Goal: Task Accomplishment & Management: Manage account settings

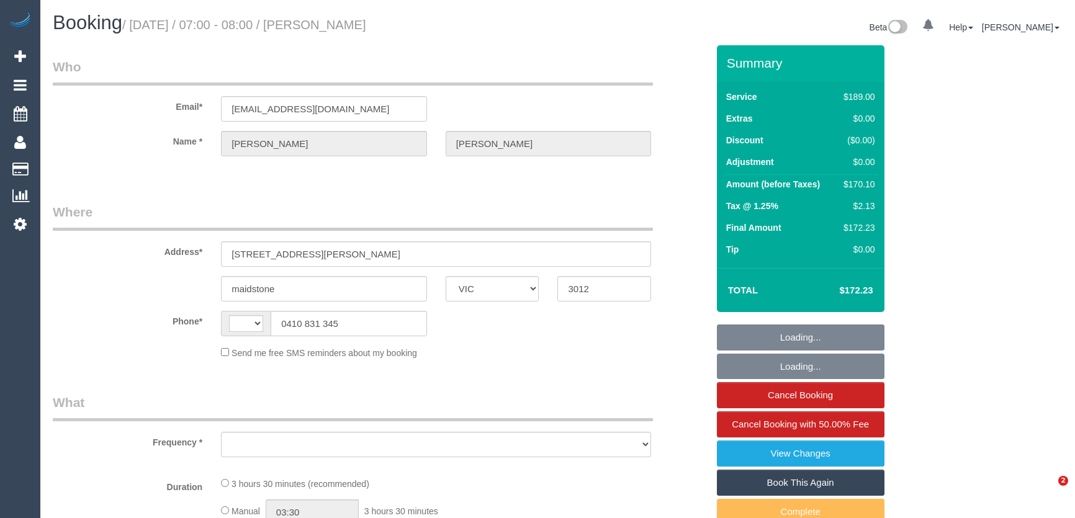
select select "VIC"
select select "string:AU"
select select "object:789"
select select "string:stripe-pm_1RSpXL2GScqysDRVTa2YIWSy"
select select "number:29"
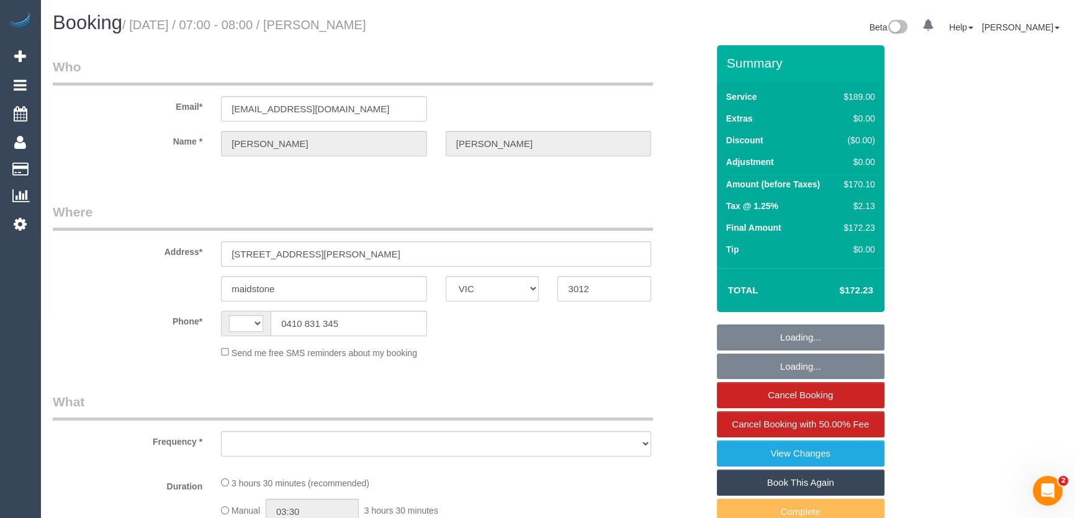
select select "number:14"
select select "number:18"
select select "number:24"
select select "number:35"
select select "number:11"
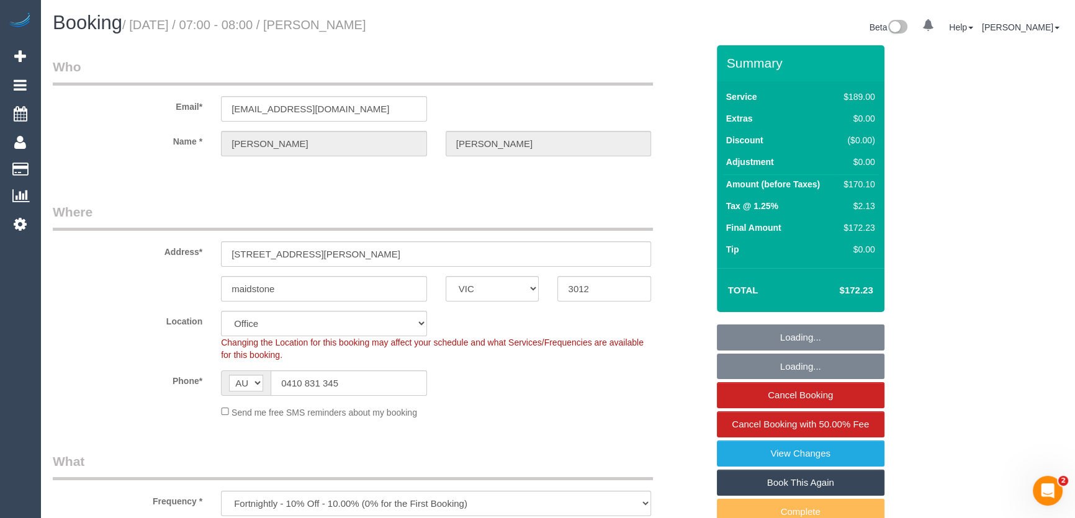
select select "object:796"
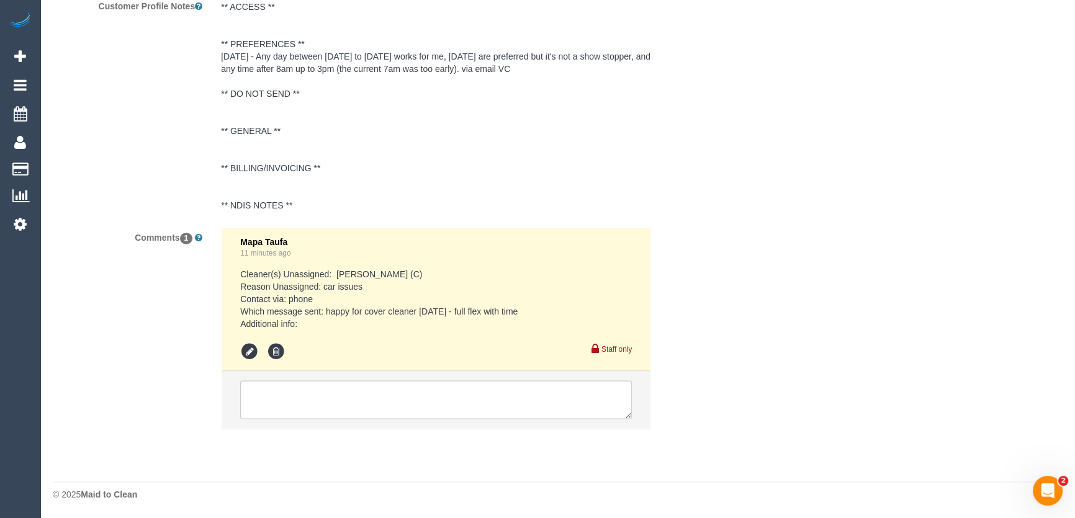
scroll to position [2304, 0]
drag, startPoint x: 279, startPoint y: 390, endPoint x: 299, endPoint y: 384, distance: 20.6
click at [280, 390] on textarea at bounding box center [436, 399] width 392 height 38
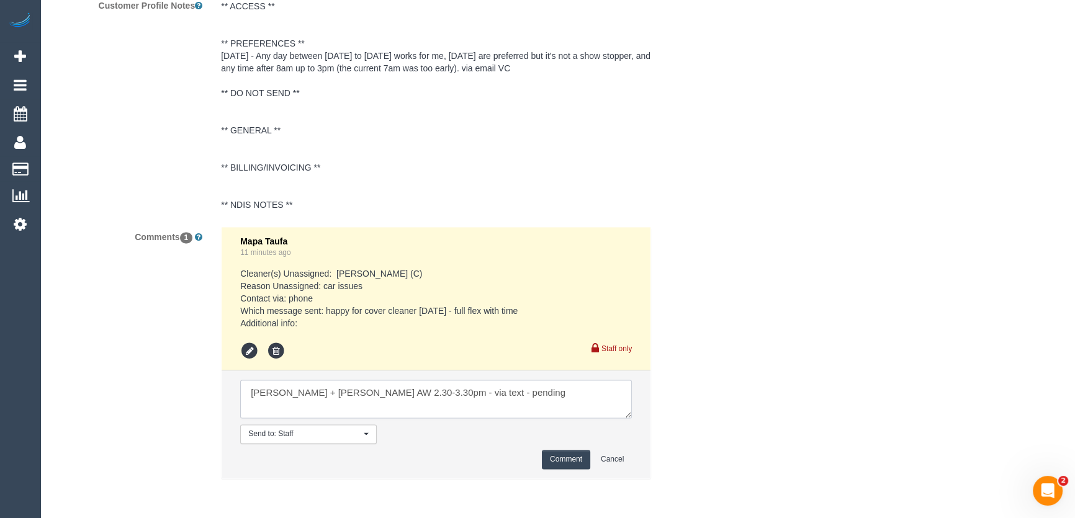
type textarea "Tina + Tony AW 2.30-3.30pm - via text - pending"
click at [558, 463] on button "Comment" at bounding box center [566, 459] width 48 height 19
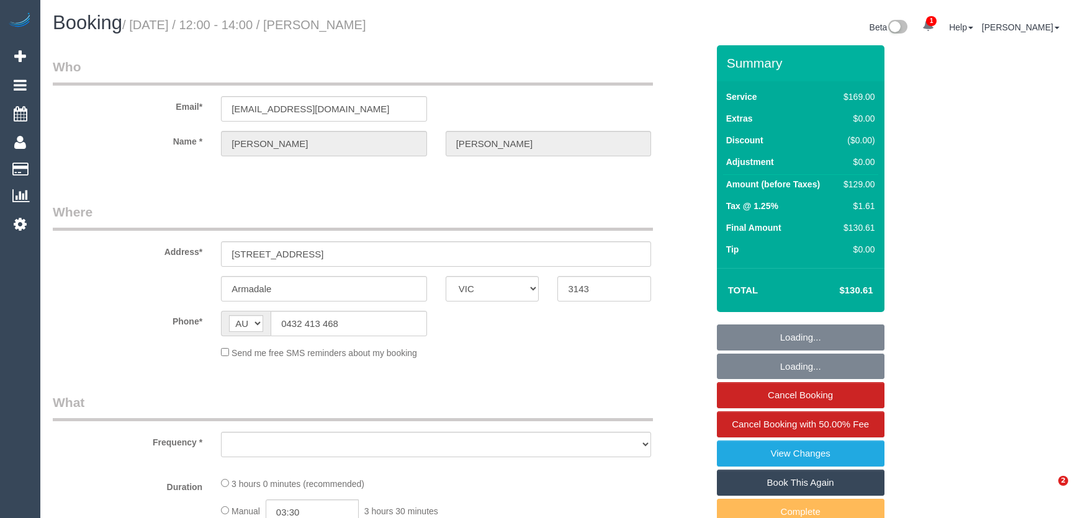
select select "VIC"
select select "number:28"
select select "number:15"
select select "number:19"
select select "number:24"
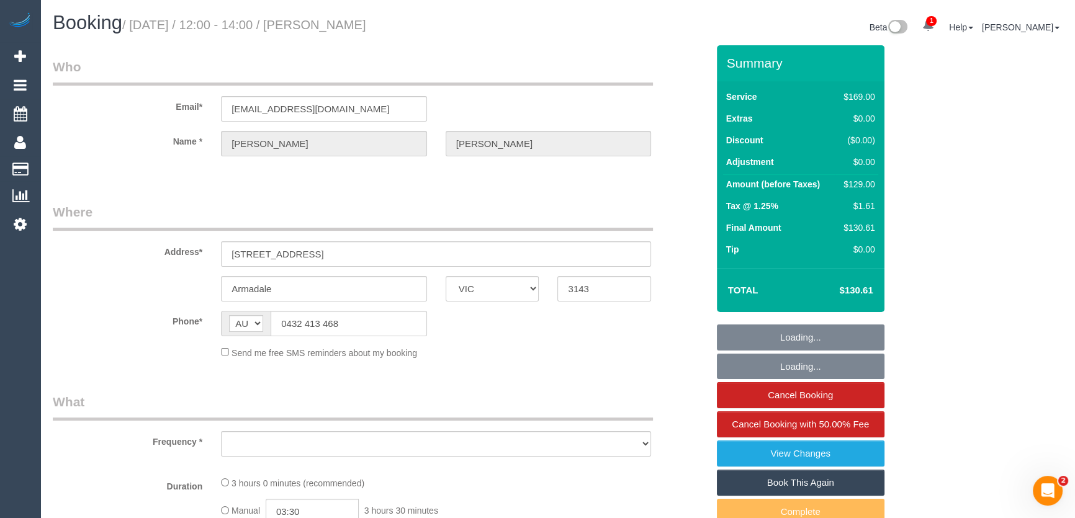
select select "number:26"
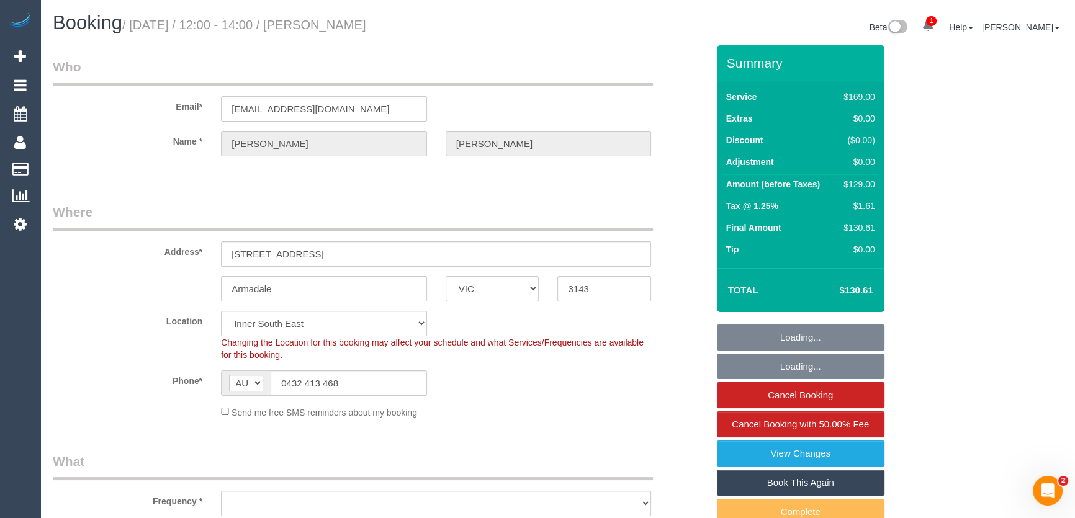
select select "object:1291"
select select "string:stripe-pm_1RtKNI2GScqysDRVYpzVDZnN"
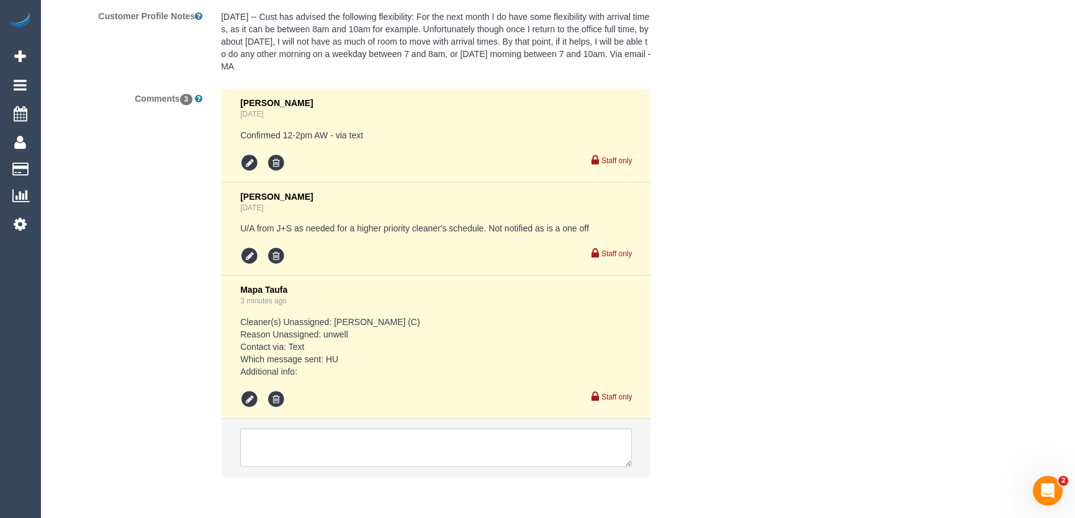
scroll to position [2320, 0]
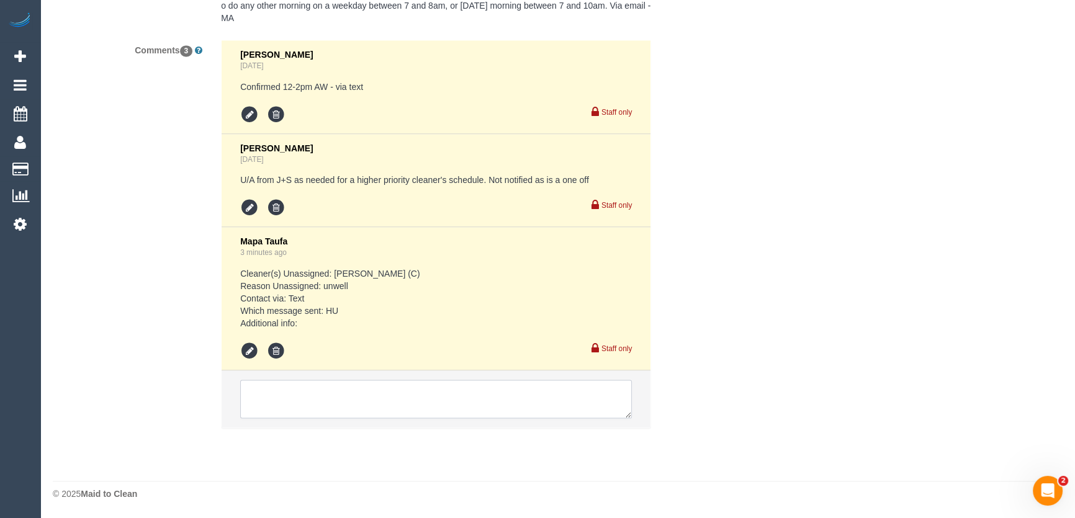
drag, startPoint x: 332, startPoint y: 395, endPoint x: 345, endPoint y: 385, distance: 16.8
click at [332, 395] on textarea at bounding box center [436, 399] width 392 height 38
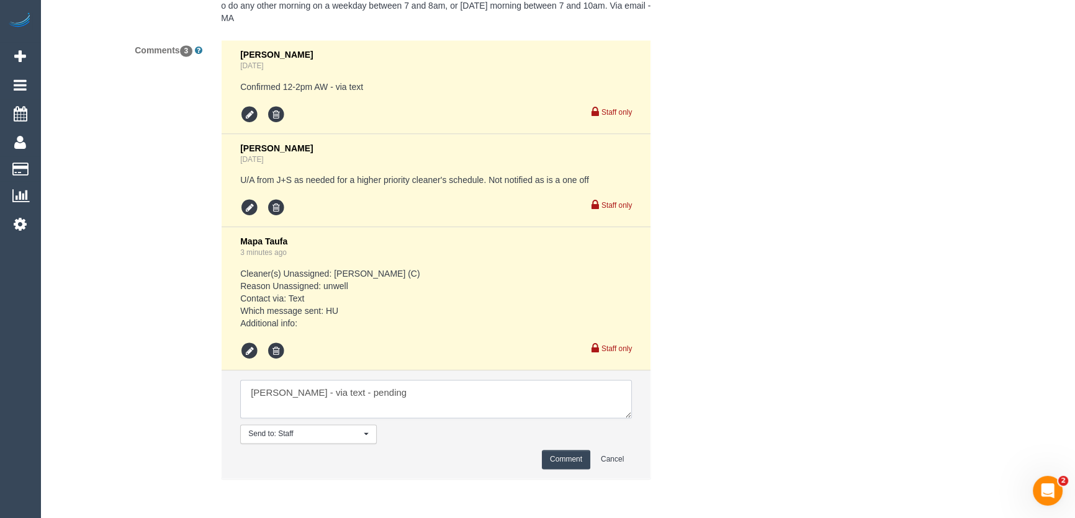
type textarea "David - via text - pending"
click at [574, 459] on button "Comment" at bounding box center [566, 459] width 48 height 19
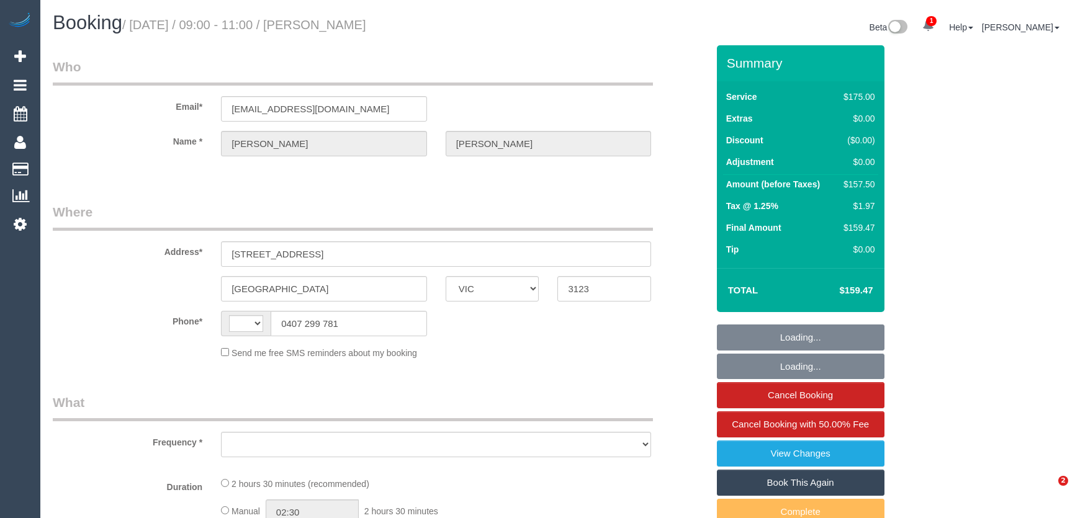
select select "VIC"
select select "string:AU"
select select "string:stripe-pm_1PqRcP2GScqysDRVUf6am9bb"
select select "number:27"
select select "number:15"
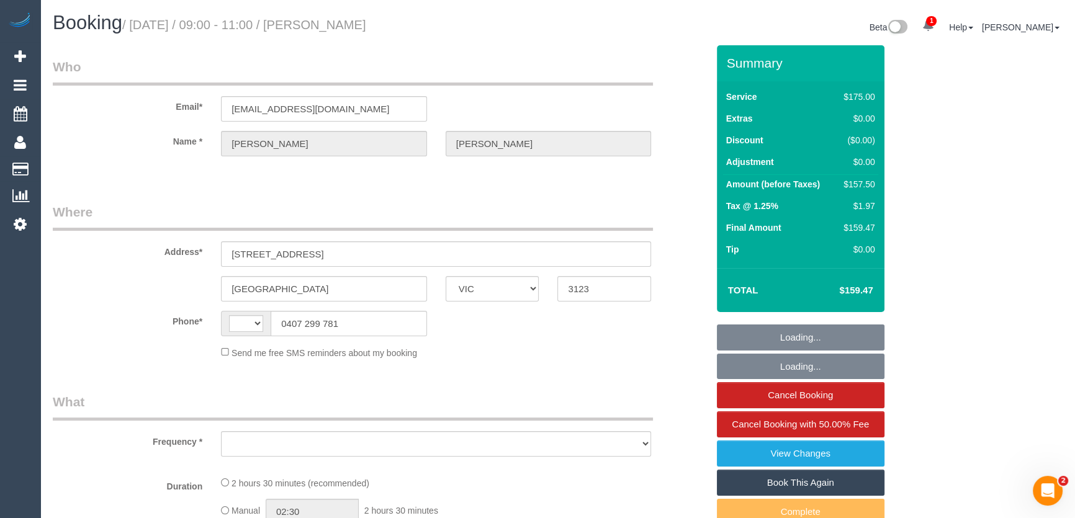
select select "number:19"
select select "number:36"
select select "number:34"
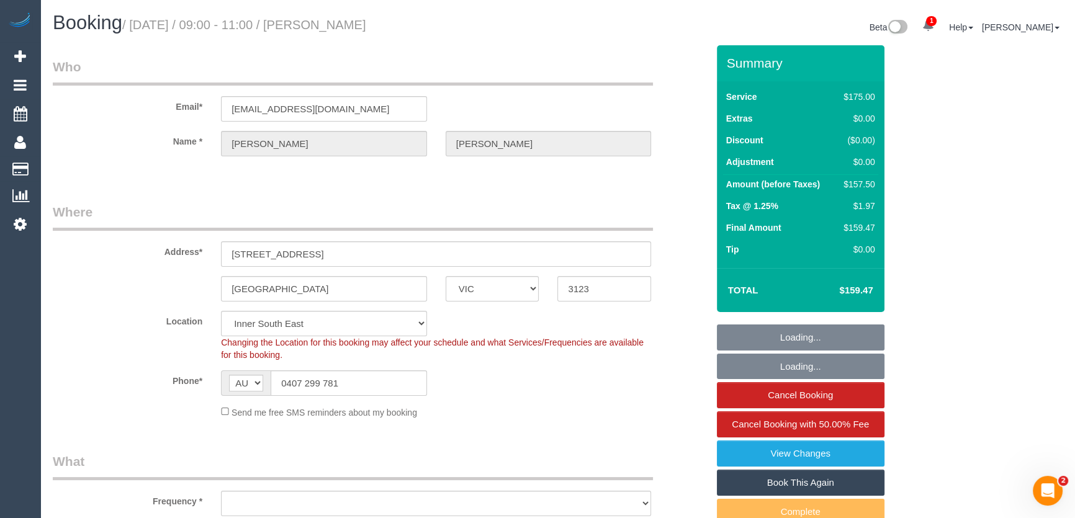
select select "object:1433"
select select "150"
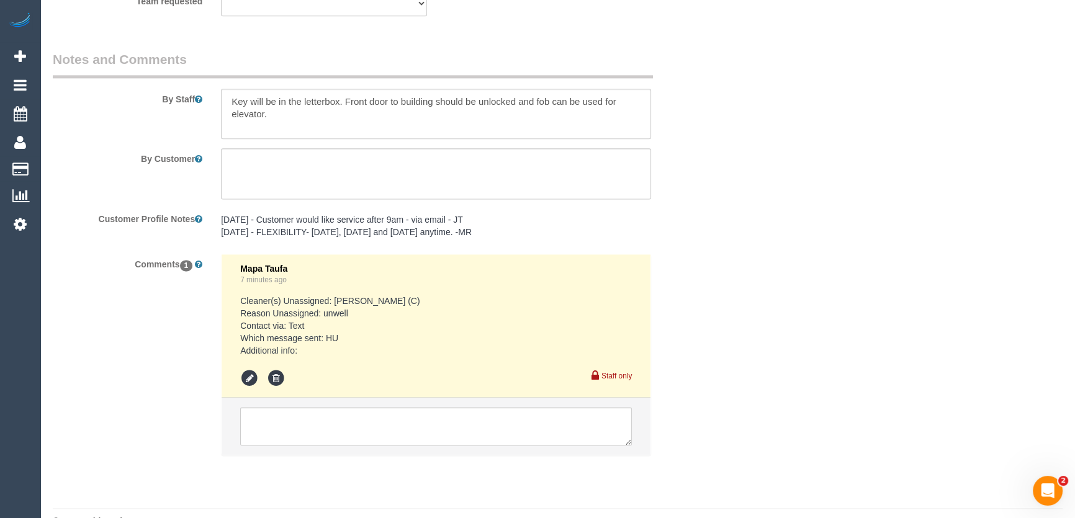
scroll to position [2083, 0]
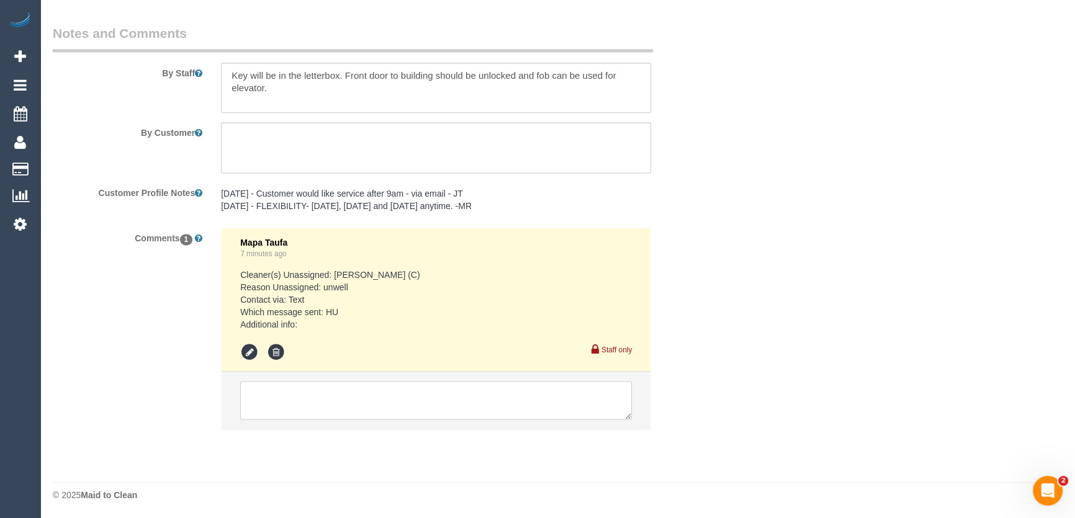
drag, startPoint x: 307, startPoint y: 397, endPoint x: 300, endPoint y: 394, distance: 7.5
click at [307, 397] on textarea at bounding box center [436, 400] width 392 height 38
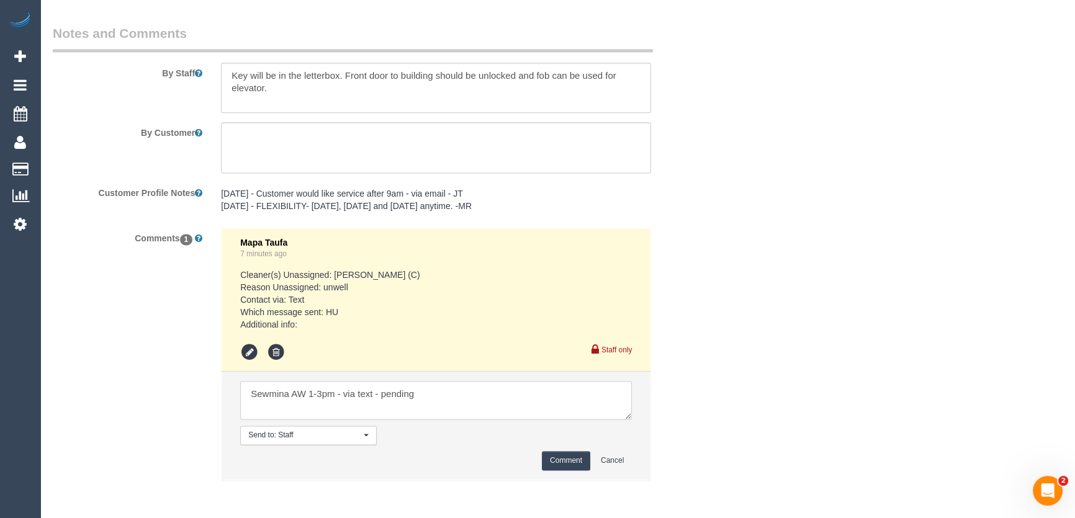
type textarea "Sewmina AW 1-3pm - via text - pending"
click at [554, 458] on button "Comment" at bounding box center [566, 460] width 48 height 19
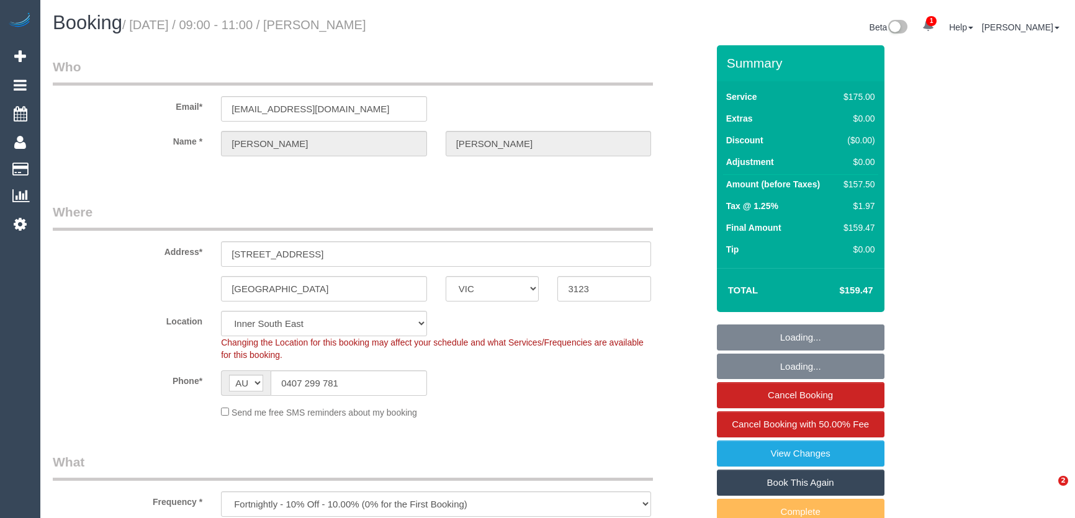
select select "VIC"
select select "string:stripe-pm_1PqRcP2GScqysDRVUf6am9bb"
select select "150"
select select "number:27"
select select "number:15"
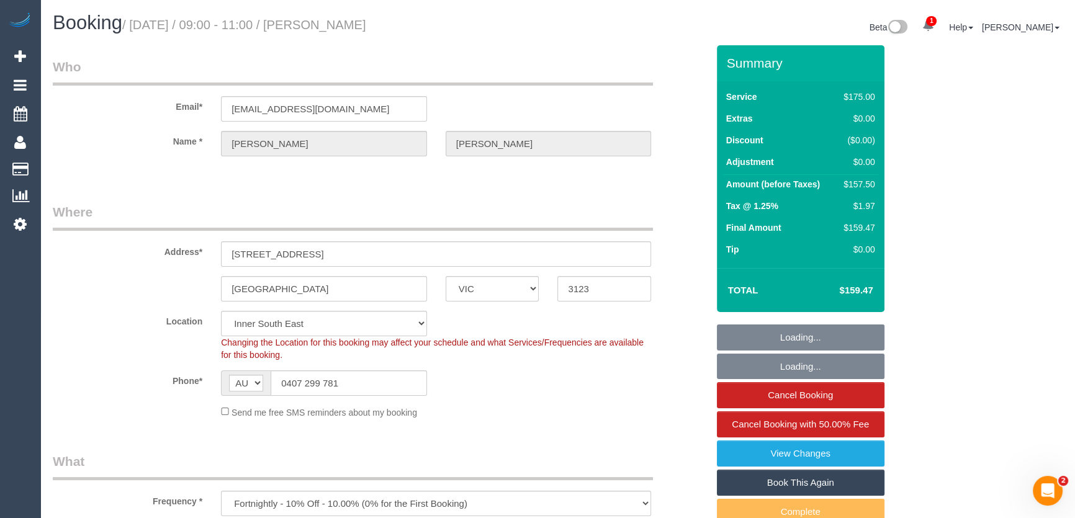
select select "number:19"
select select "number:36"
select select "number:34"
select select "object:891"
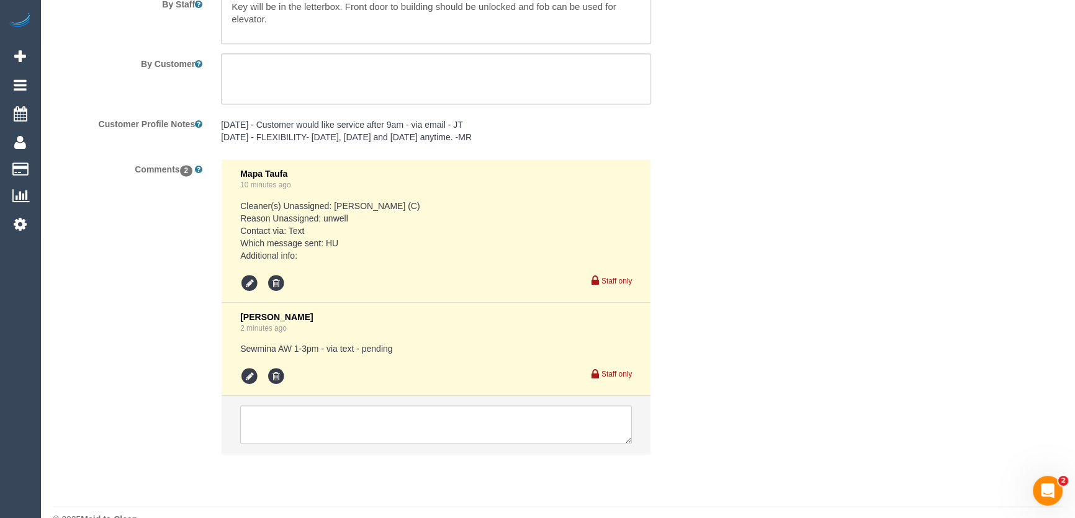
scroll to position [2176, 0]
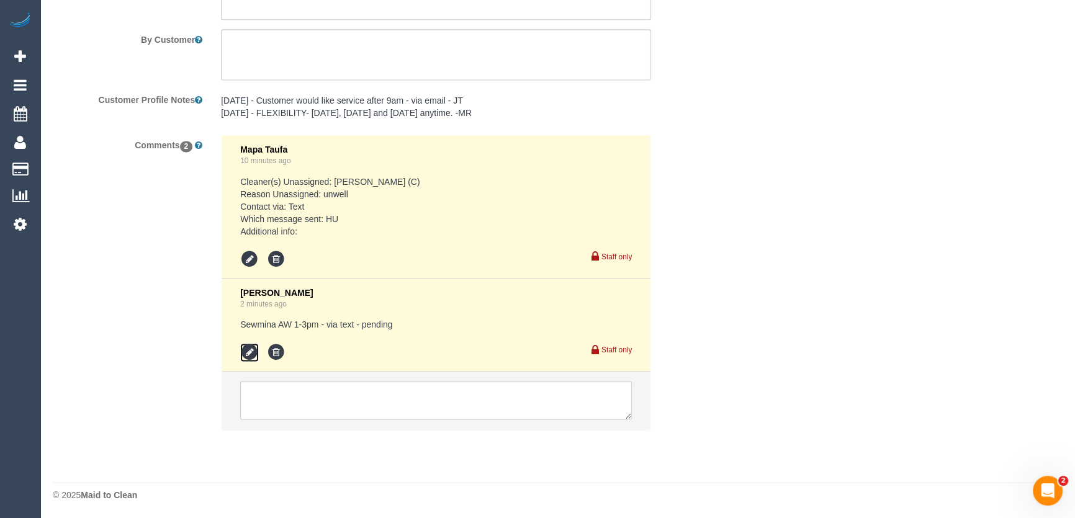
click at [246, 355] on icon at bounding box center [249, 352] width 19 height 19
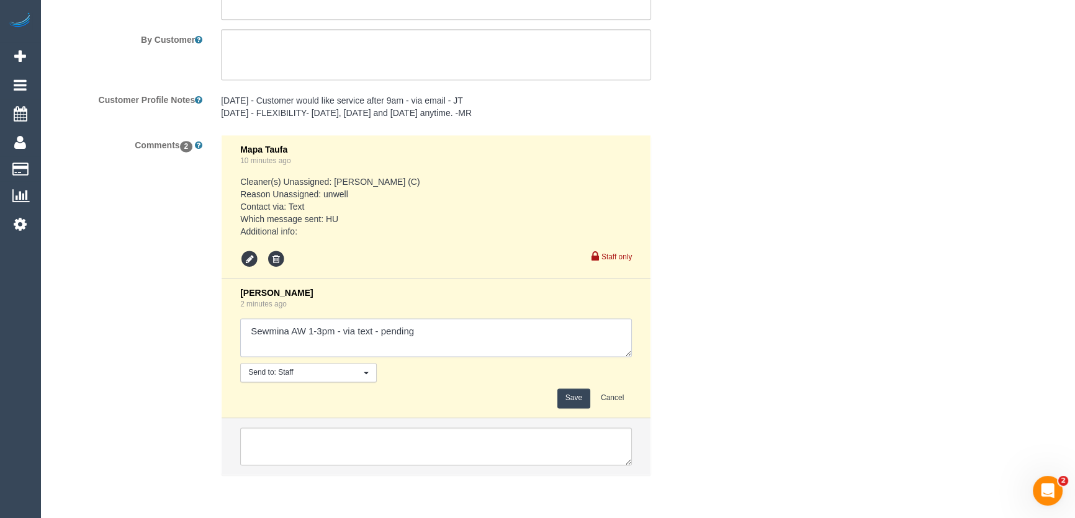
click at [448, 333] on textarea at bounding box center [436, 338] width 392 height 38
type textarea "Sewmina AW 1-3pm - via text - confirmed Customer has been informed of cover and…"
click at [560, 395] on button "Save" at bounding box center [574, 398] width 33 height 19
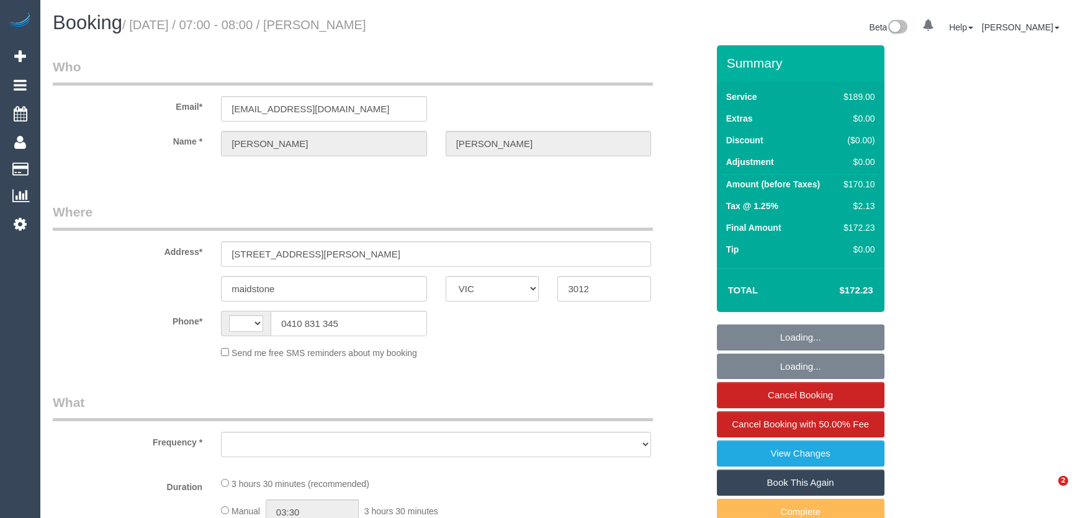
select select "VIC"
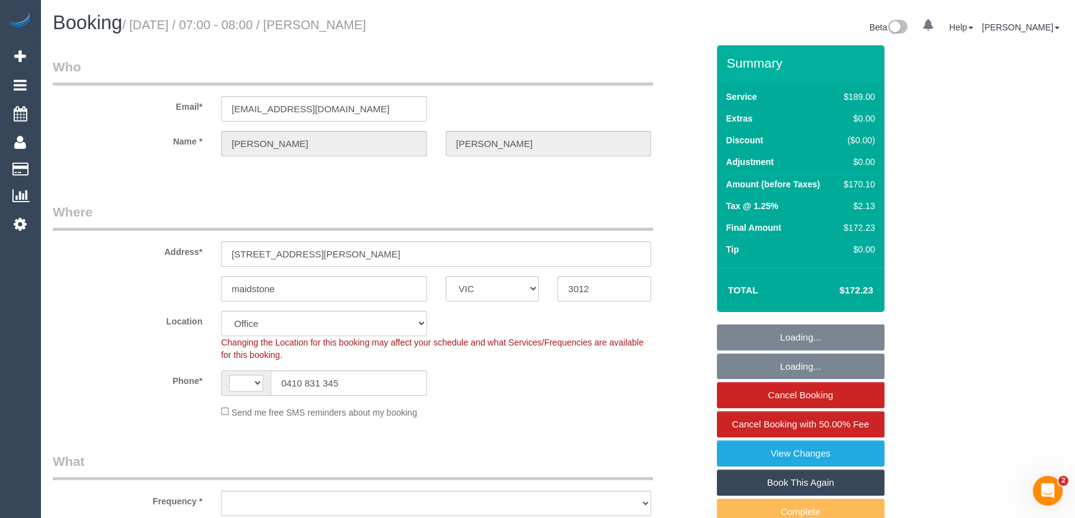
select select "string:AU"
select select "number:29"
select select "number:14"
select select "number:18"
select select "number:24"
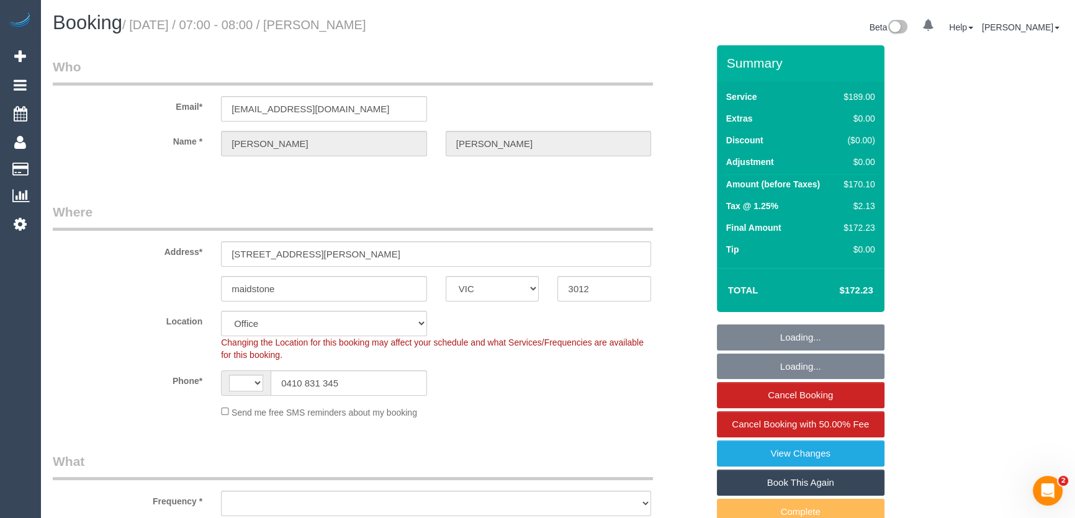
select select "number:35"
select select "number:11"
select select "object:2086"
select select "string:stripe-pm_1RSpXL2GScqysDRVTa2YIWSy"
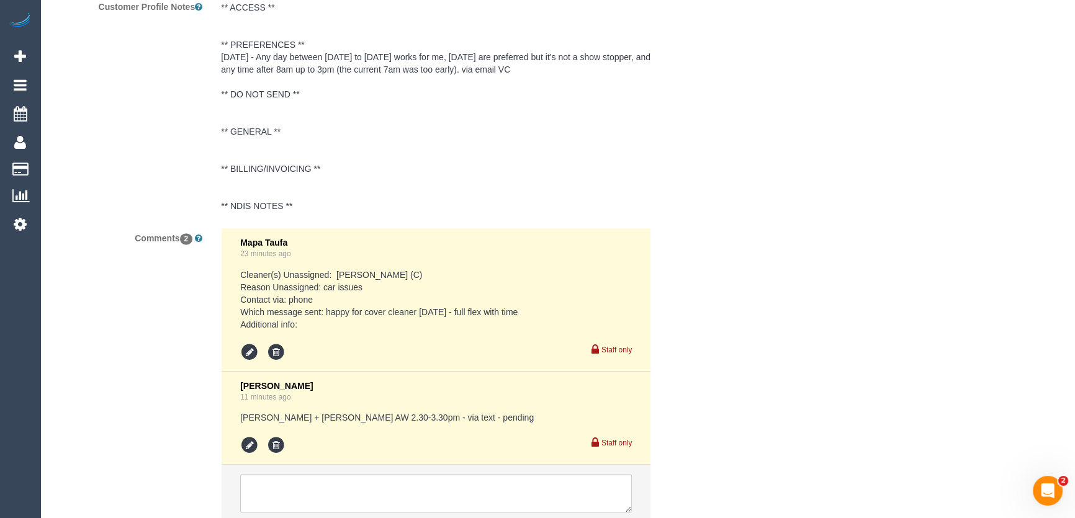
scroll to position [2397, 0]
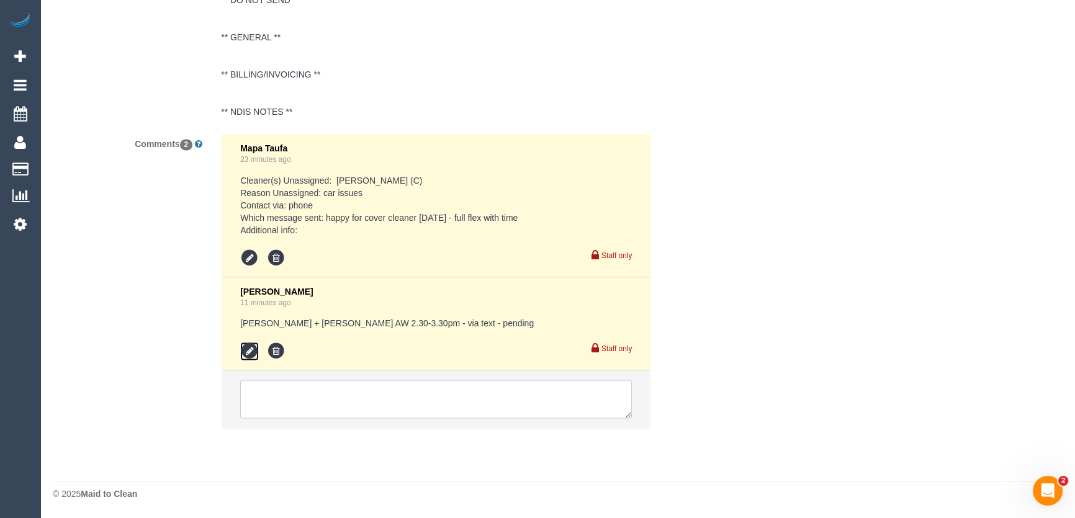
click at [252, 351] on icon at bounding box center [249, 351] width 19 height 19
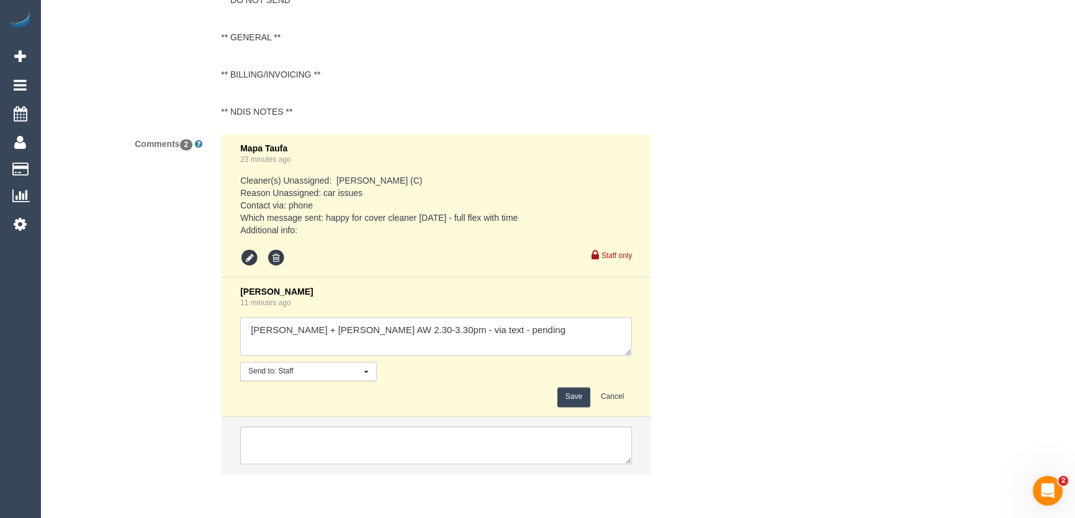
click at [477, 335] on textarea at bounding box center [436, 336] width 392 height 38
type textarea "Tina + Tony AW 2.30-3.30pm - via text - declined Ask Shachi + Chirag"
click at [569, 392] on button "Save" at bounding box center [574, 396] width 33 height 19
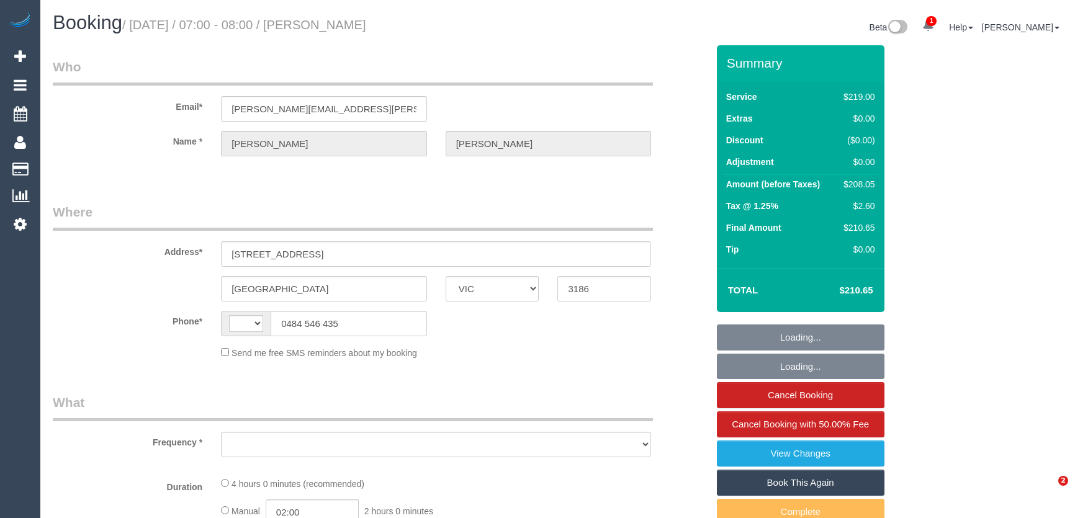
select select "VIC"
select select "string:AU"
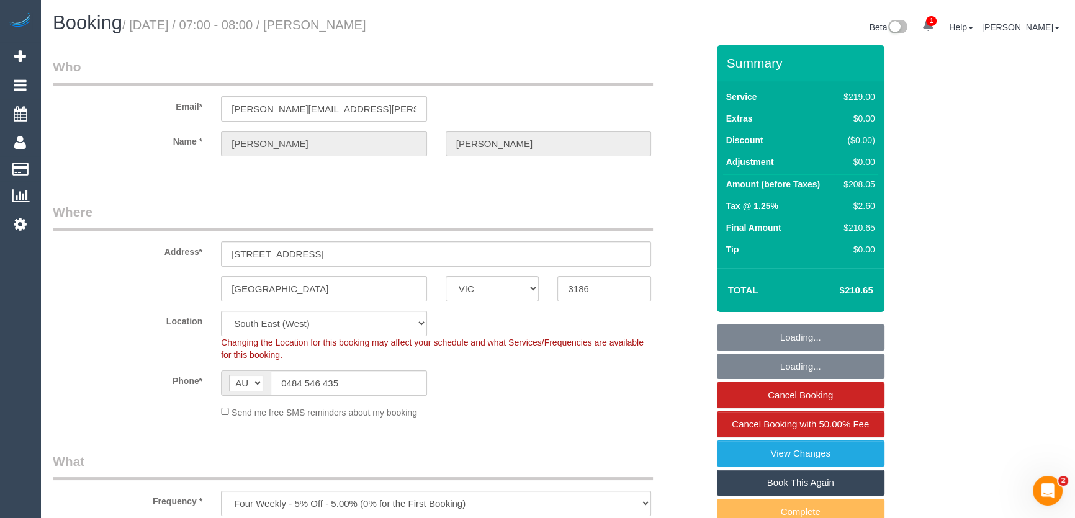
select select "object:542"
select select "string:stripe-pm_1RbtJm2GScqysDRVi6Xivo8Y"
select select "number:28"
select select "number:14"
select select "number:18"
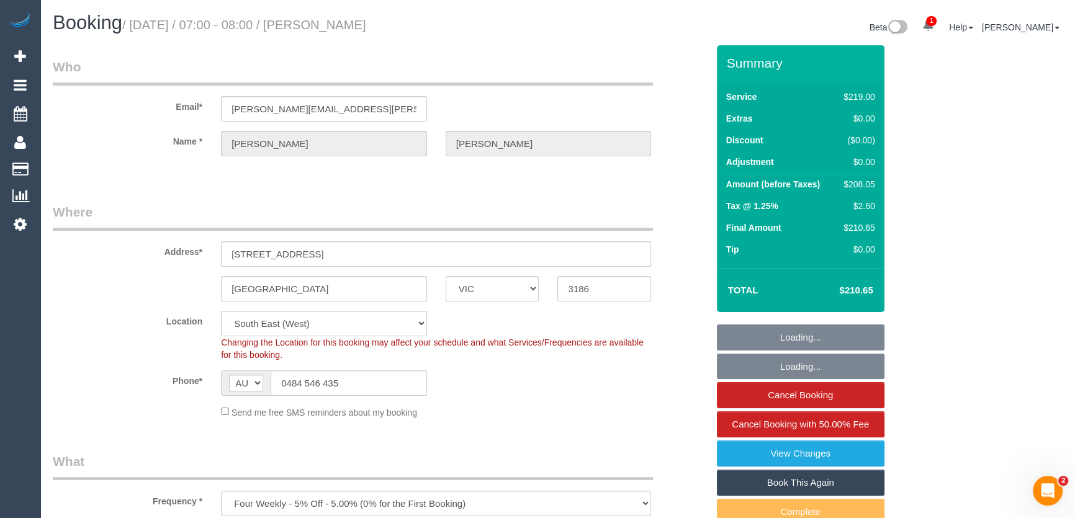
select select "number:36"
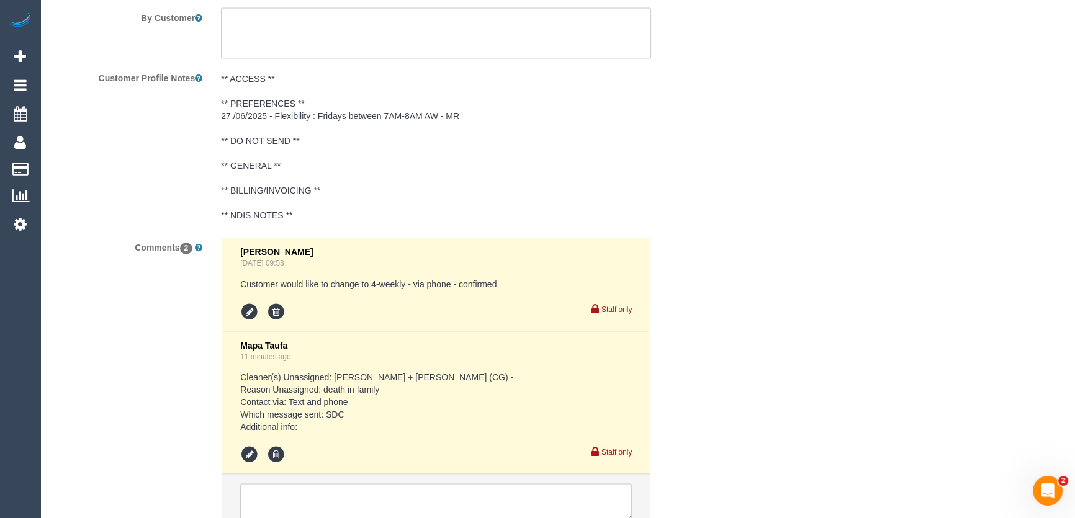
scroll to position [2335, 0]
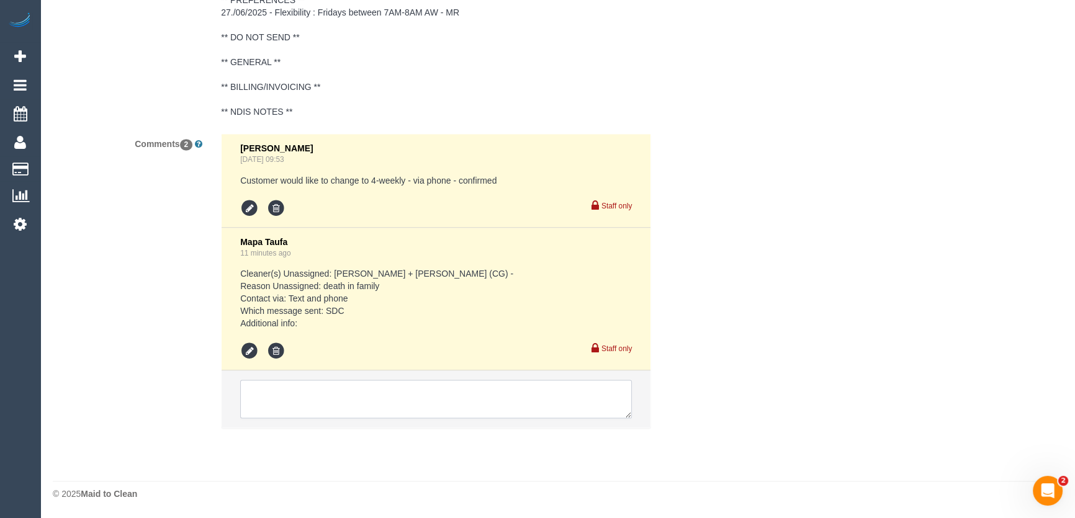
click at [284, 397] on textarea at bounding box center [436, 399] width 392 height 38
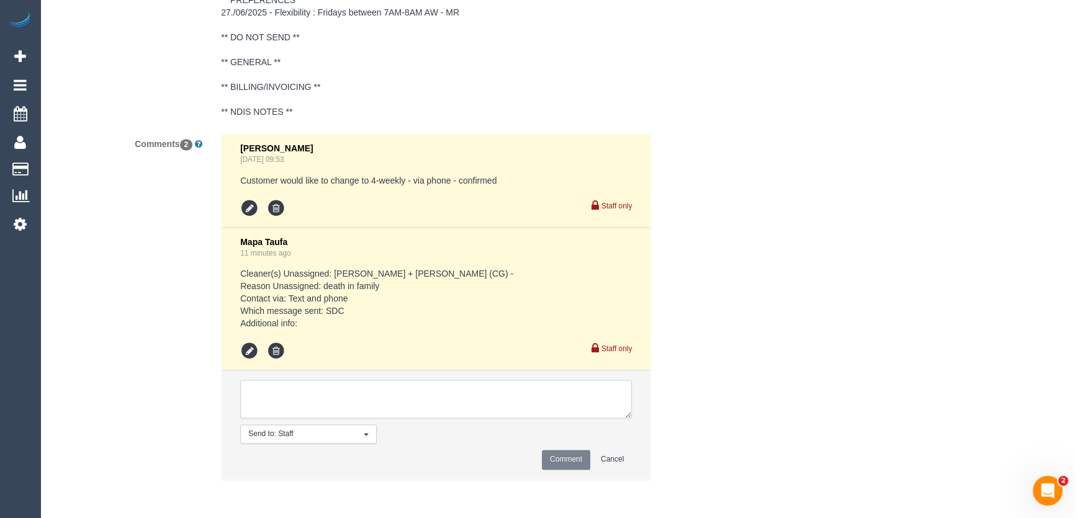
paste textarea "Morning, I would love a replacement. Does not have to be today, but my next ava…"
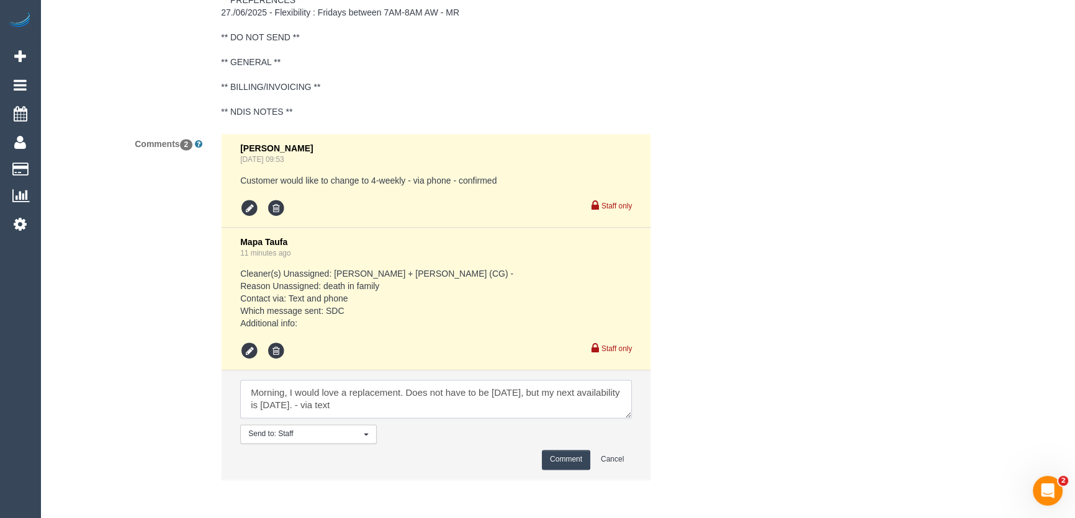
type textarea "Morning, I would love a replacement. Does not have to be today, but my next ava…"
click at [561, 460] on button "Comment" at bounding box center [566, 459] width 48 height 19
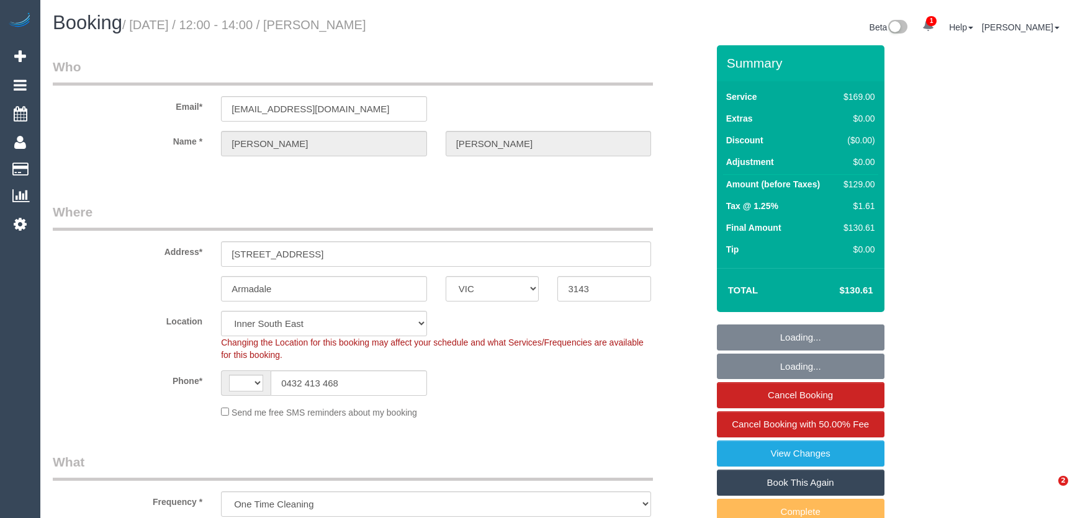
select select "VIC"
select select "number:28"
select select "number:15"
select select "number:19"
select select "number:24"
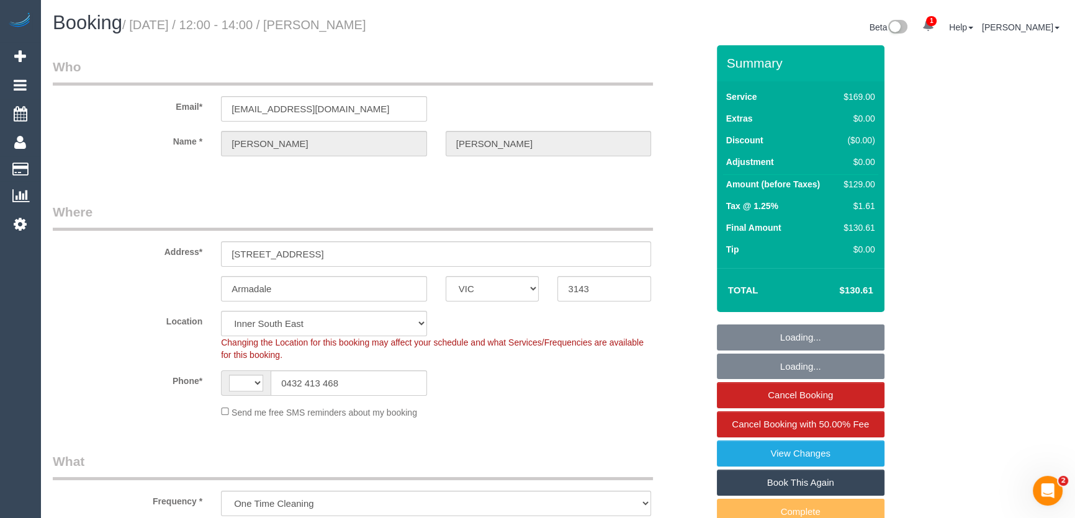
select select "number:26"
select select "string:AU"
select select "object:1062"
select select "string:stripe-pm_1RtKNI2GScqysDRVYpzVDZnN"
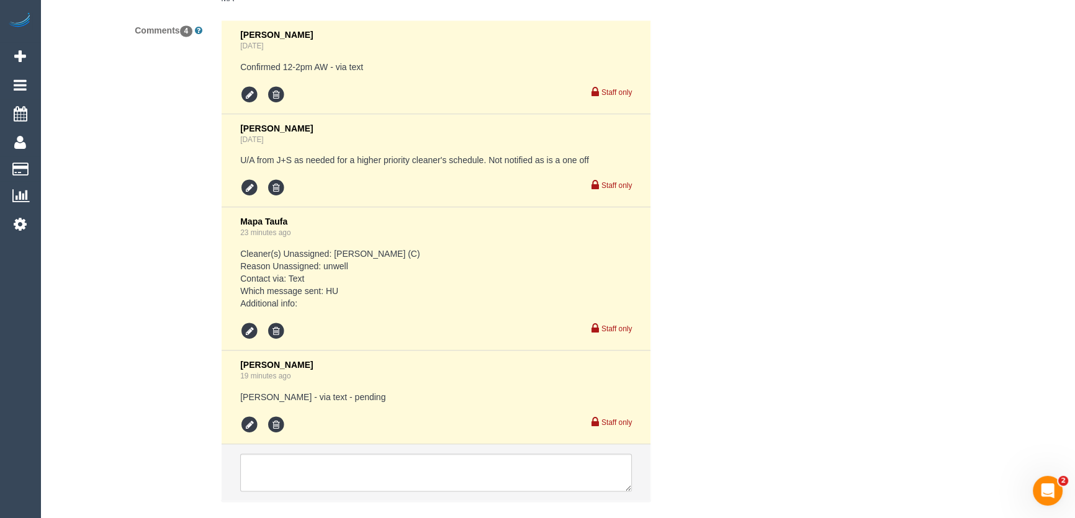
scroll to position [2413, 0]
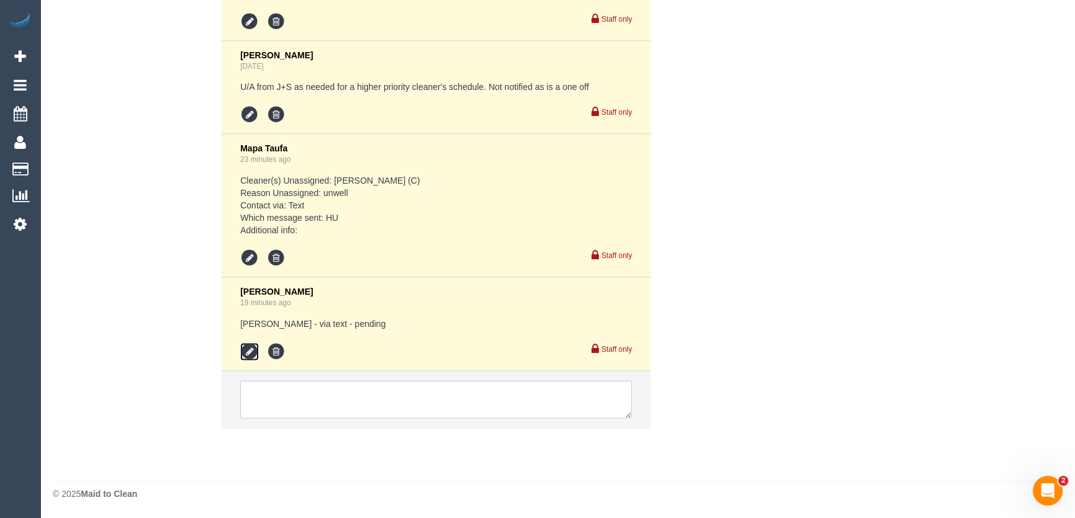
click at [247, 353] on icon at bounding box center [249, 352] width 19 height 19
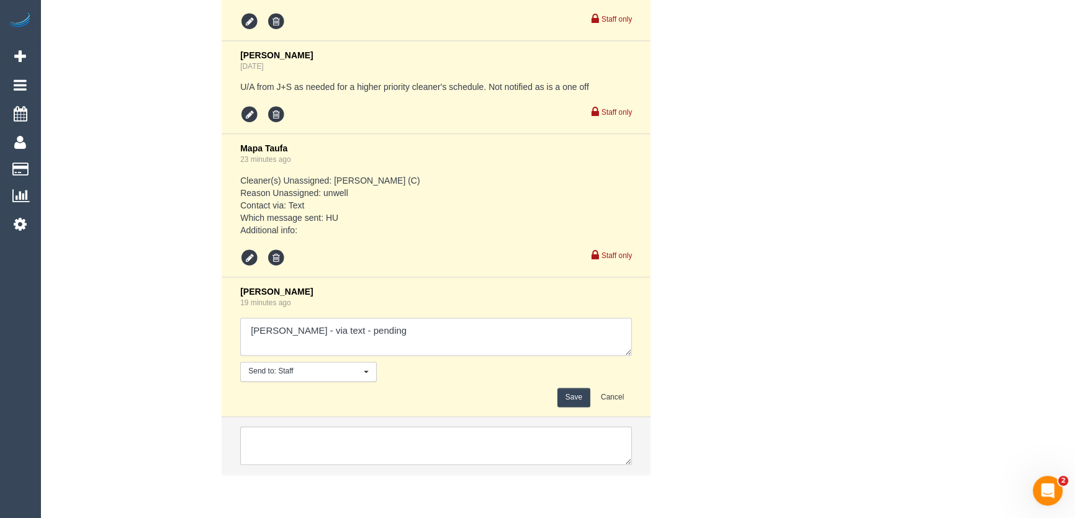
click at [393, 329] on textarea at bounding box center [436, 337] width 392 height 38
type textarea "[PERSON_NAME] - via text - pending [PERSON_NAME] 10am-12pm - via text - pending"
click at [564, 394] on button "Save" at bounding box center [574, 397] width 33 height 19
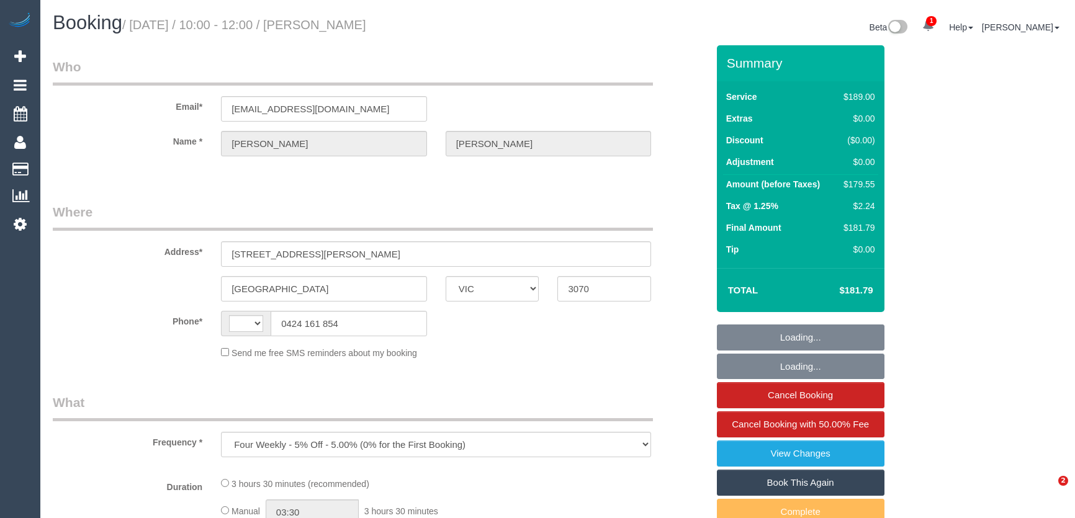
select select "VIC"
select select "string:stripe-pm_1RJnEE2GScqysDRVdqxWnpul"
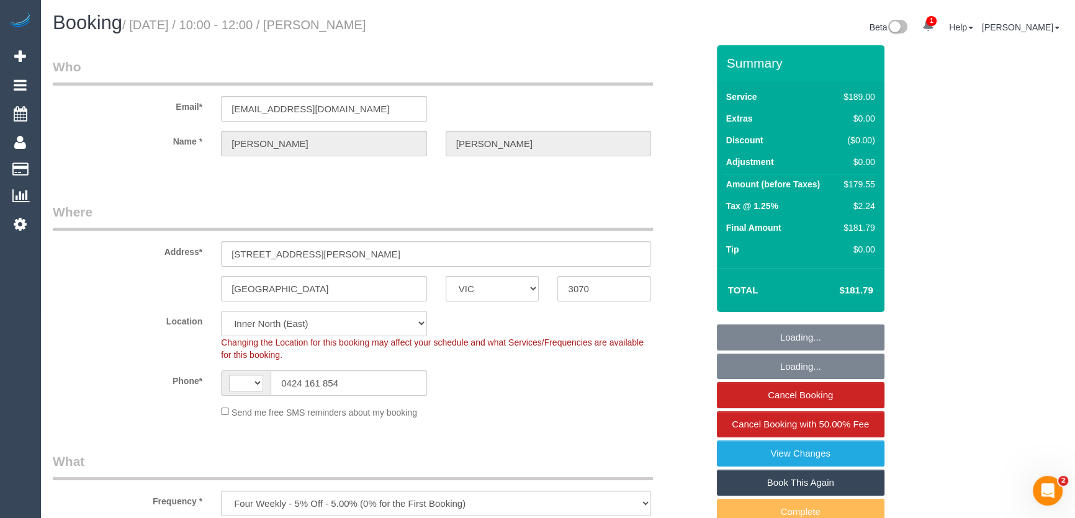
select select "object:805"
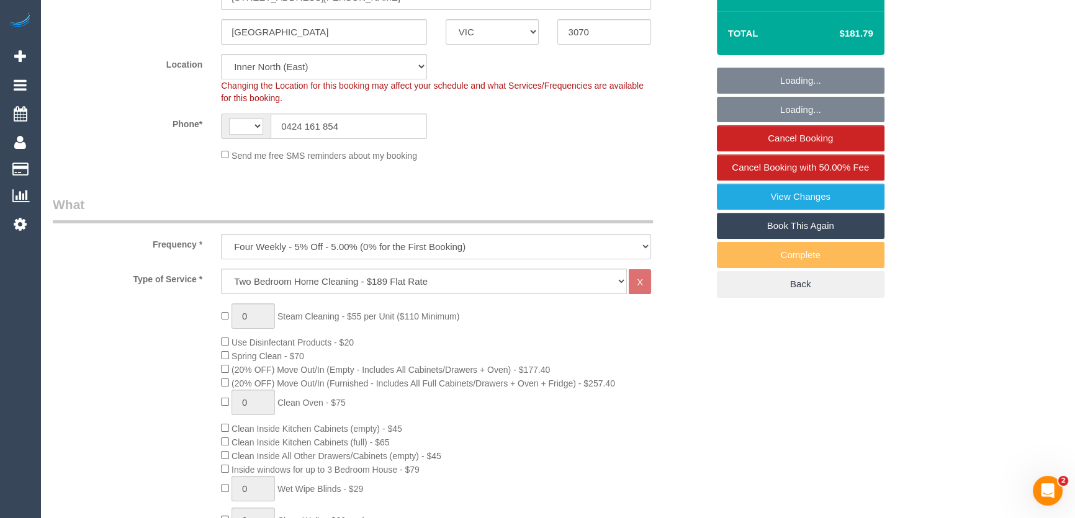
select select "string:AU"
select select "number:29"
select select "number:14"
select select "number:19"
select select "number:22"
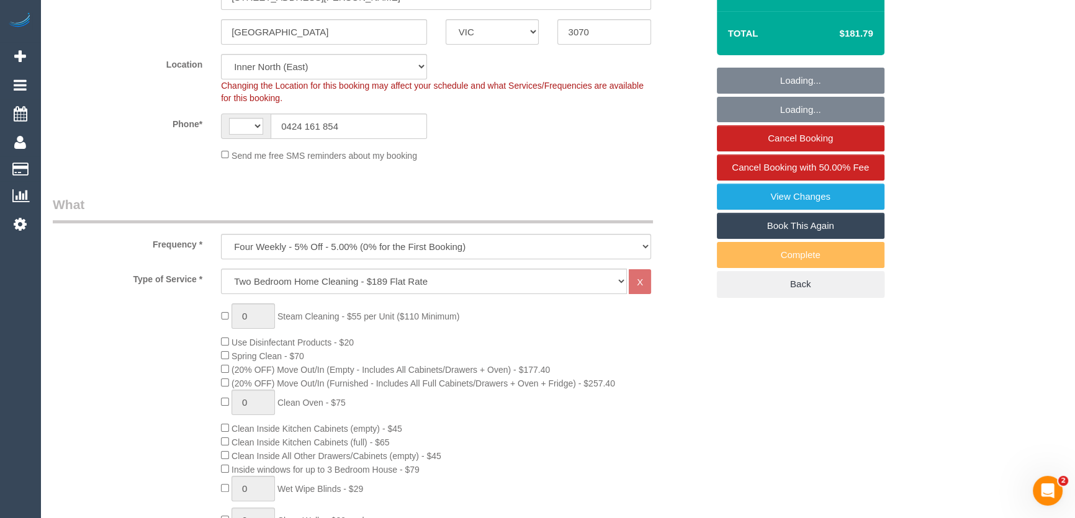
select select "number:12"
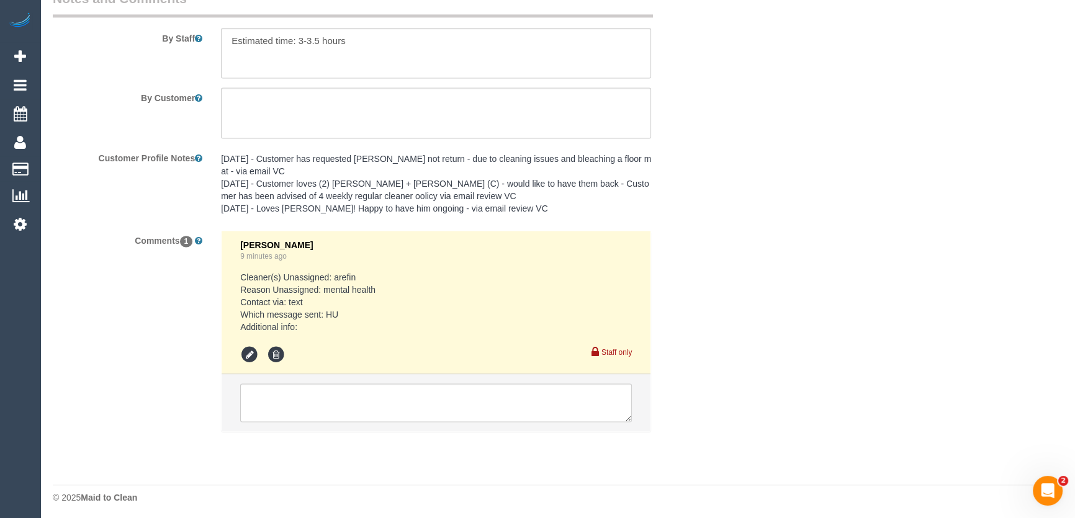
scroll to position [2155, 0]
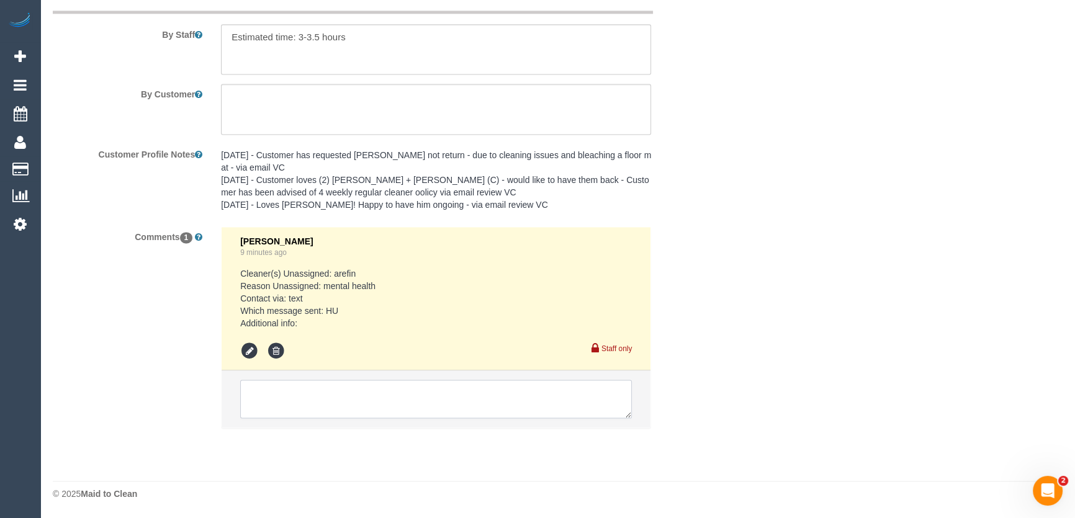
click at [276, 402] on textarea at bounding box center [436, 399] width 392 height 38
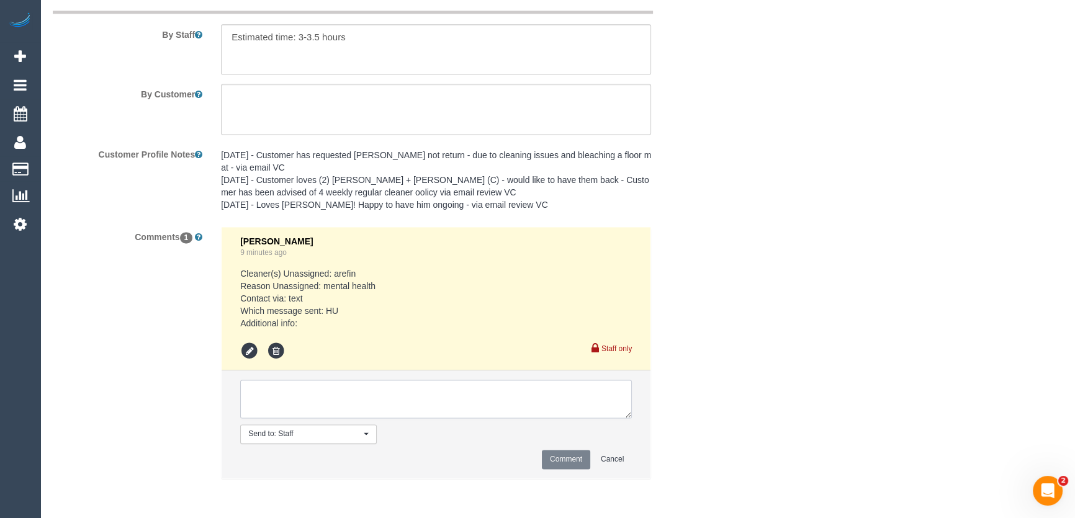
paste textarea "That's ok! Just let us know if there's anything are any scheduling changes and …"
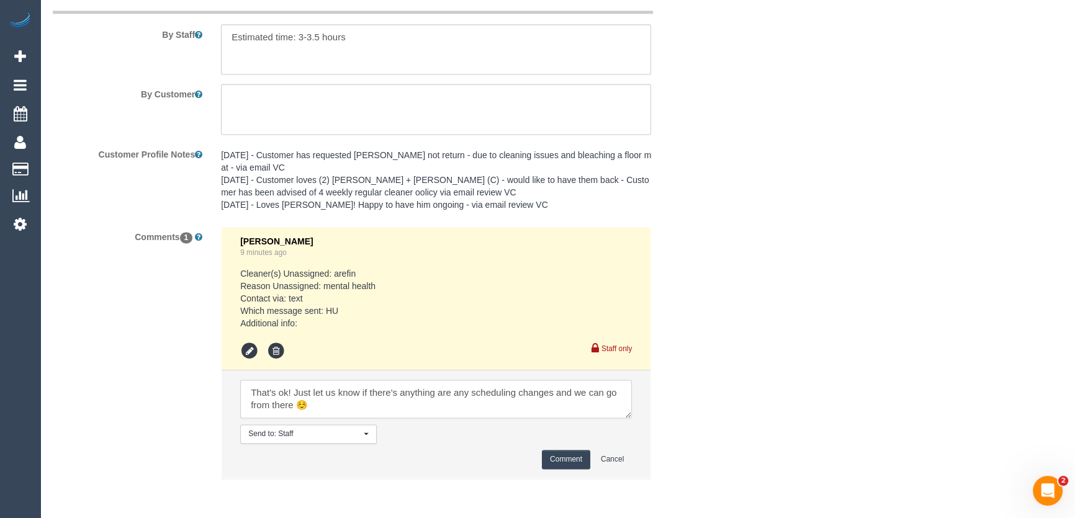
scroll to position [0, 0]
type textarea "That's ok! Just let us know if there's anything are any scheduling changes and …"
click at [564, 453] on button "Comment" at bounding box center [566, 459] width 48 height 19
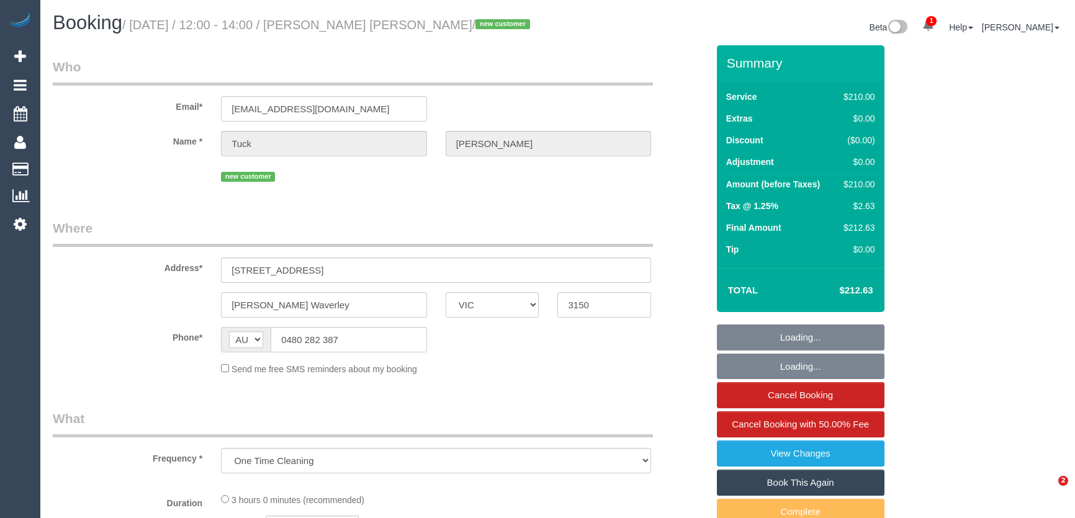
select select "VIC"
select select "string:stripe-pm_1RtJDa2GScqysDRVlIeWuUFA"
select select "180"
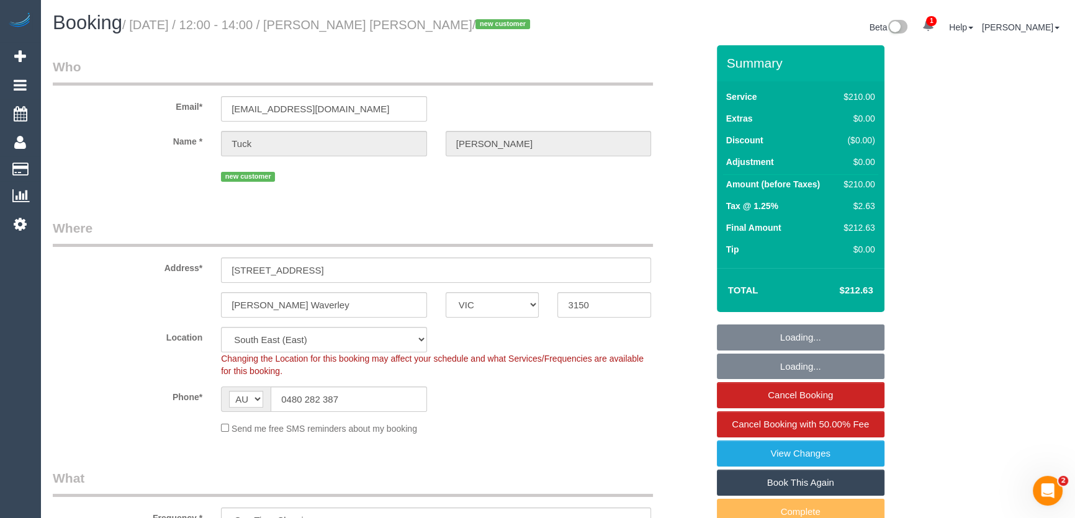
select select "object:1257"
select select "number:28"
select select "number:14"
select select "number:19"
select select "number:36"
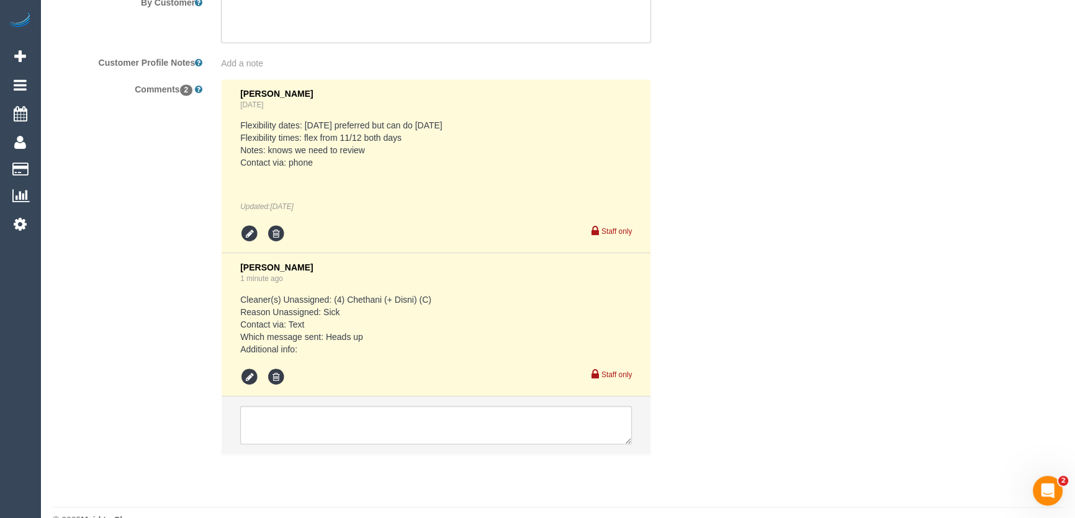
scroll to position [2233, 0]
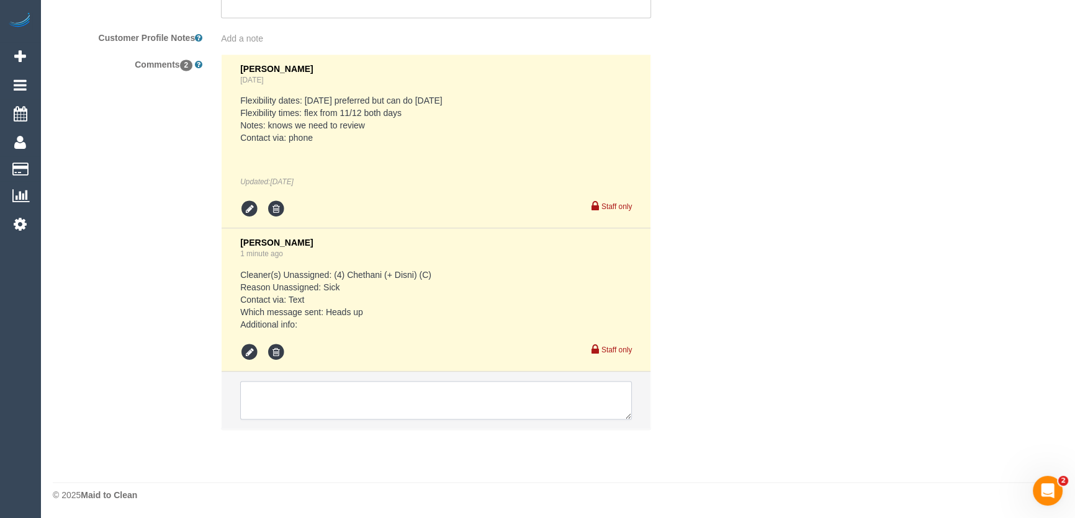
click at [261, 390] on textarea at bounding box center [436, 400] width 392 height 38
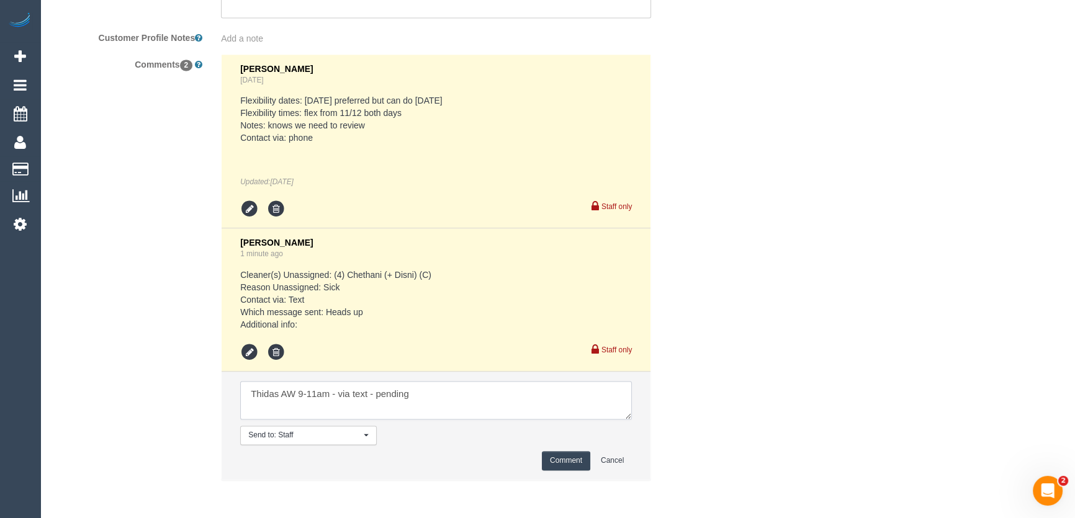
type textarea "Thidas AW 9-11am - via text - pending"
click at [566, 463] on button "Comment" at bounding box center [566, 460] width 48 height 19
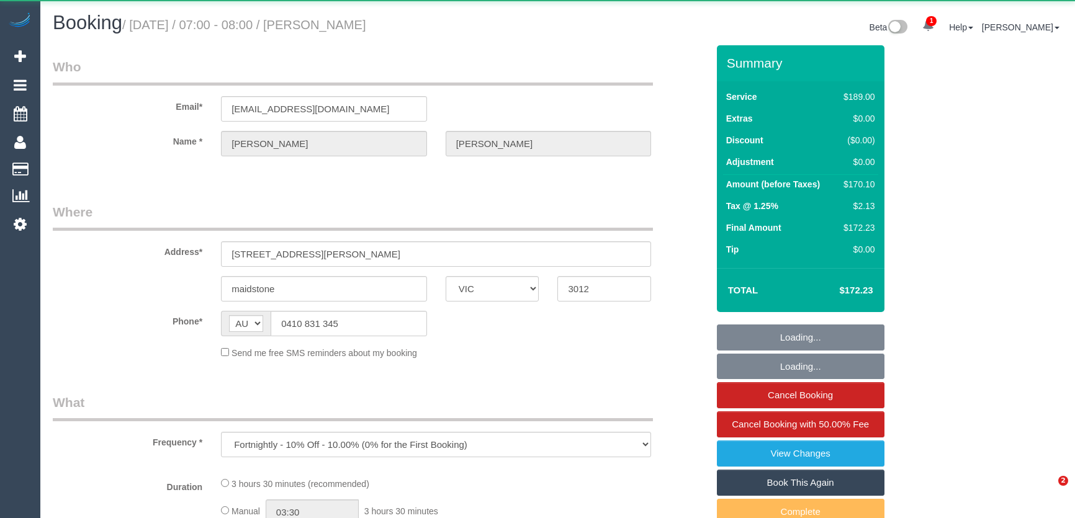
select select "VIC"
select select "string:stripe-pm_1RSpXL2GScqysDRVTa2YIWSy"
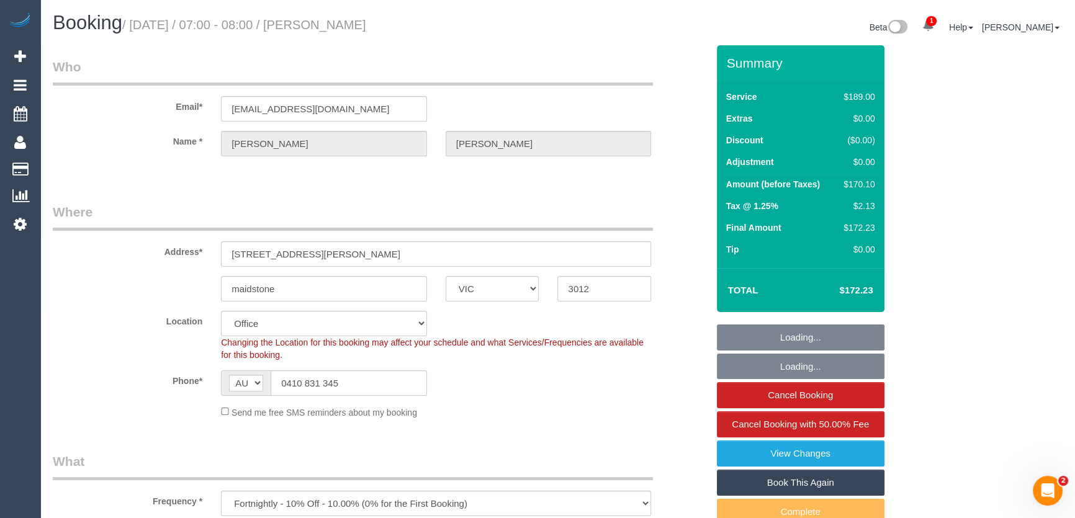
select select "object:730"
select select "number:29"
select select "number:14"
select select "number:18"
select select "number:24"
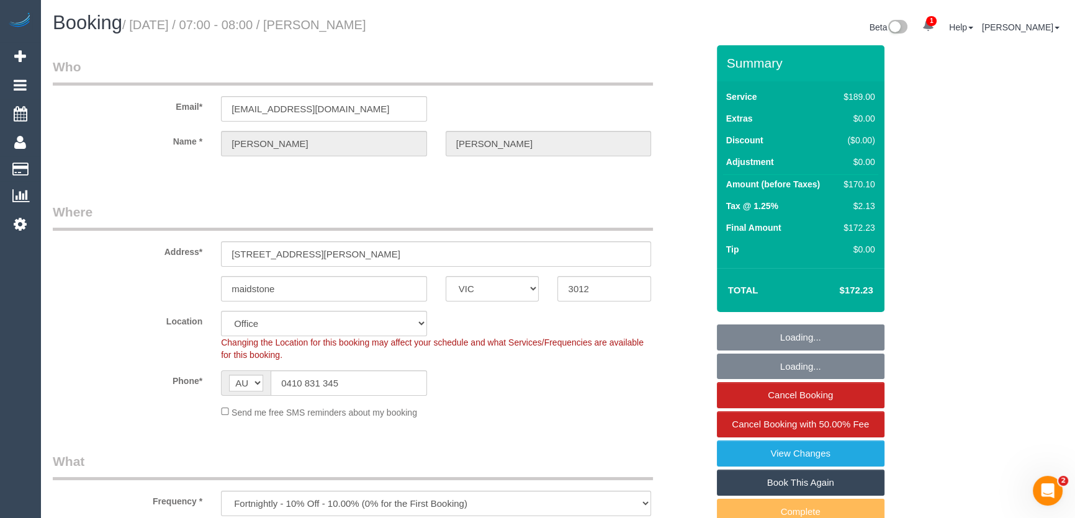
select select "number:35"
select select "number:11"
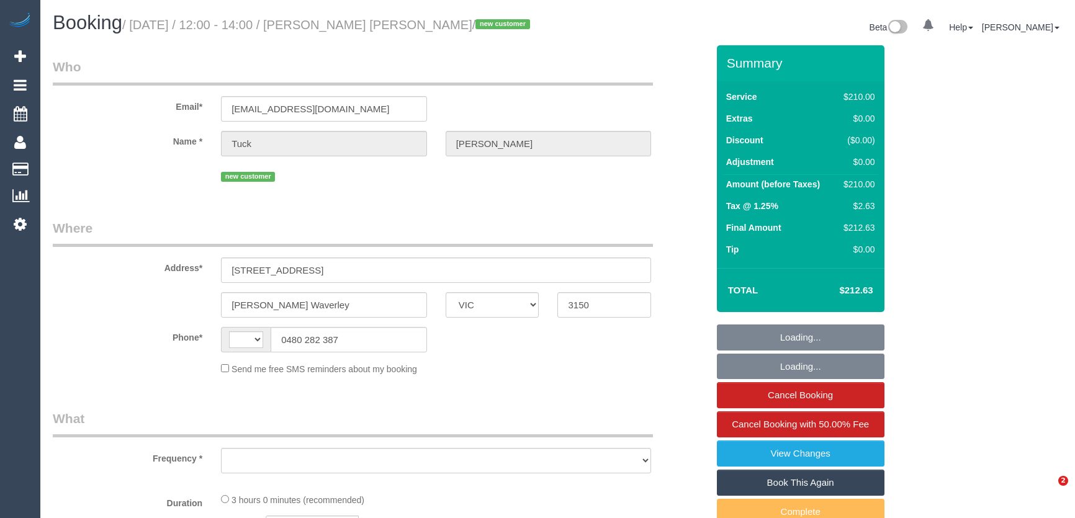
select select "VIC"
select select "string:stripe-pm_1RtJDa2GScqysDRVlIeWuUFA"
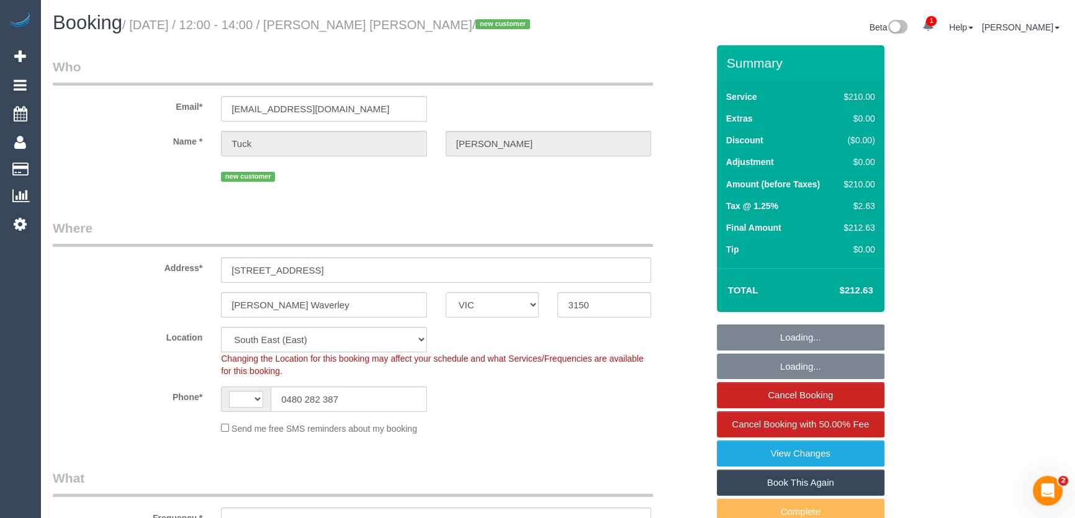
select select "string:AU"
select select "object:1111"
select select "180"
select select "number:28"
select select "number:14"
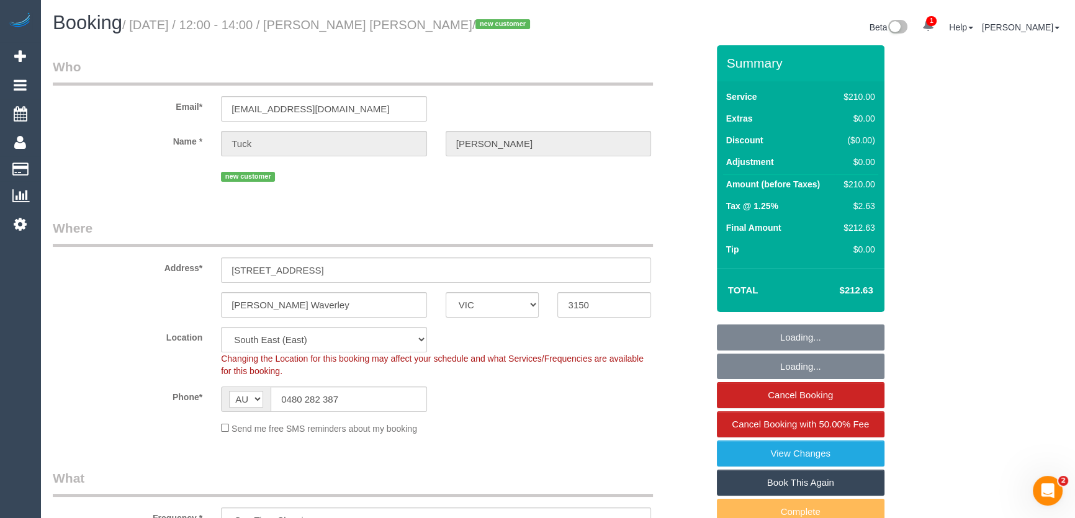
select select "number:19"
select select "number:36"
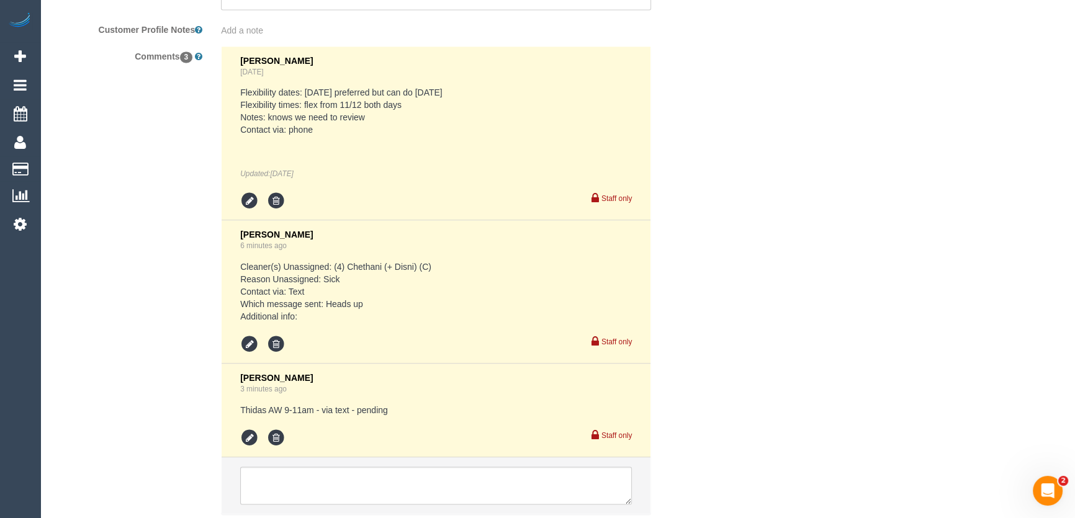
scroll to position [2327, 0]
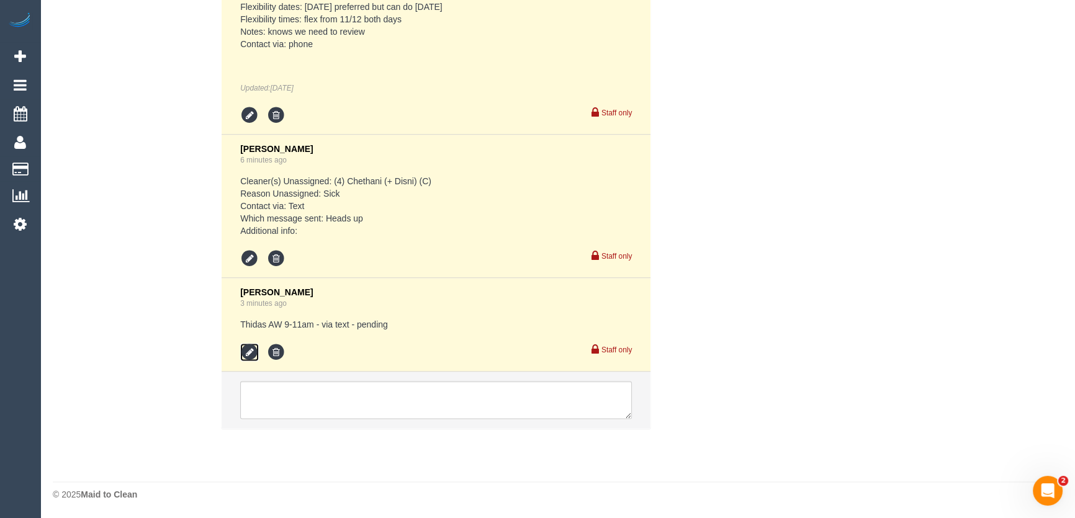
click at [247, 357] on icon at bounding box center [249, 352] width 19 height 19
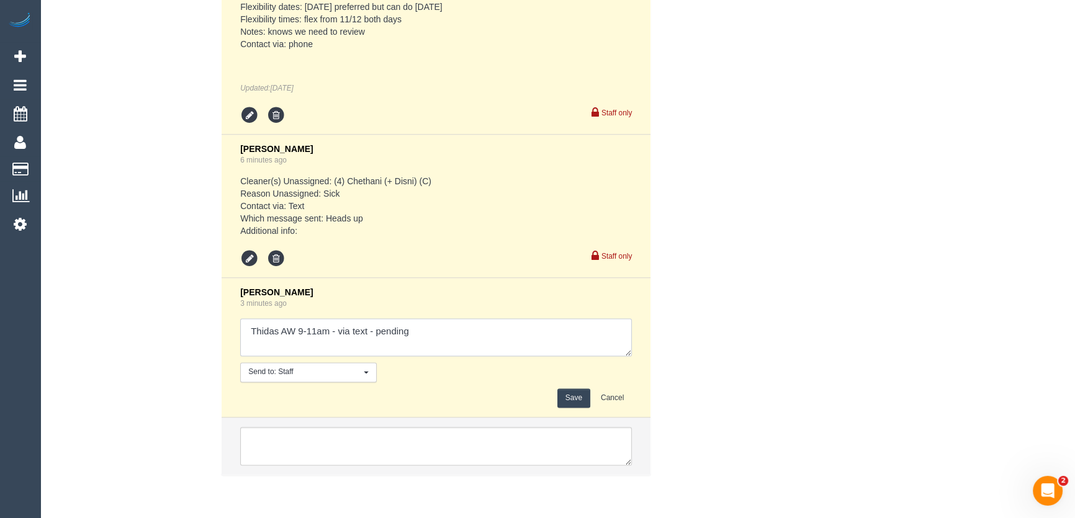
click at [447, 341] on textarea at bounding box center [436, 338] width 392 height 38
type textarea "Thidas AW 9-11am - via text - pending [PERSON_NAME] AW 12-2pm - via text - pend…"
click at [581, 392] on button "Save" at bounding box center [574, 398] width 33 height 19
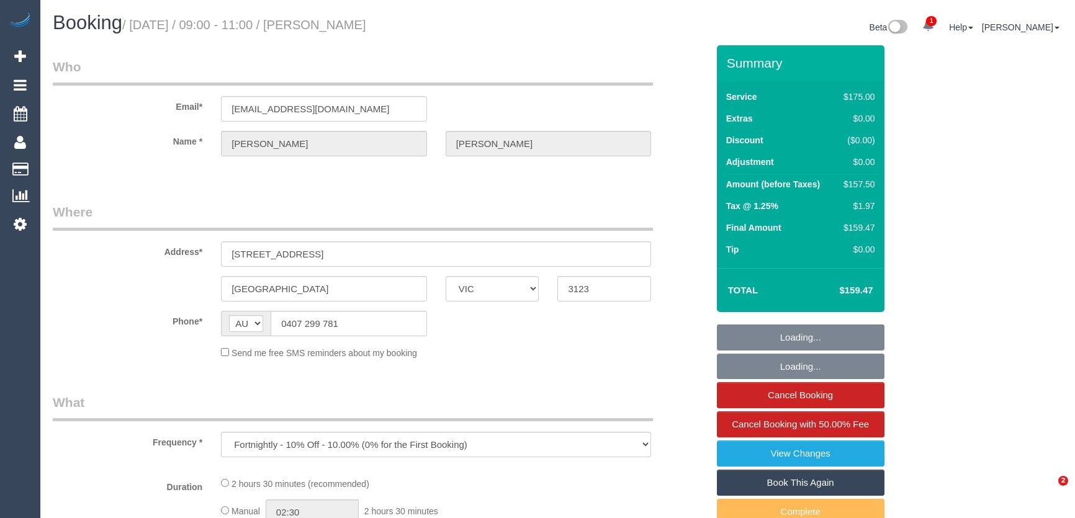
select select "VIC"
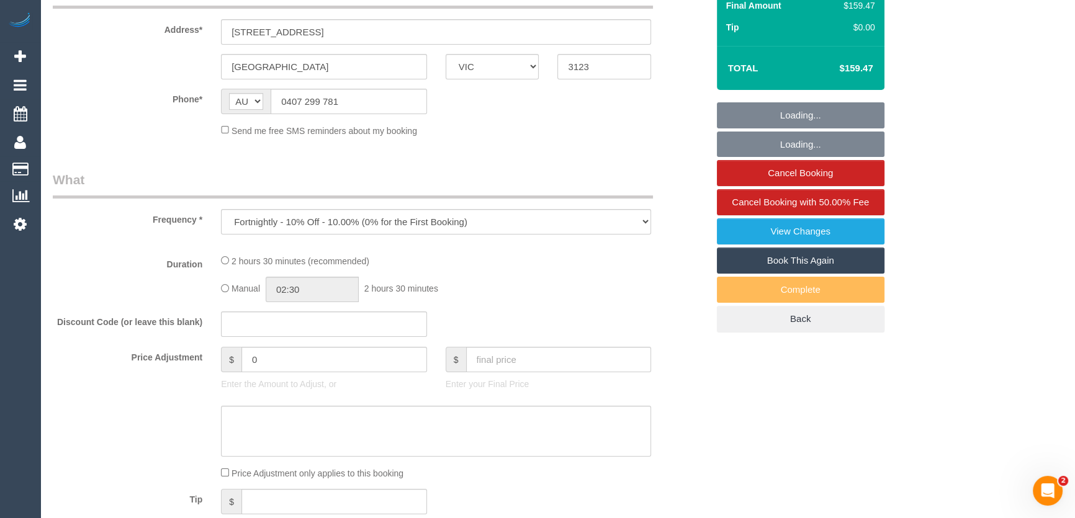
select select "string:stripe-pm_1PqRcP2GScqysDRVUf6am9bb"
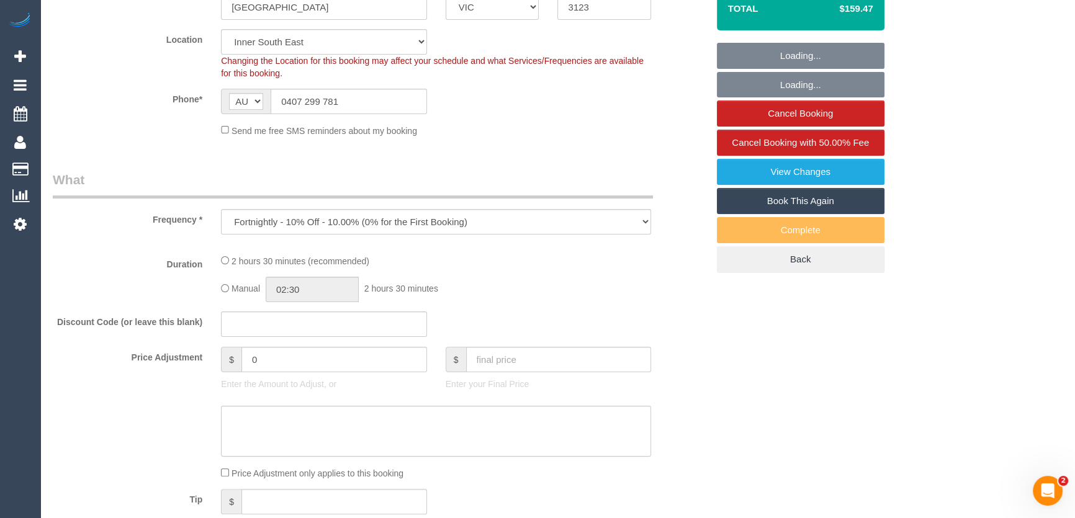
select select "object:1440"
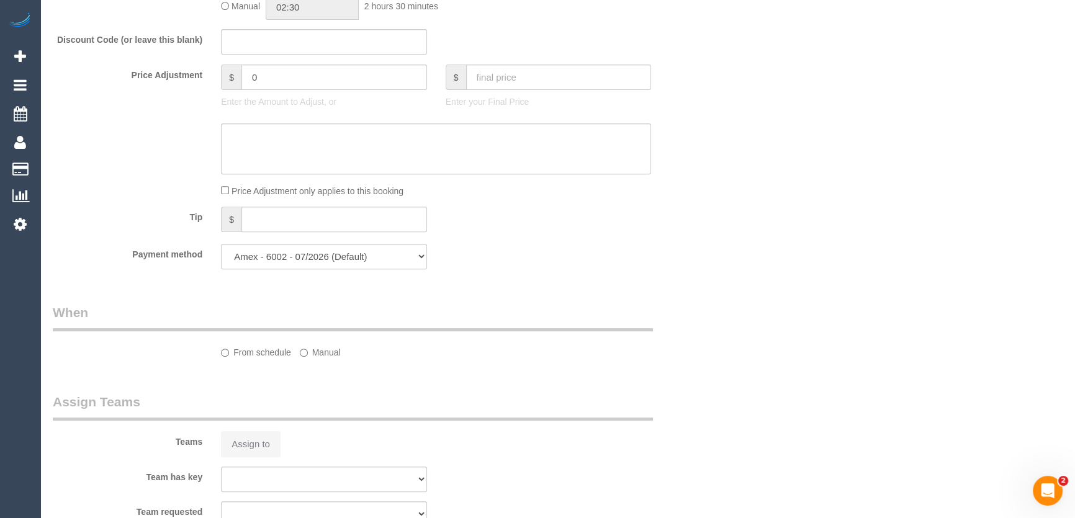
select select "150"
select select "number:27"
select select "number:15"
select select "number:19"
select select "number:36"
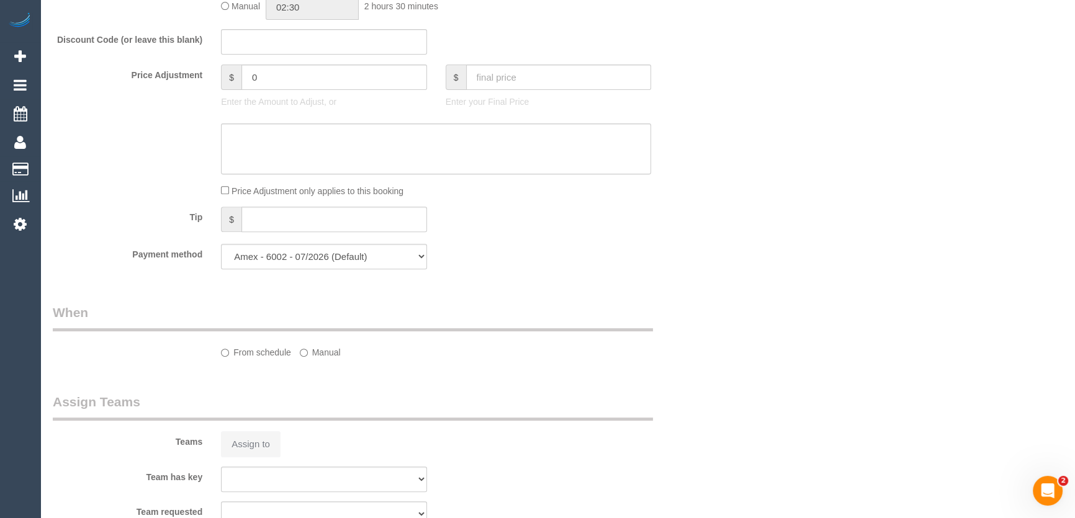
select select "number:34"
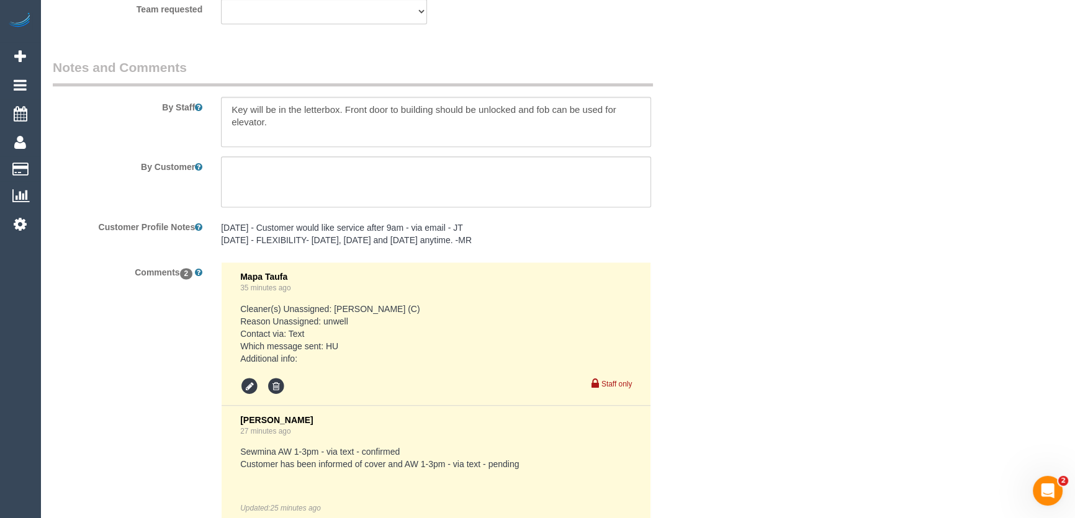
scroll to position [2232, 0]
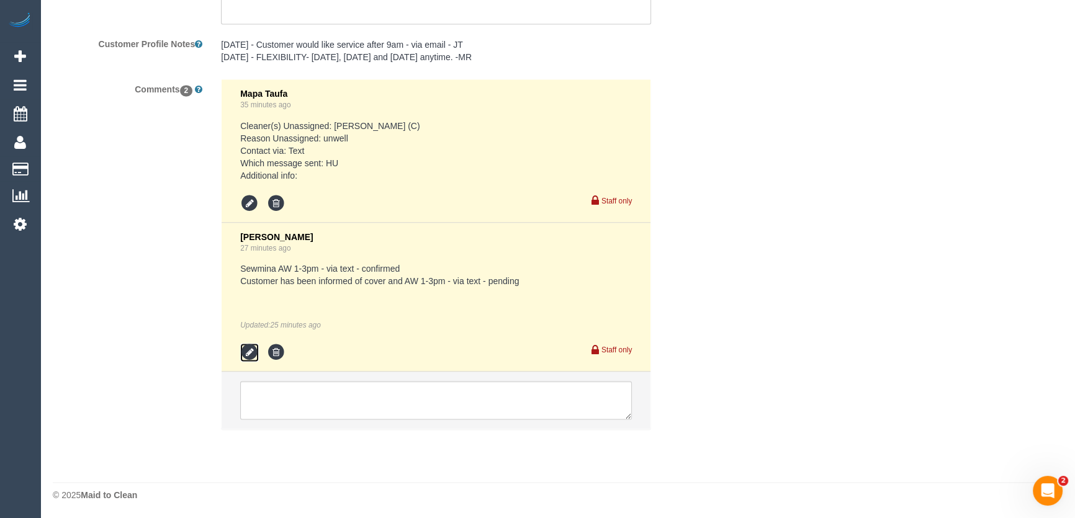
click at [247, 351] on icon at bounding box center [249, 352] width 19 height 19
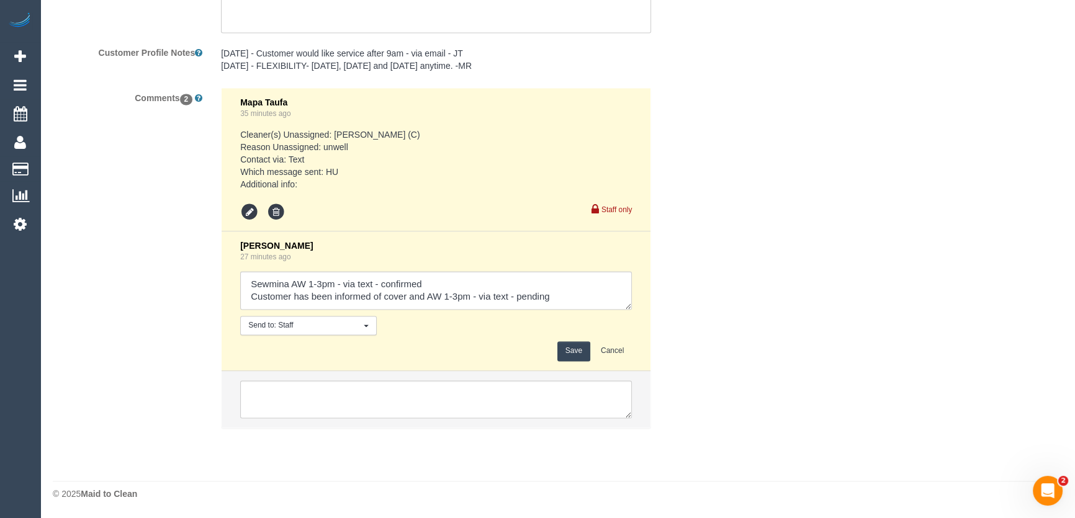
scroll to position [2222, 0]
click at [579, 305] on textarea at bounding box center [436, 292] width 392 height 38
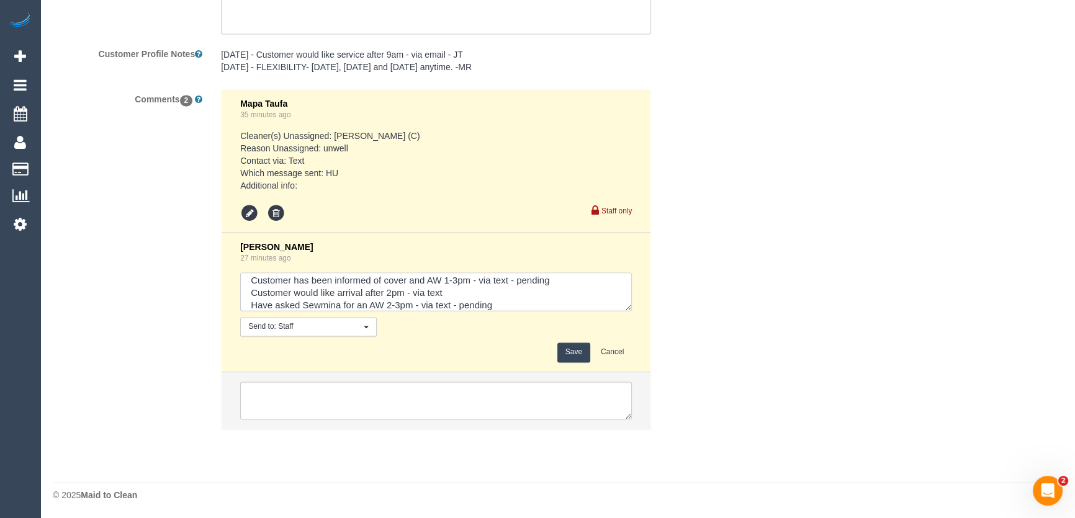
type textarea "Sewmina AW 1-3pm - via text - confirmed Customer has been informed of cover and…"
click at [577, 349] on button "Save" at bounding box center [574, 352] width 33 height 19
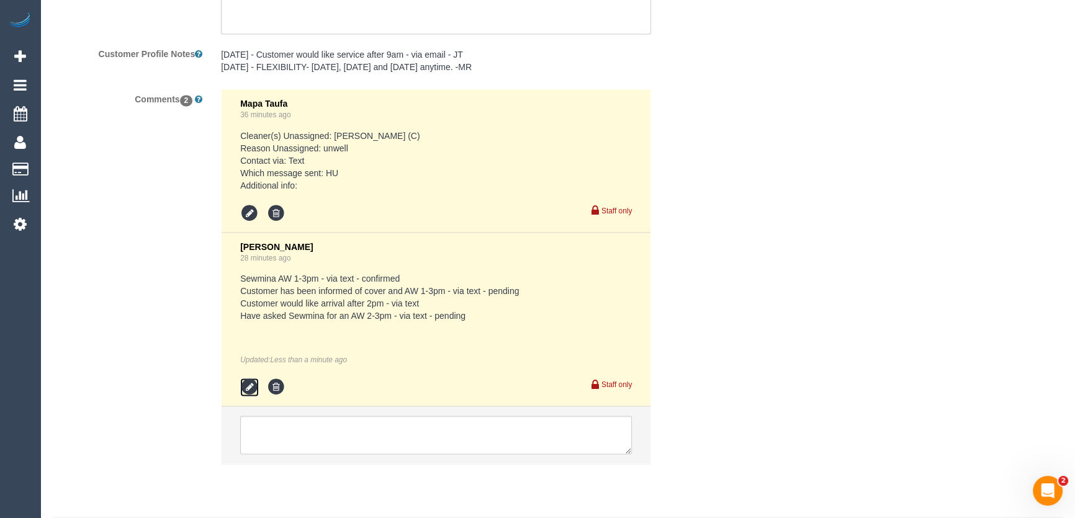
drag, startPoint x: 242, startPoint y: 386, endPoint x: 319, endPoint y: 382, distance: 77.1
click at [242, 386] on icon at bounding box center [249, 387] width 19 height 19
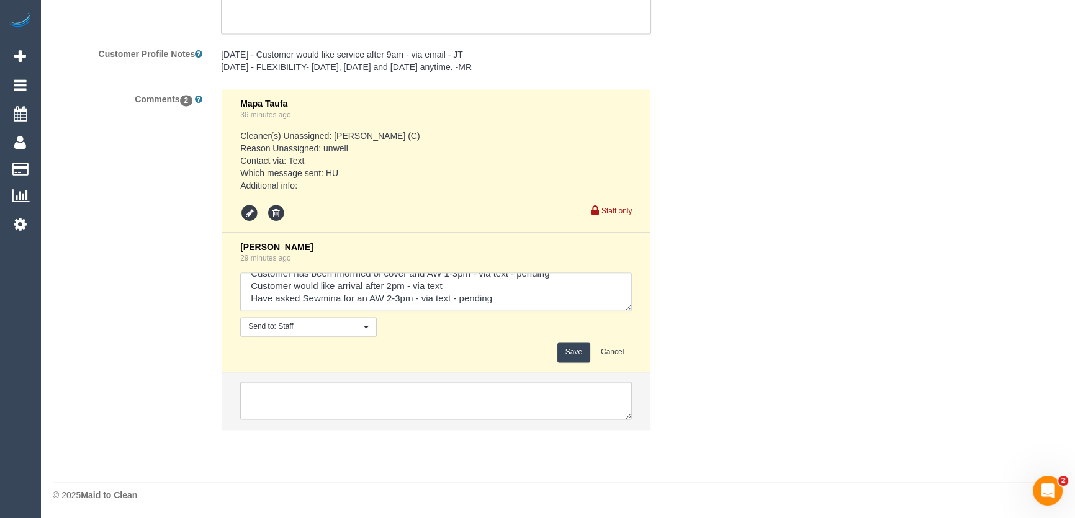
scroll to position [25, 0]
click at [533, 300] on textarea at bounding box center [436, 292] width 392 height 38
type textarea "Sewmina AW 1-3pm - via text - confirmed Customer has been informed of cover and…"
click at [581, 351] on button "Save" at bounding box center [574, 352] width 33 height 19
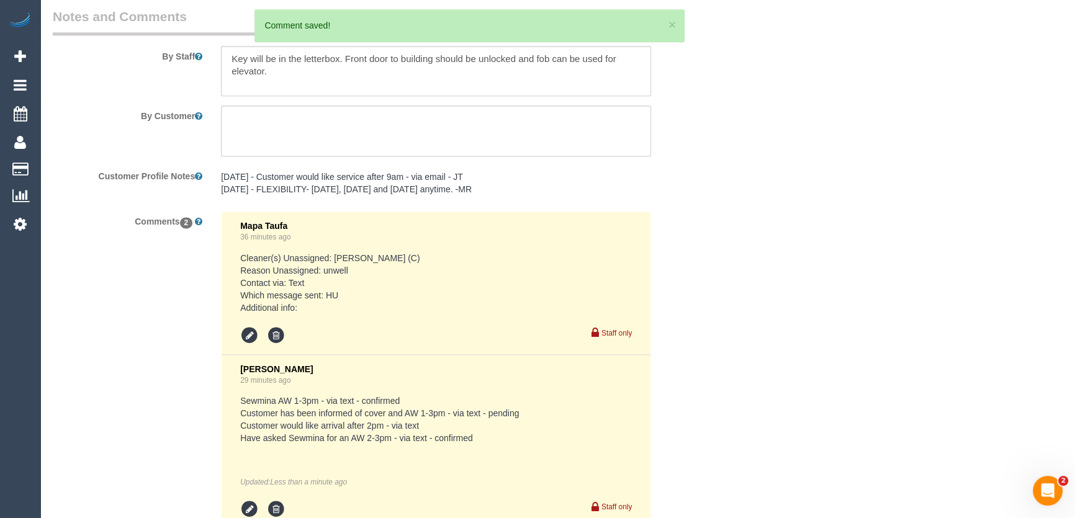
scroll to position [1940, 0]
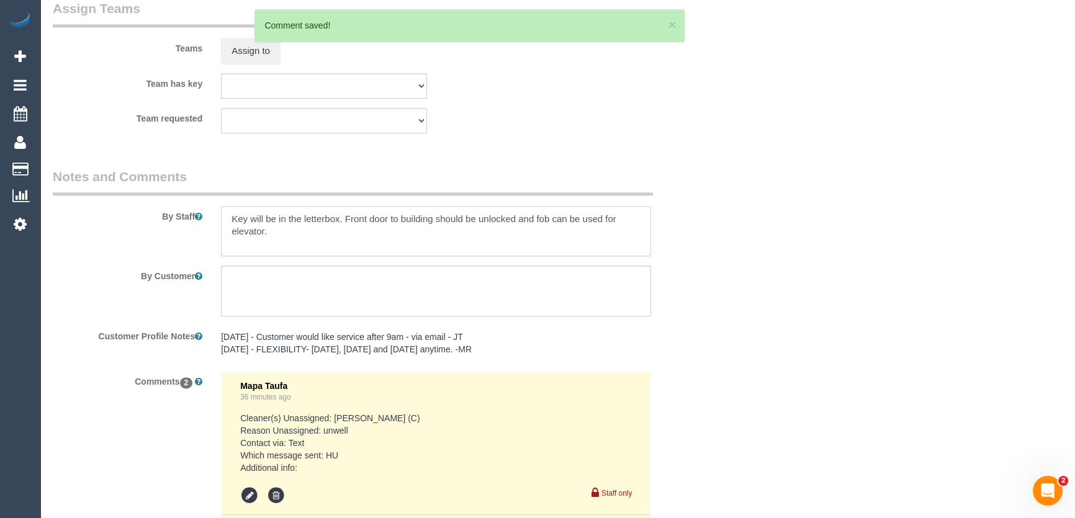
click at [229, 214] on textarea at bounding box center [436, 231] width 430 height 51
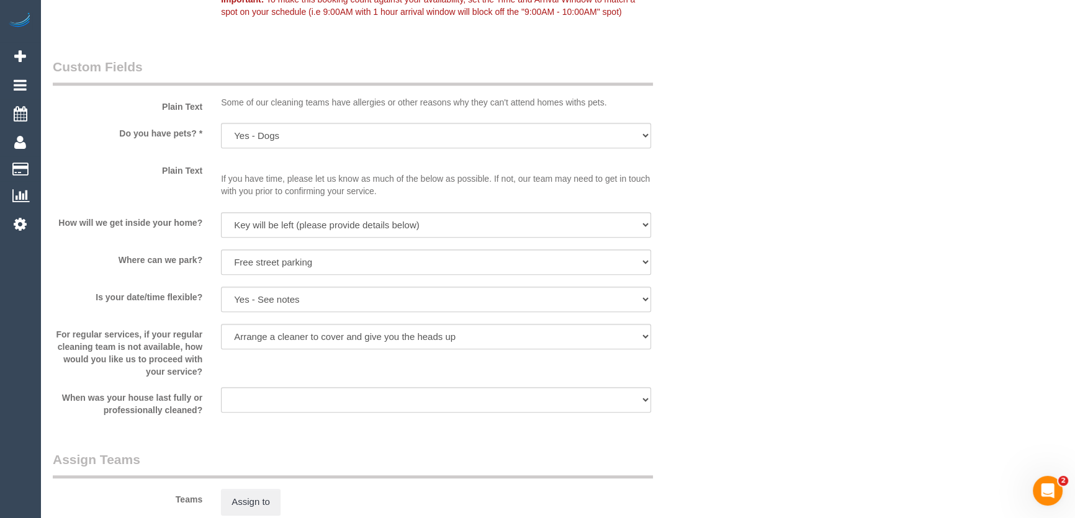
scroll to position [1262, 0]
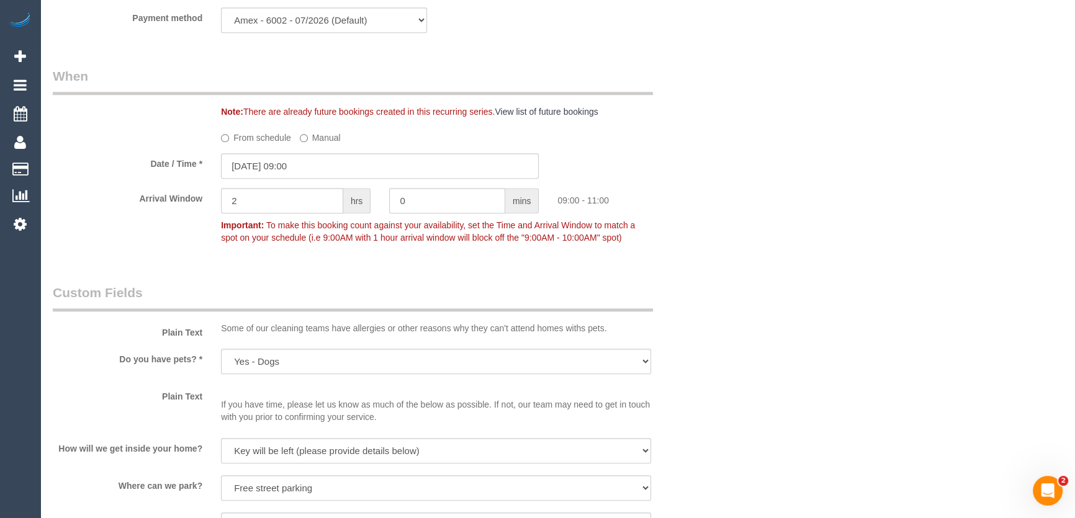
type textarea "*cover* Key will be in the letterbox. Front door to building should be unlocked…"
click at [316, 167] on input "11/08/2025 09:00" at bounding box center [380, 165] width 318 height 25
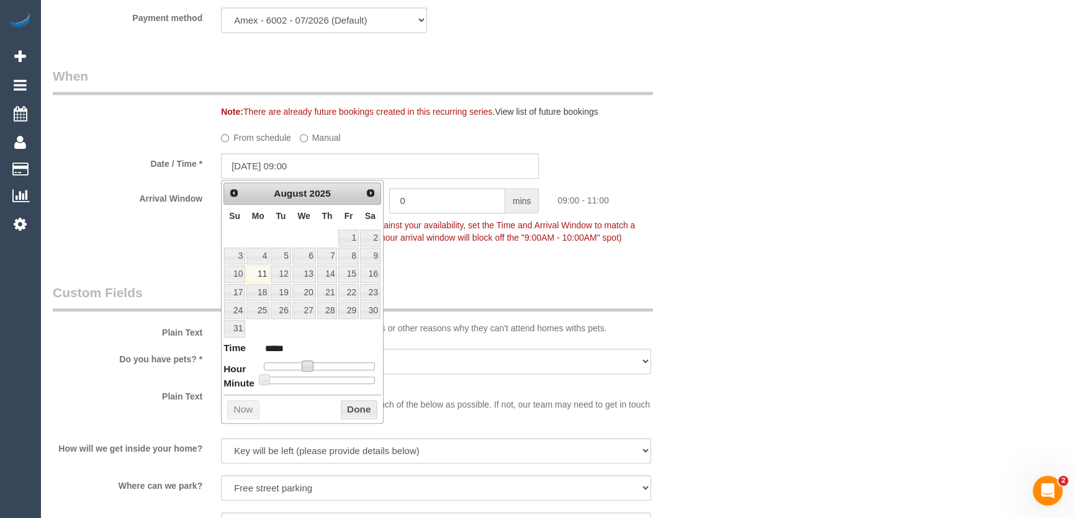
type input "[DATE] 10:00"
type input "*****"
drag, startPoint x: 307, startPoint y: 363, endPoint x: 313, endPoint y: 360, distance: 6.9
click at [312, 361] on span at bounding box center [307, 366] width 11 height 11
click at [327, 359] on dl "Time ***** Hour Minute Second Millisecond Microsecond Time Zone ***** ***** ***…" at bounding box center [303, 362] width 158 height 43
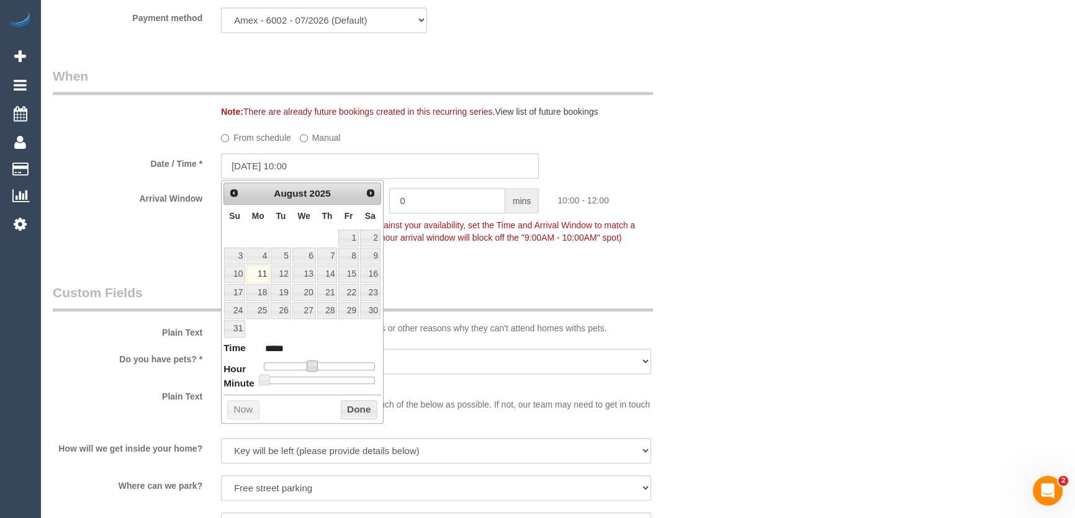
type input "[DATE] 11:00"
type input "*****"
type input "[DATE] 12:00"
type input "*****"
type input "11/08/2025 13:00"
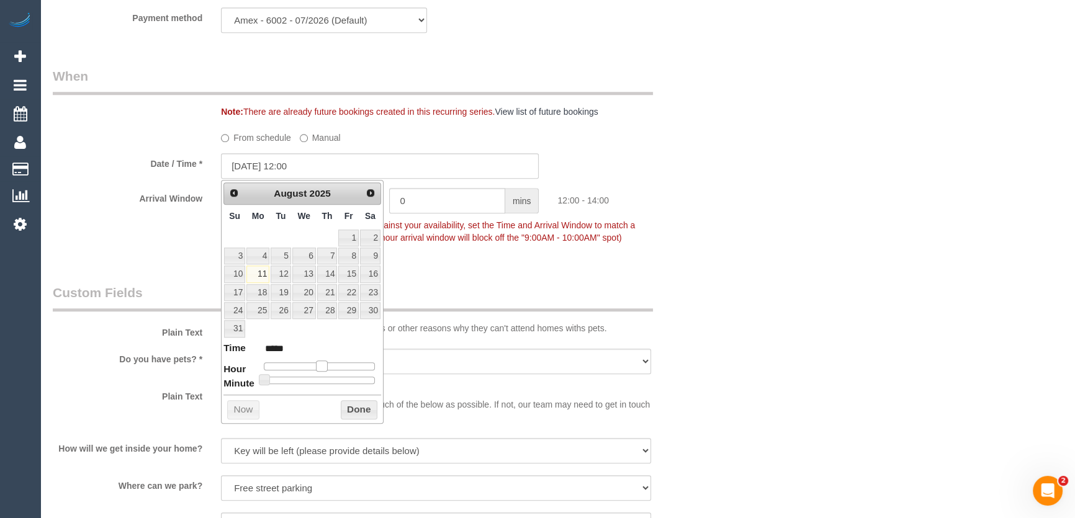
type input "*****"
type input "11/08/2025 14:00"
type input "*****"
drag, startPoint x: 312, startPoint y: 364, endPoint x: 335, endPoint y: 366, distance: 23.7
click at [327, 366] on span at bounding box center [321, 366] width 11 height 11
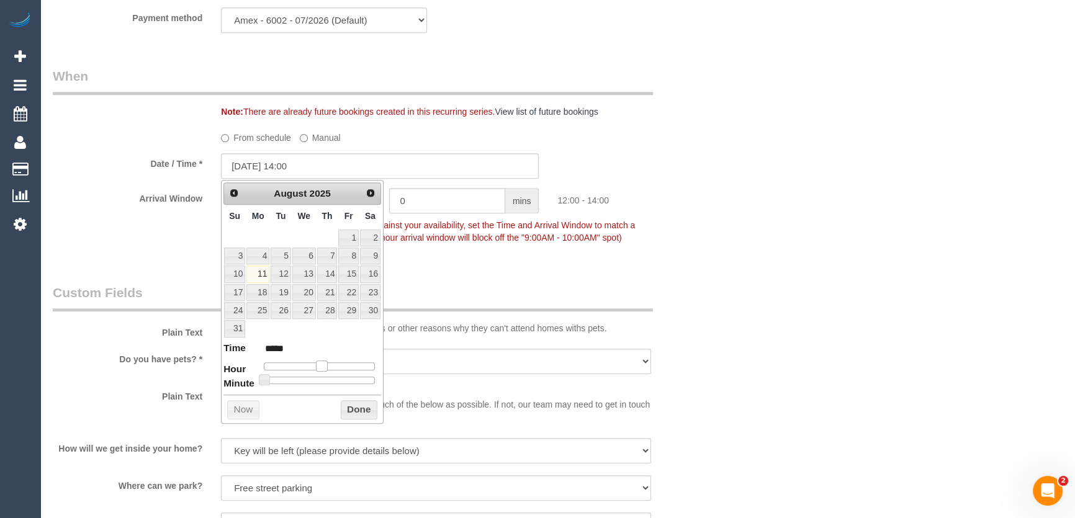
click at [327, 366] on span at bounding box center [321, 366] width 11 height 11
click at [335, 366] on span at bounding box center [330, 366] width 11 height 11
click at [472, 258] on fieldset "When Note: There are already future bookings created in this recurring series. …" at bounding box center [380, 163] width 655 height 192
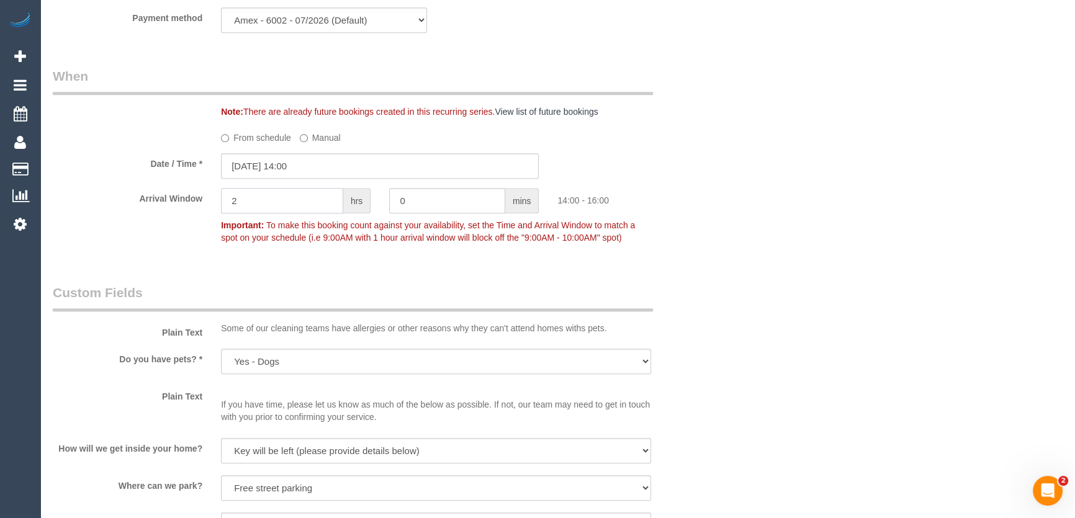
click at [309, 210] on input "2" at bounding box center [282, 200] width 122 height 25
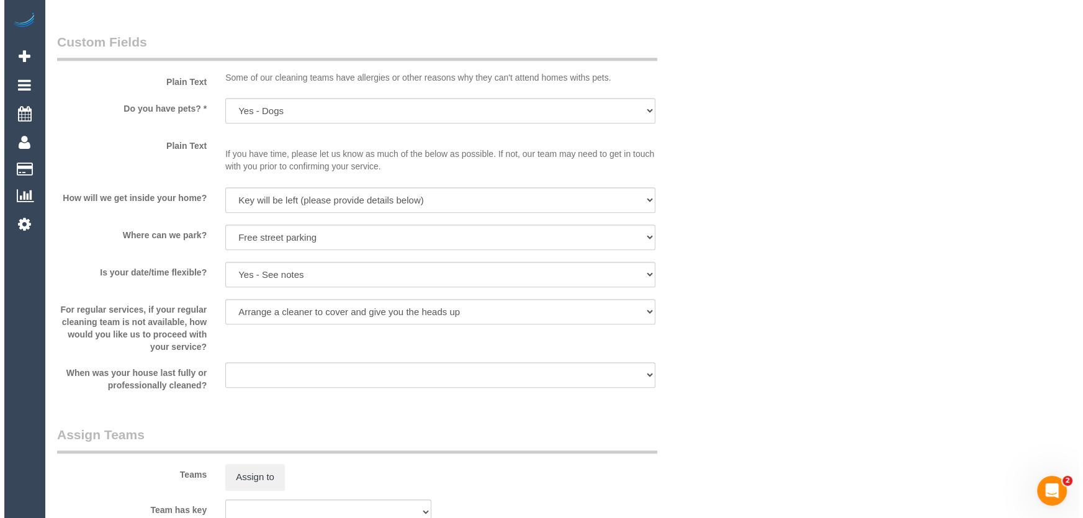
scroll to position [1601, 0]
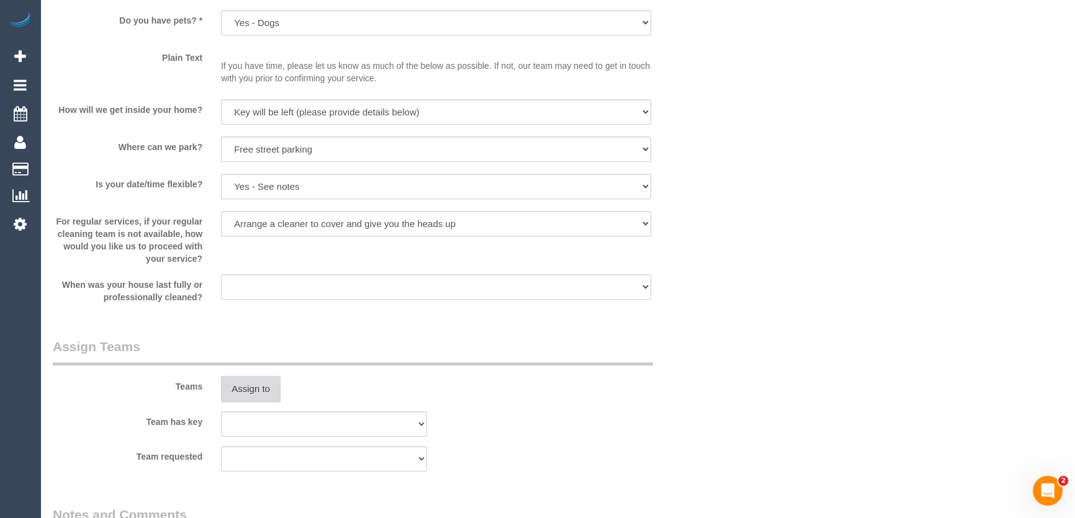
type input "1"
click at [244, 388] on button "Assign to" at bounding box center [251, 389] width 60 height 26
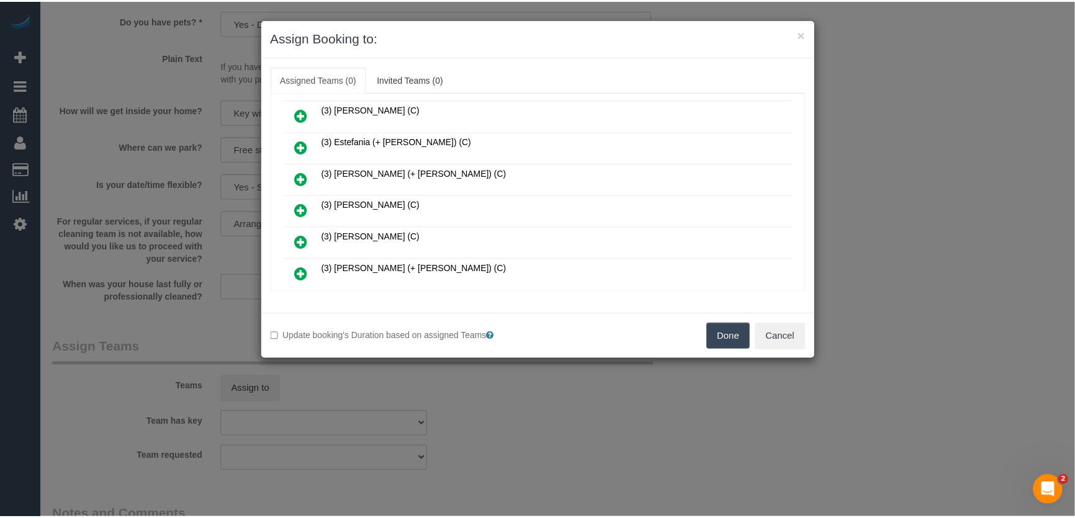
scroll to position [433, 0]
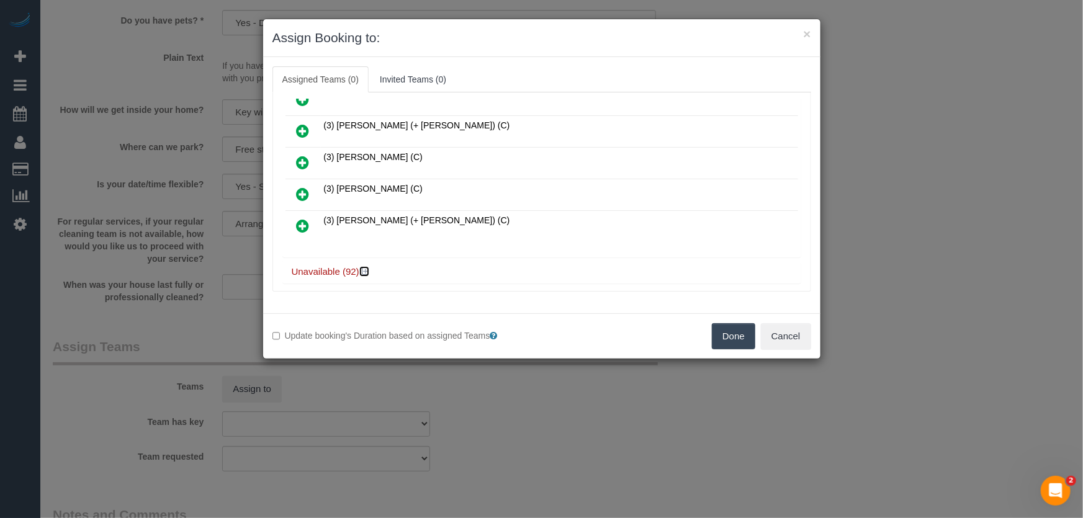
click at [366, 267] on icon at bounding box center [365, 271] width 7 height 9
click at [813, 343] on div "Done Cancel" at bounding box center [681, 336] width 279 height 26
click at [780, 330] on button "Cancel" at bounding box center [786, 336] width 50 height 26
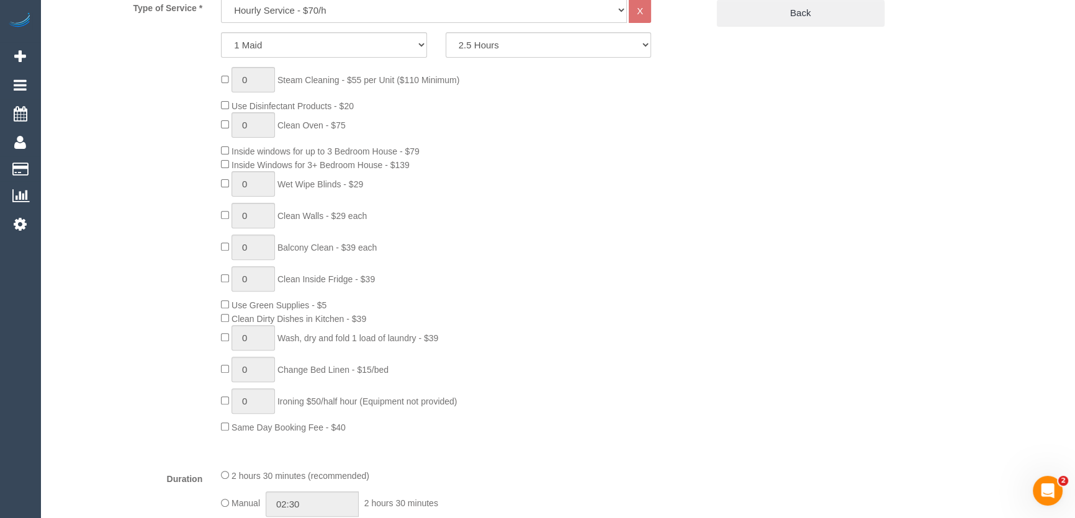
scroll to position [246, 0]
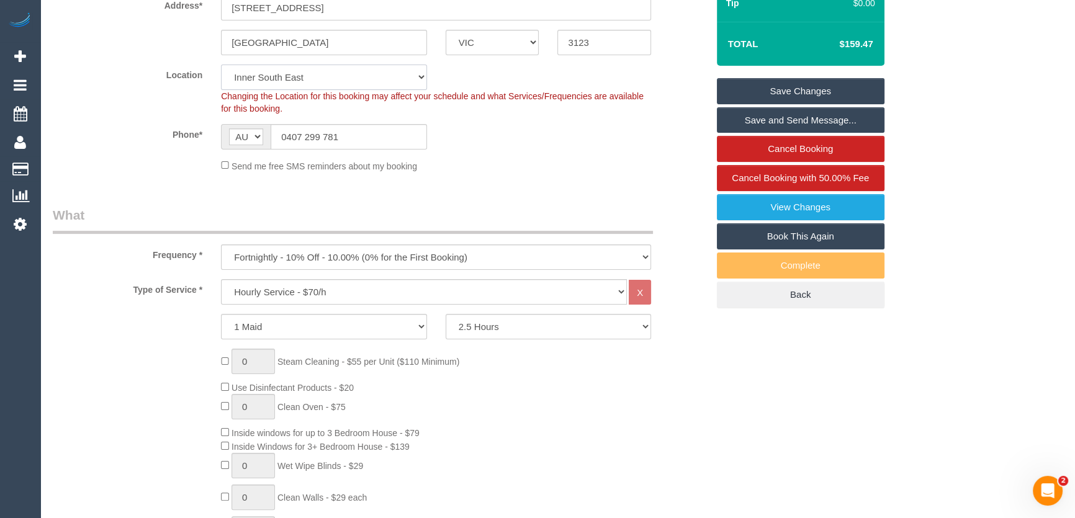
click at [269, 76] on select "Office City East (North) East (South) Inner East Inner North (East) Inner North…" at bounding box center [324, 77] width 206 height 25
select select "50"
click at [221, 65] on select "Office City East (North) East (South) Inner East Inner North (East) Inner North…" at bounding box center [324, 77] width 206 height 25
select select "object:5101"
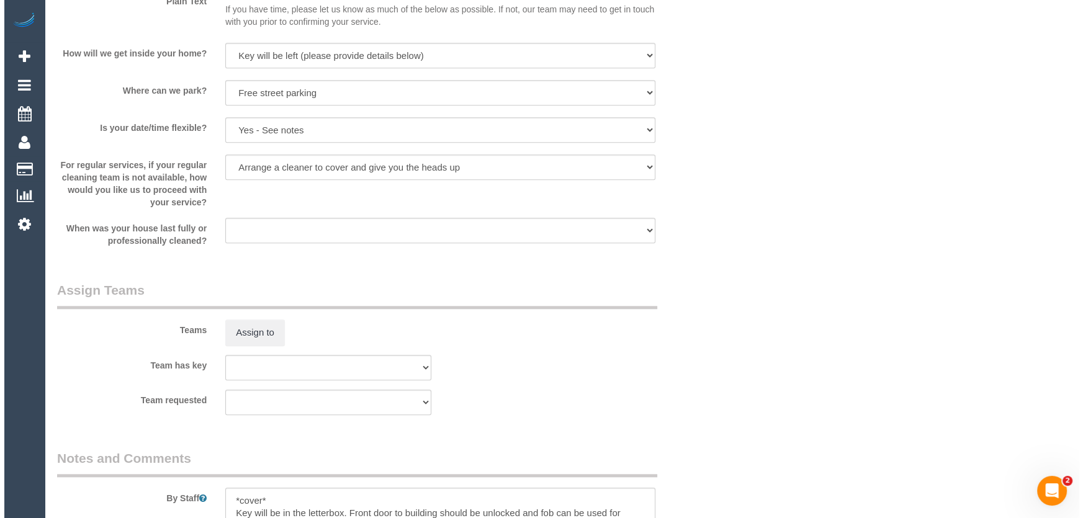
scroll to position [1714, 0]
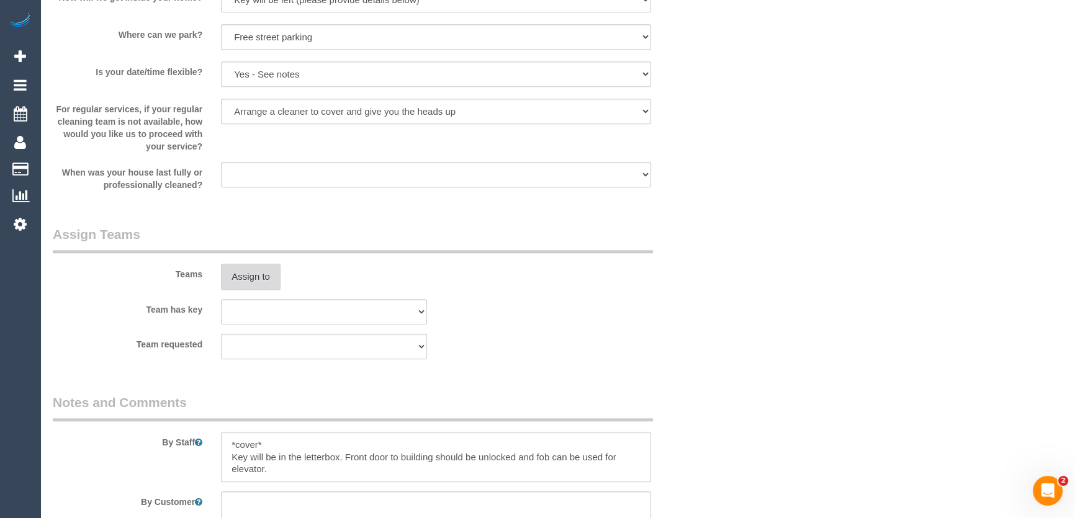
click at [248, 274] on button "Assign to" at bounding box center [251, 277] width 60 height 26
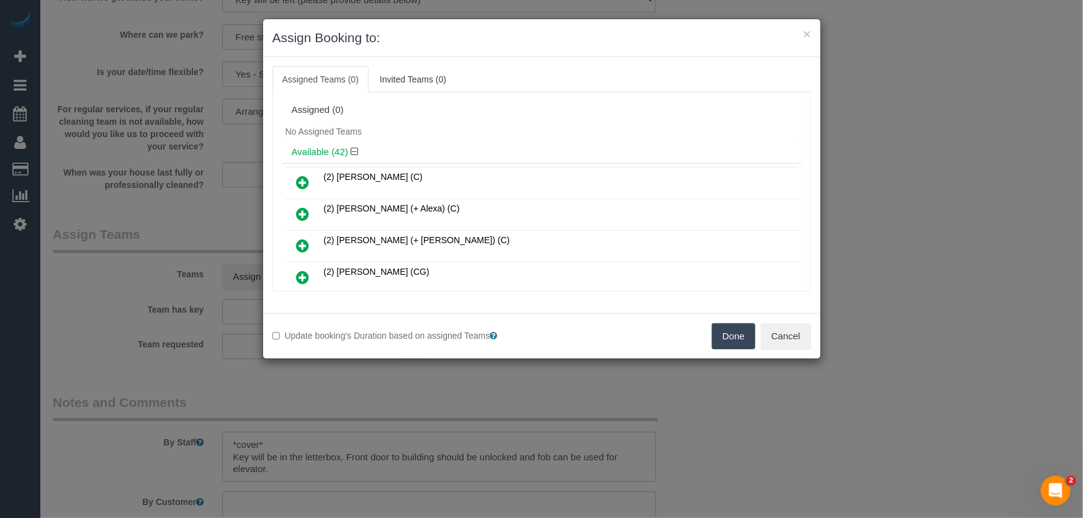
scroll to position [1041, 0]
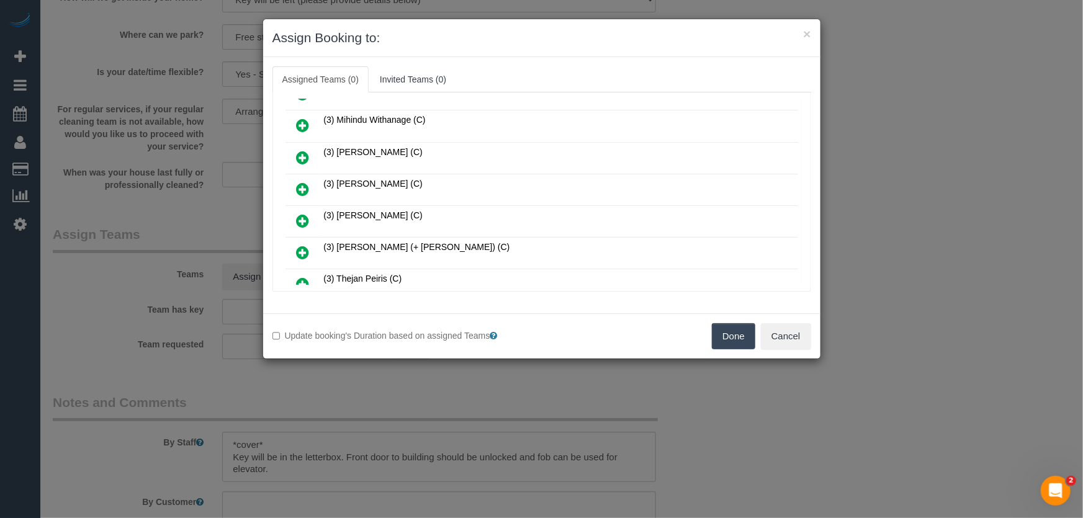
click at [297, 214] on icon at bounding box center [303, 221] width 13 height 15
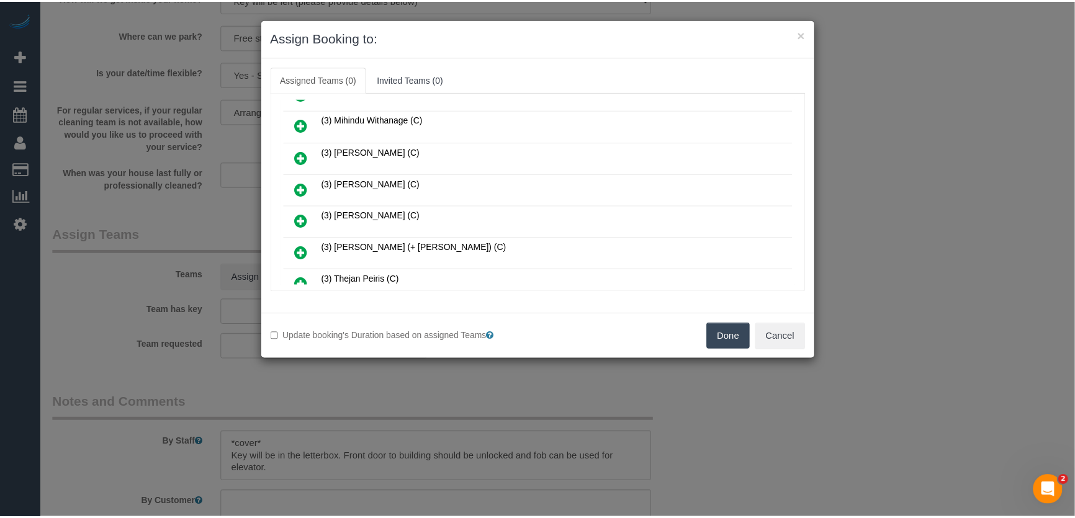
scroll to position [1070, 0]
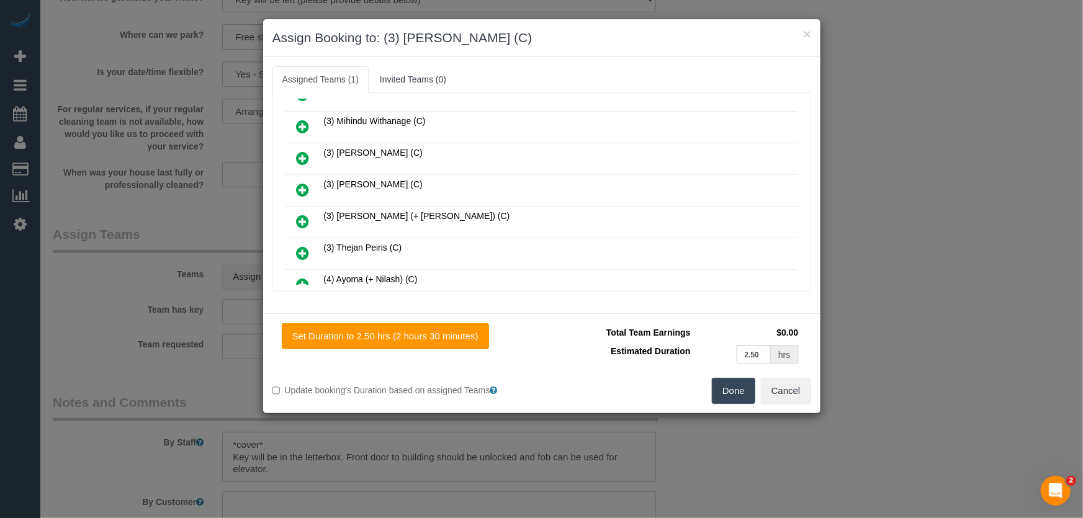
click at [720, 397] on button "Done" at bounding box center [733, 391] width 43 height 26
click at [721, 397] on div "Set Duration to 2.50 hrs (2 hours 30 minutes) Total Team Earnings $0.00 Estimat…" at bounding box center [542, 364] width 558 height 100
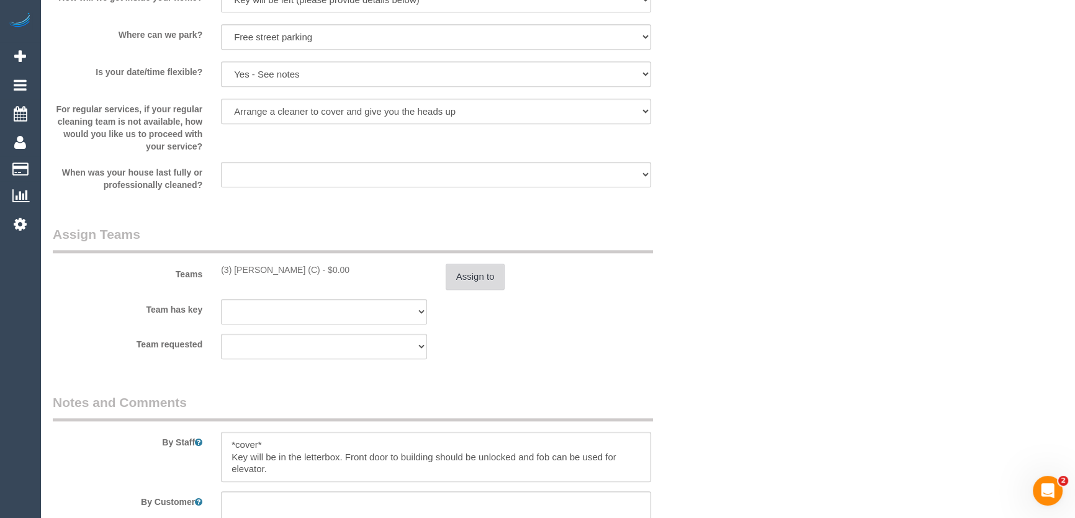
click at [482, 284] on button "Assign to" at bounding box center [476, 277] width 60 height 26
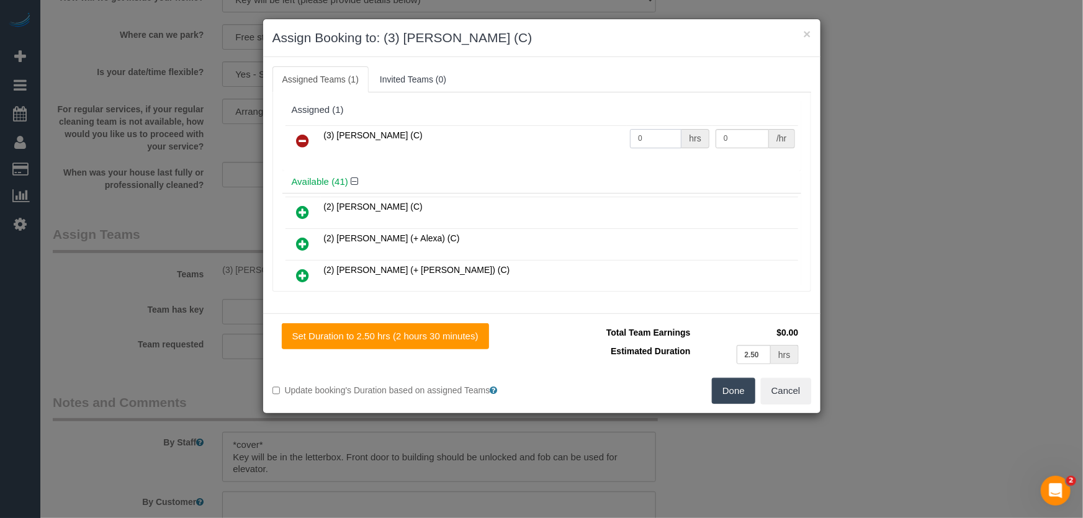
click at [649, 137] on input "0" at bounding box center [656, 138] width 52 height 19
type input "2.5"
type input "35"
click at [727, 382] on button "Done" at bounding box center [733, 391] width 43 height 26
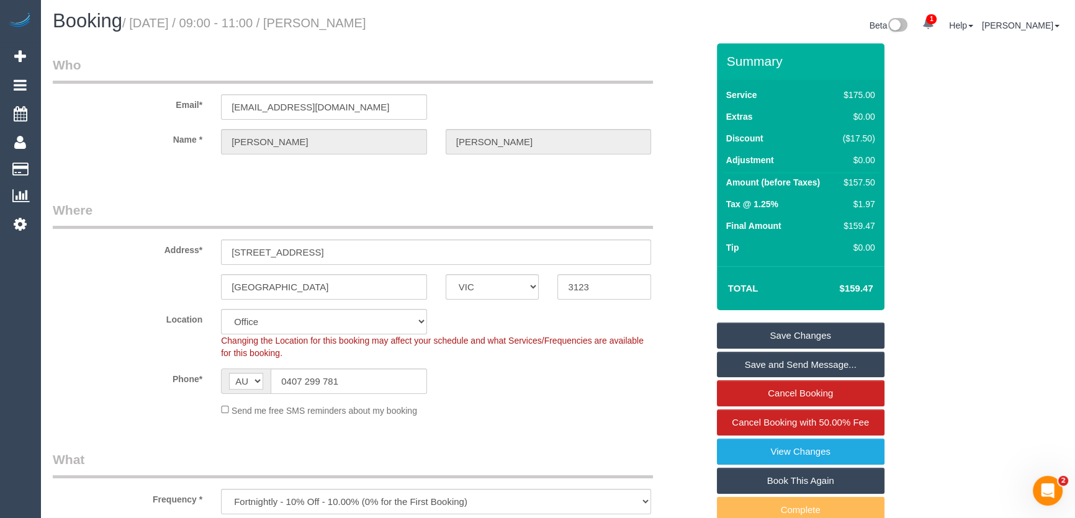
scroll to position [0, 0]
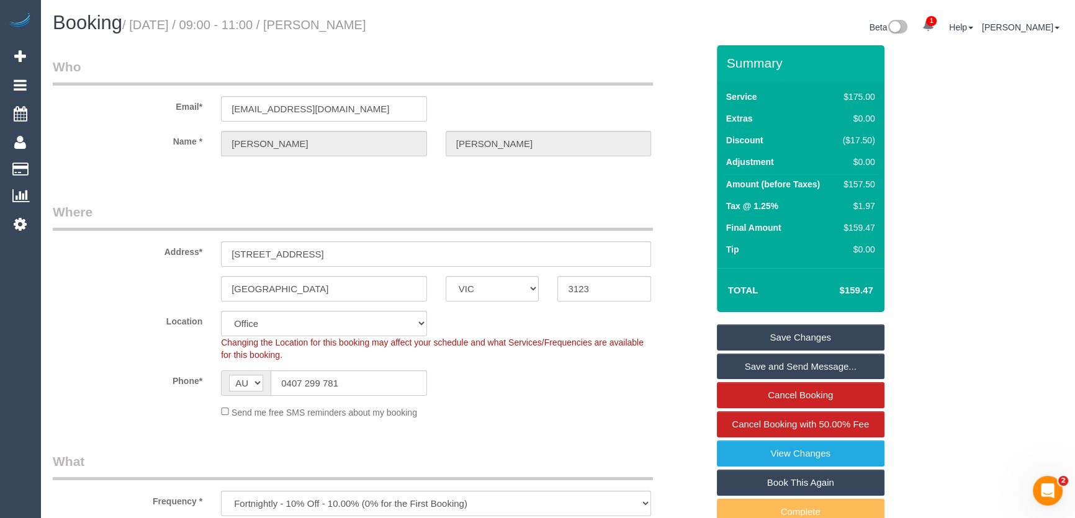
click at [323, 29] on small "/ August 11, 2025 / 09:00 - 11:00 / Tina Korman" at bounding box center [244, 25] width 244 height 14
copy small "Tina Korman"
click at [770, 338] on link "Save Changes" at bounding box center [801, 338] width 168 height 26
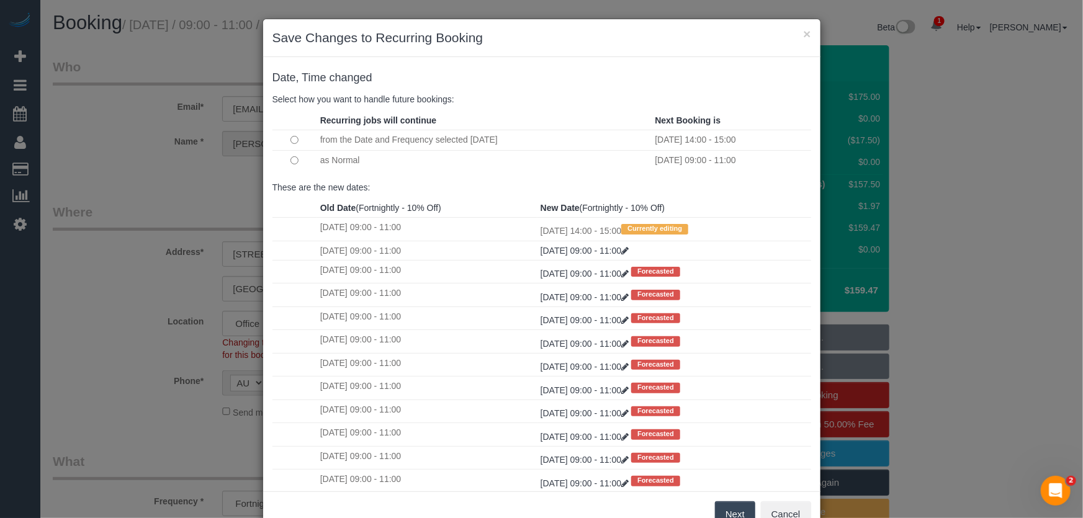
click at [732, 504] on button "Next" at bounding box center [735, 515] width 40 height 26
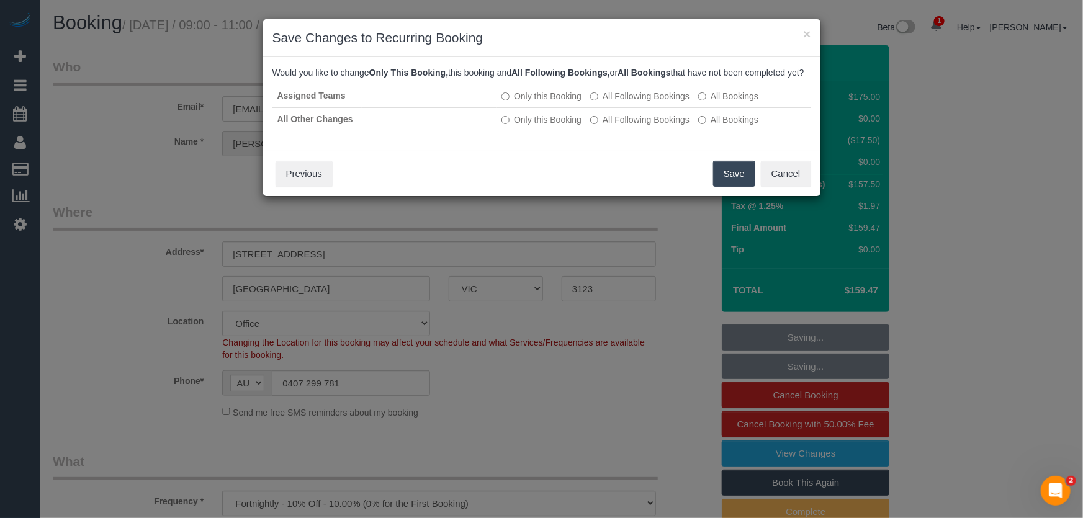
click at [730, 187] on button "Save" at bounding box center [734, 174] width 42 height 26
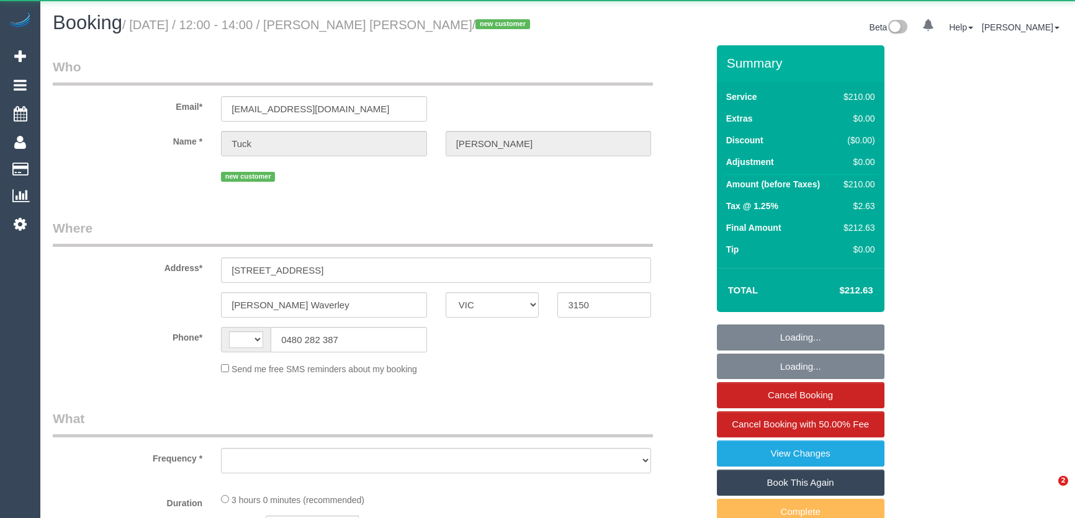
select select "VIC"
select select "string:stripe-pm_1RtJDa2GScqysDRVlIeWuUFA"
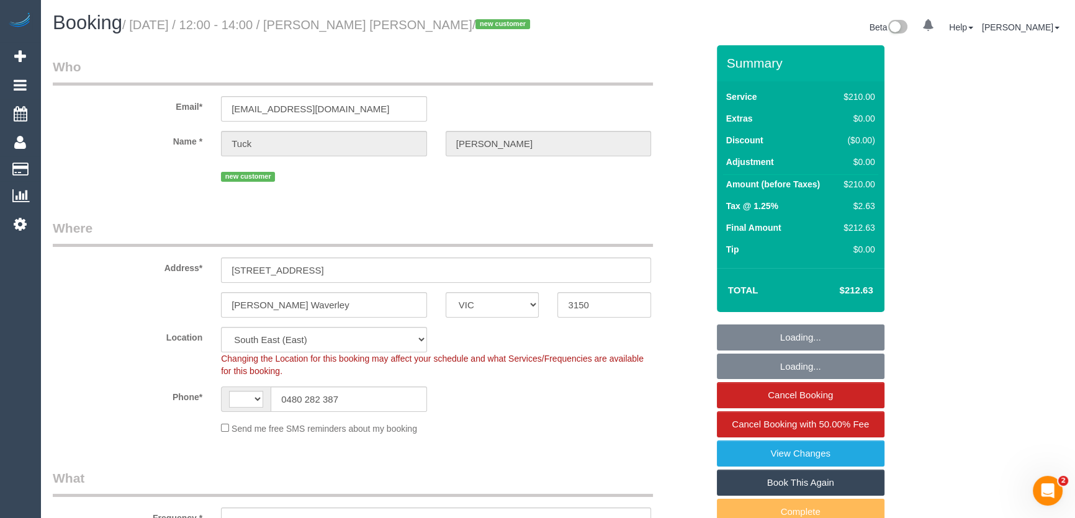
select select "string:AU"
select select "object:1424"
select select "180"
select select "number:28"
select select "number:14"
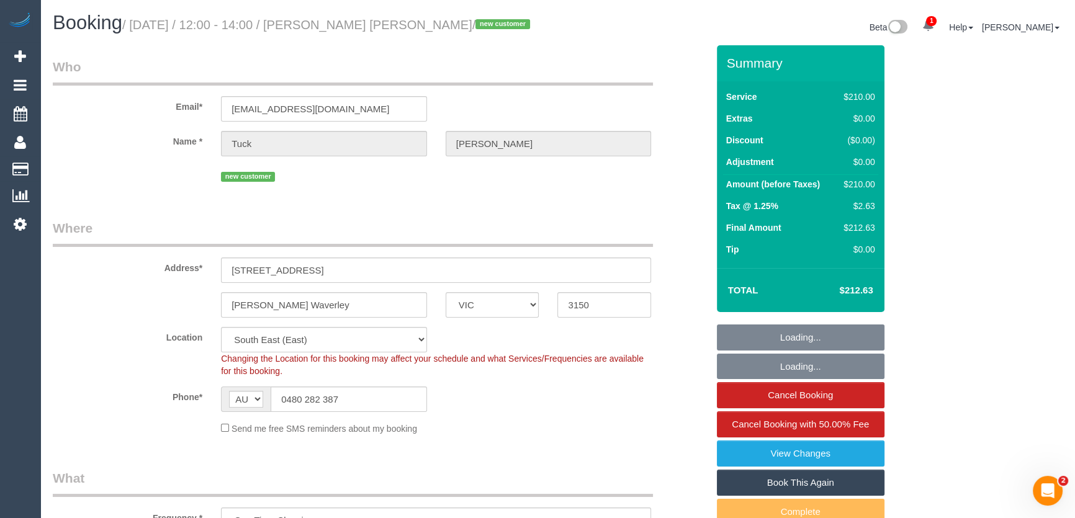
select select "number:19"
select select "number:36"
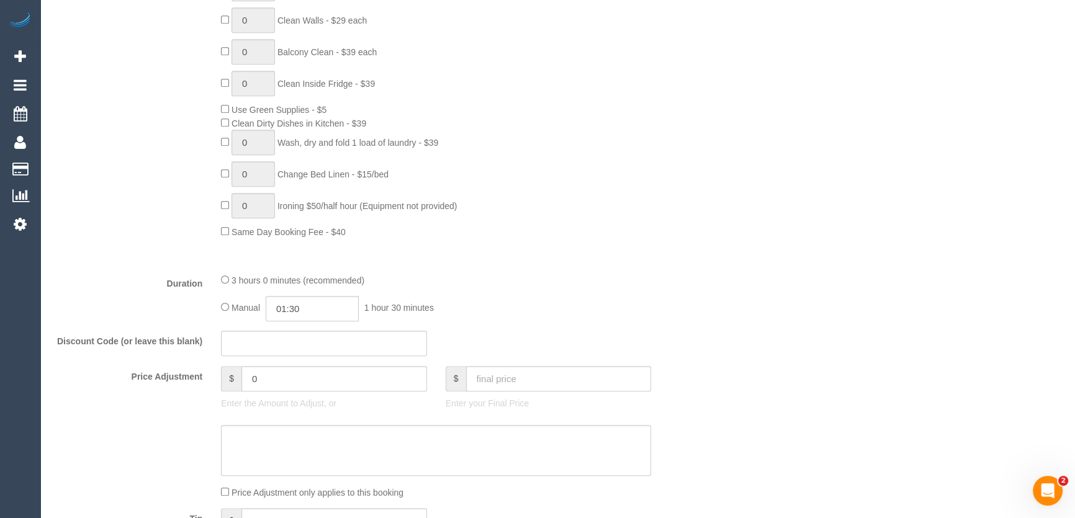
scroll to position [790, 0]
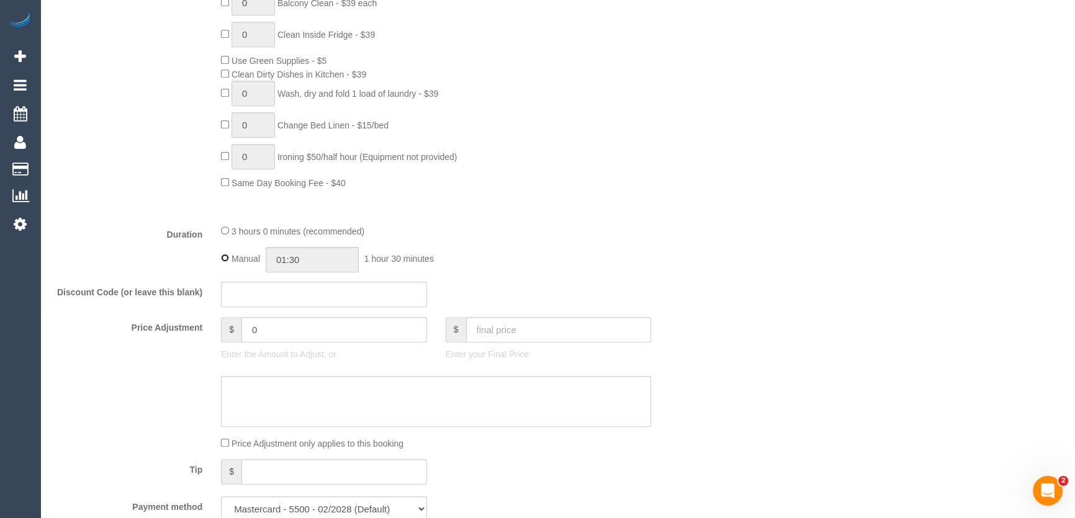
type input "03:00"
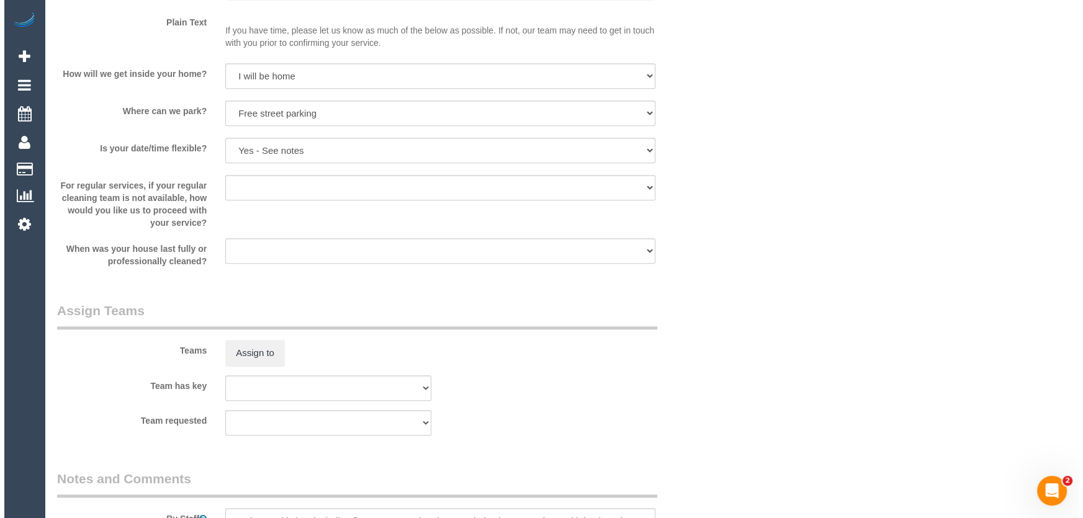
scroll to position [1637, 0]
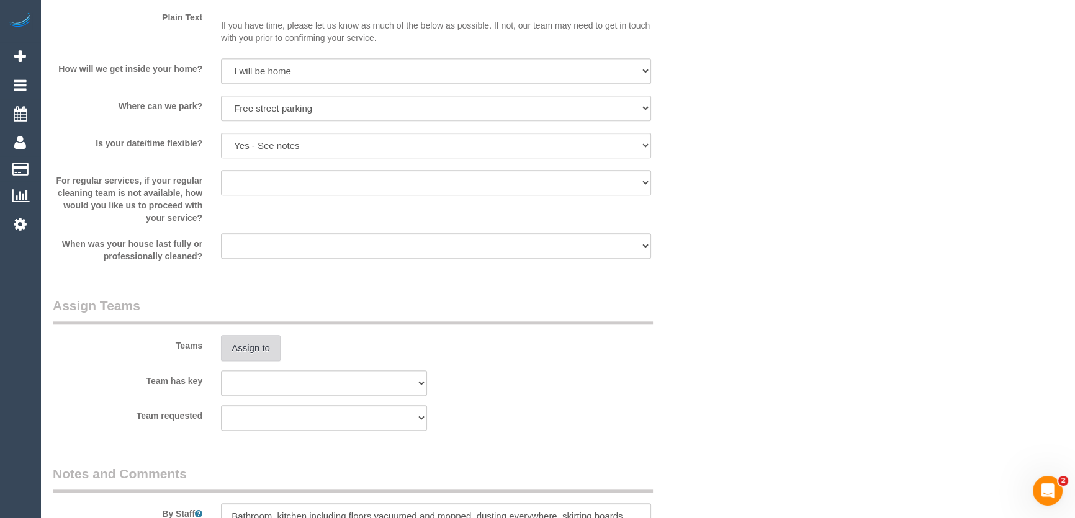
click at [242, 359] on button "Assign to" at bounding box center [251, 348] width 60 height 26
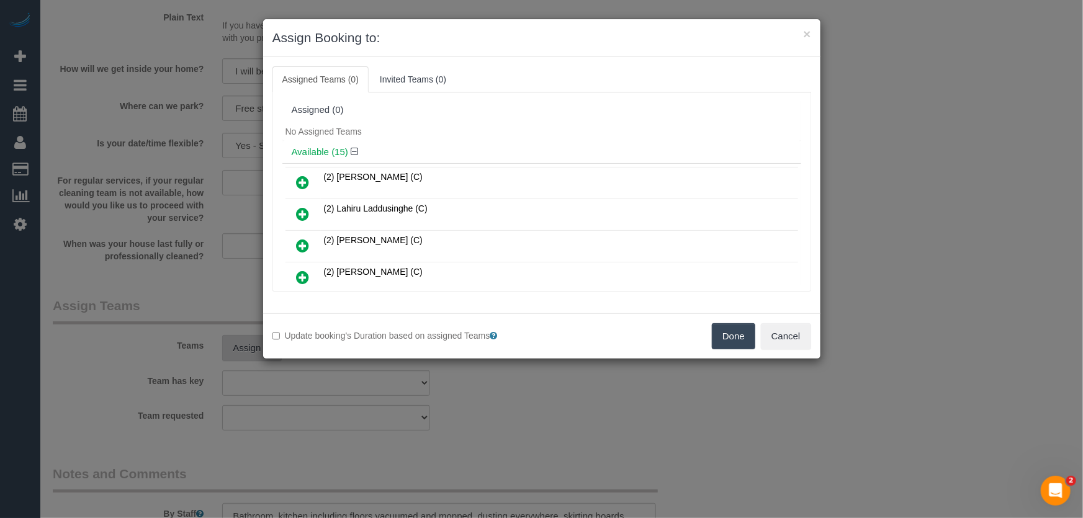
scroll to position [171, 0]
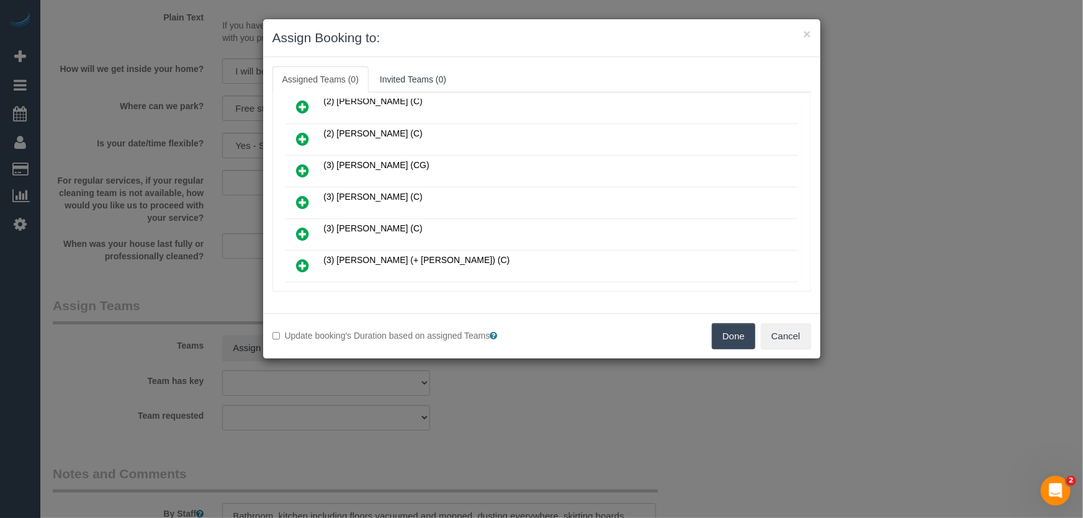
click at [302, 195] on icon at bounding box center [303, 202] width 13 height 15
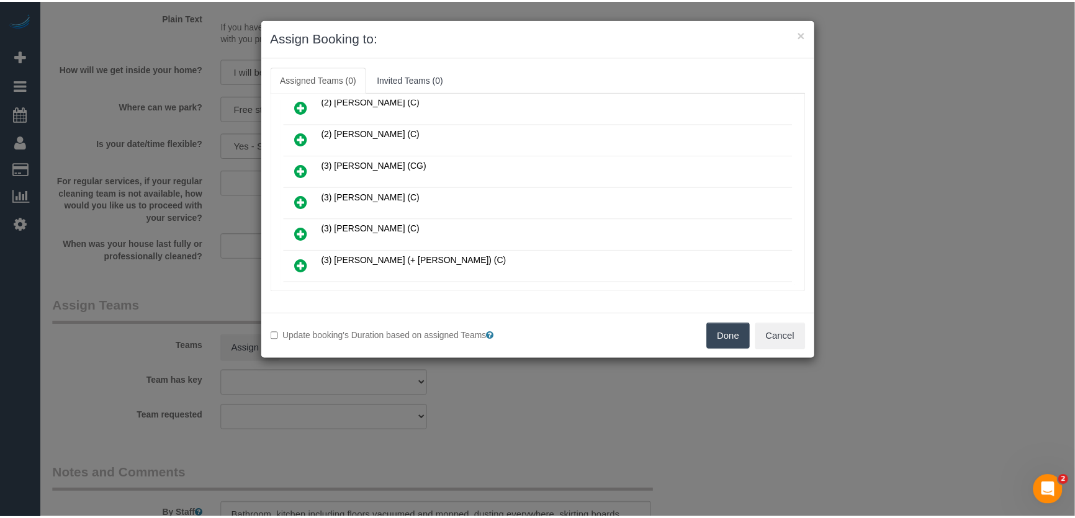
scroll to position [199, 0]
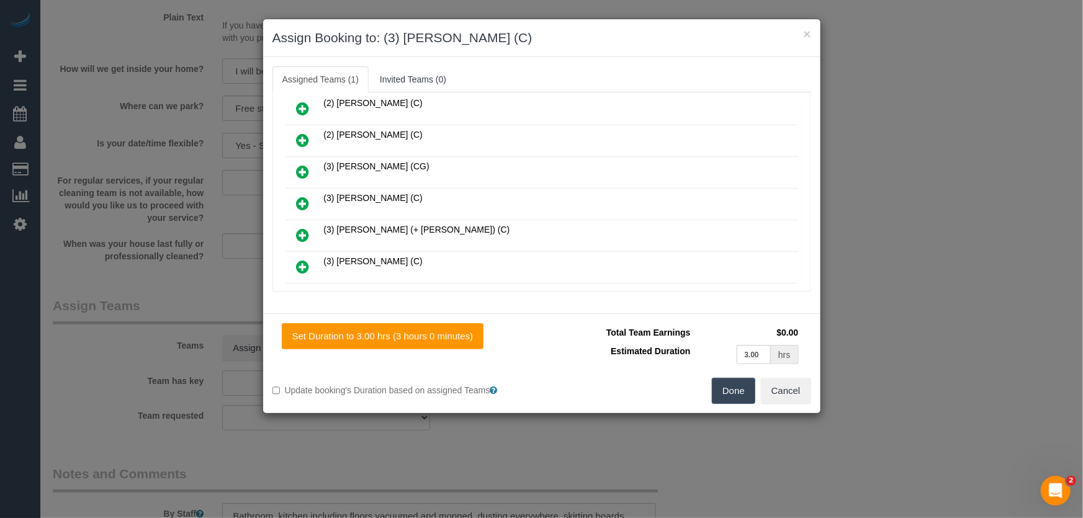
click at [734, 399] on button "Done" at bounding box center [733, 391] width 43 height 26
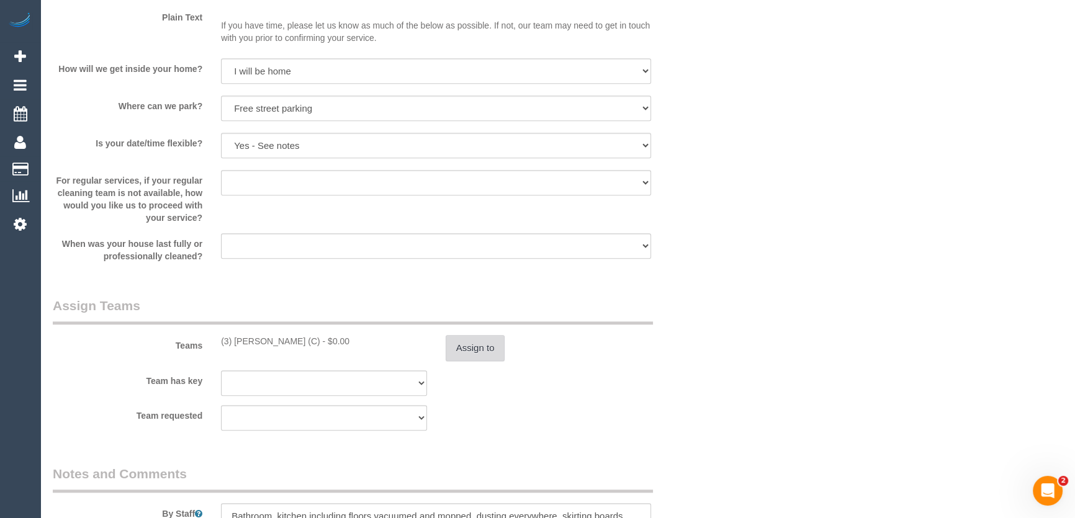
click at [494, 346] on button "Assign to" at bounding box center [476, 348] width 60 height 26
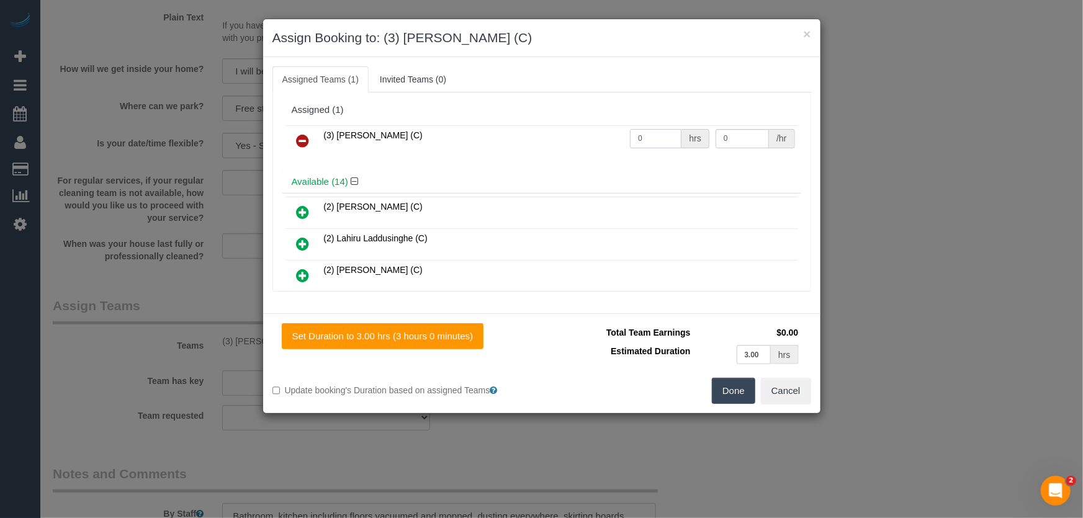
click at [657, 139] on input "0" at bounding box center [656, 138] width 52 height 19
type input "3"
type input "35"
click at [742, 385] on button "Done" at bounding box center [733, 391] width 43 height 26
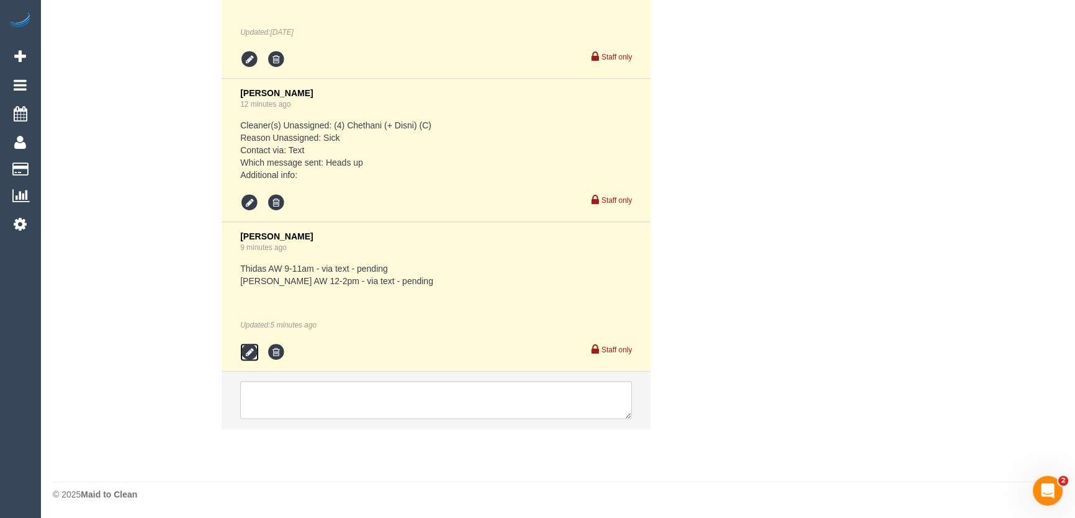
click at [250, 352] on icon at bounding box center [249, 352] width 19 height 19
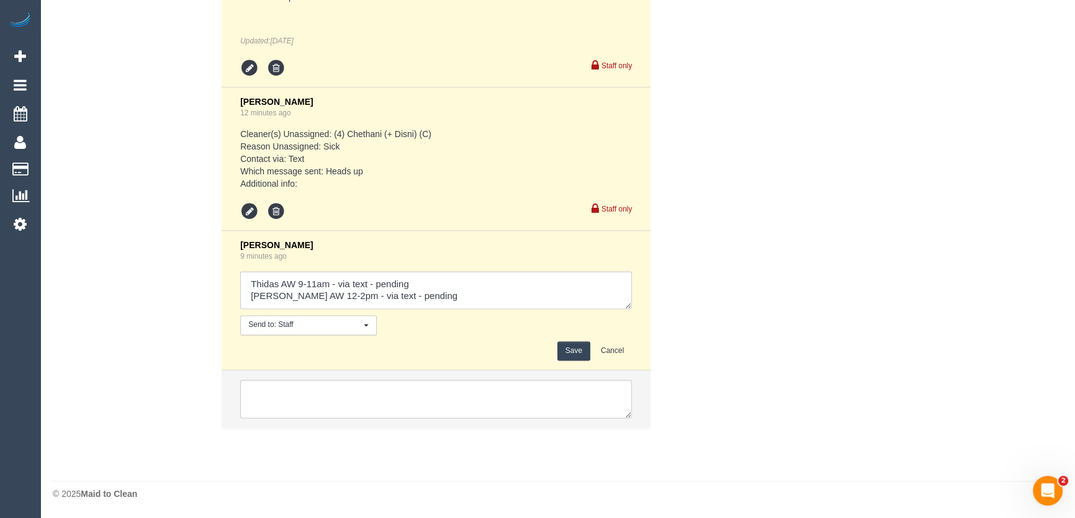
scroll to position [2372, 0]
click at [422, 307] on textarea at bounding box center [436, 292] width 392 height 38
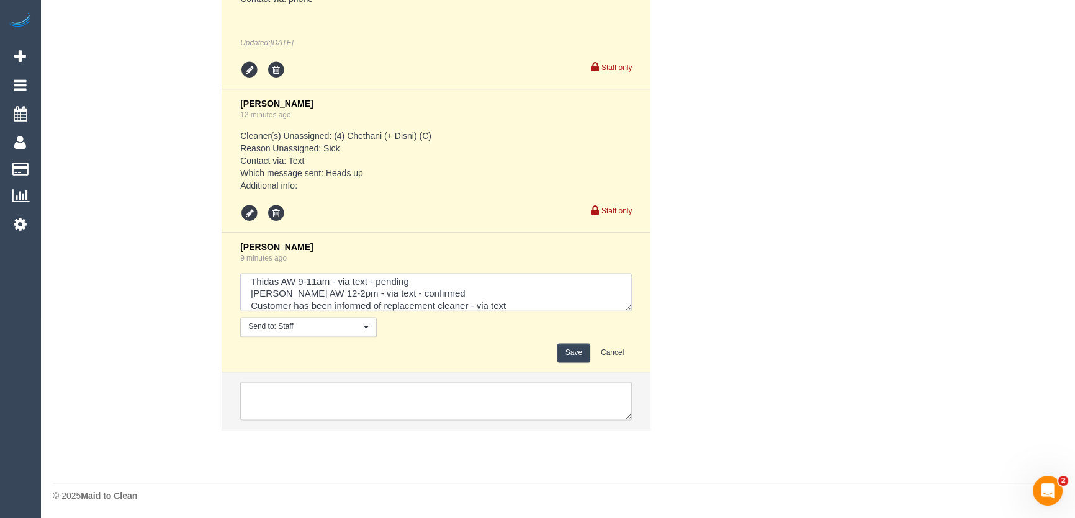
type textarea "Thidas AW 9-11am - via text - pending David AW 12-2pm - via text - confirmed Cu…"
click at [569, 348] on button "Save" at bounding box center [574, 352] width 33 height 19
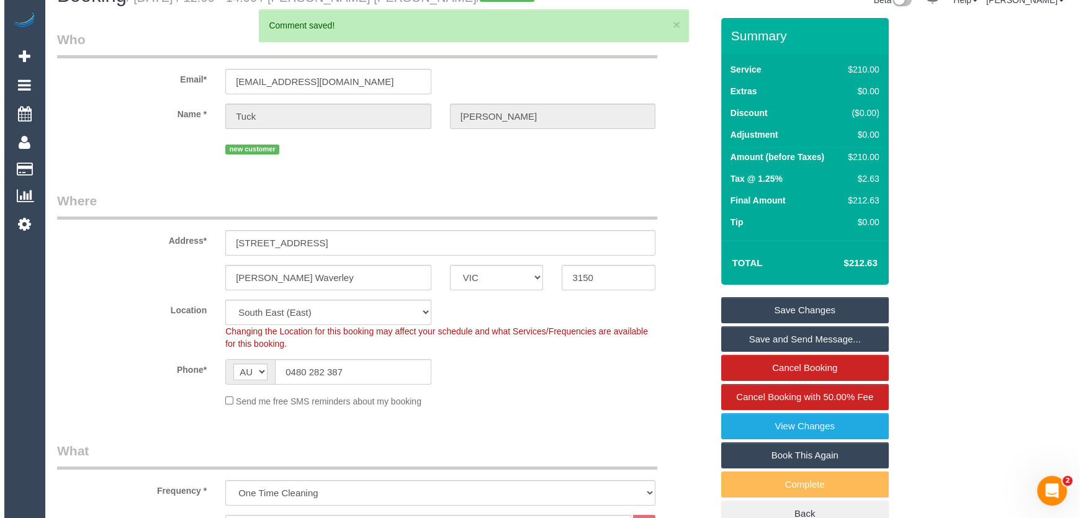
scroll to position [0, 0]
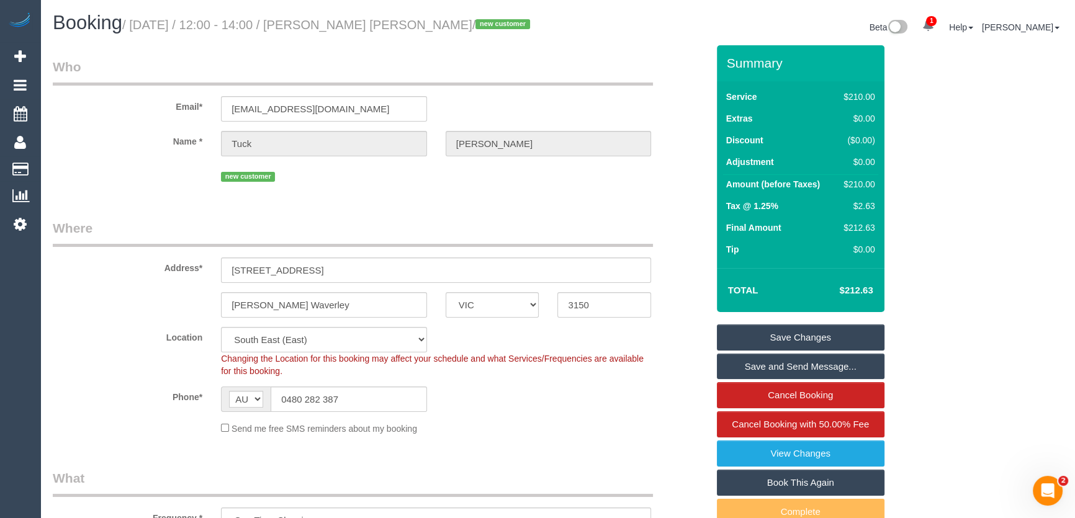
click at [327, 27] on small "/ August 11, 2025 / 12:00 - 14:00 / Tuck Leong / new customer" at bounding box center [328, 25] width 412 height 14
copy small "Tuck Leong"
click at [787, 338] on link "Save Changes" at bounding box center [801, 338] width 168 height 26
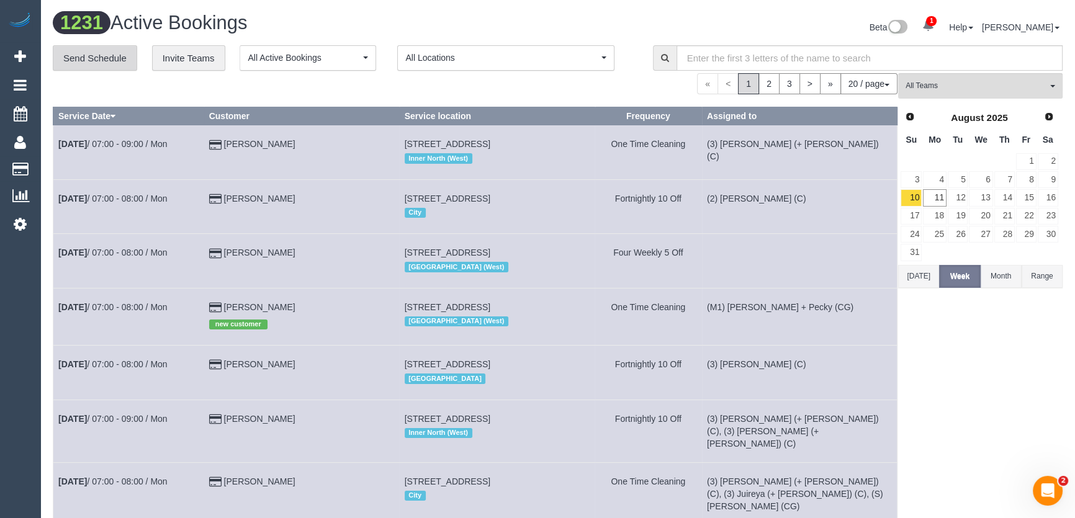
click at [96, 63] on link "Send Schedule" at bounding box center [95, 58] width 84 height 26
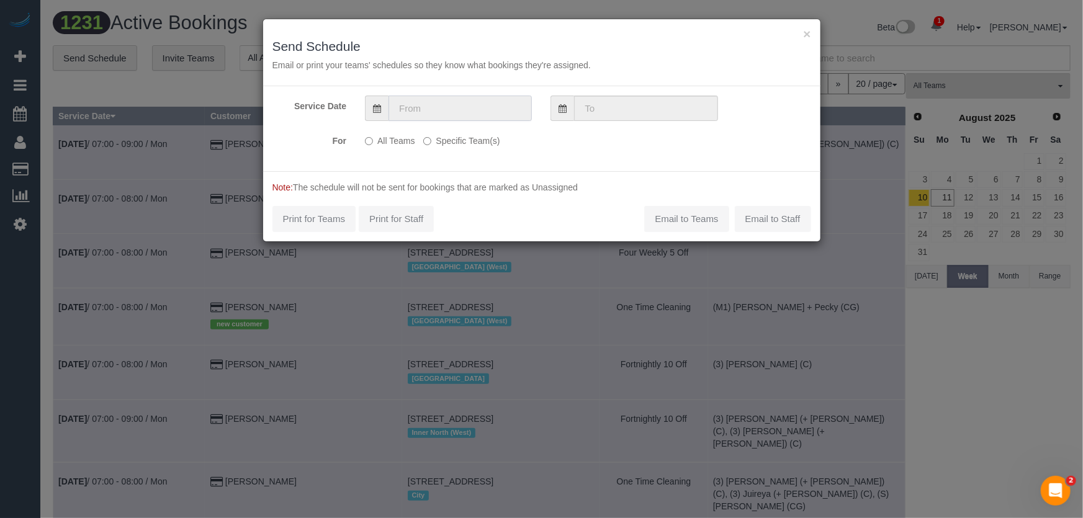
click at [452, 112] on input "text" at bounding box center [460, 108] width 143 height 25
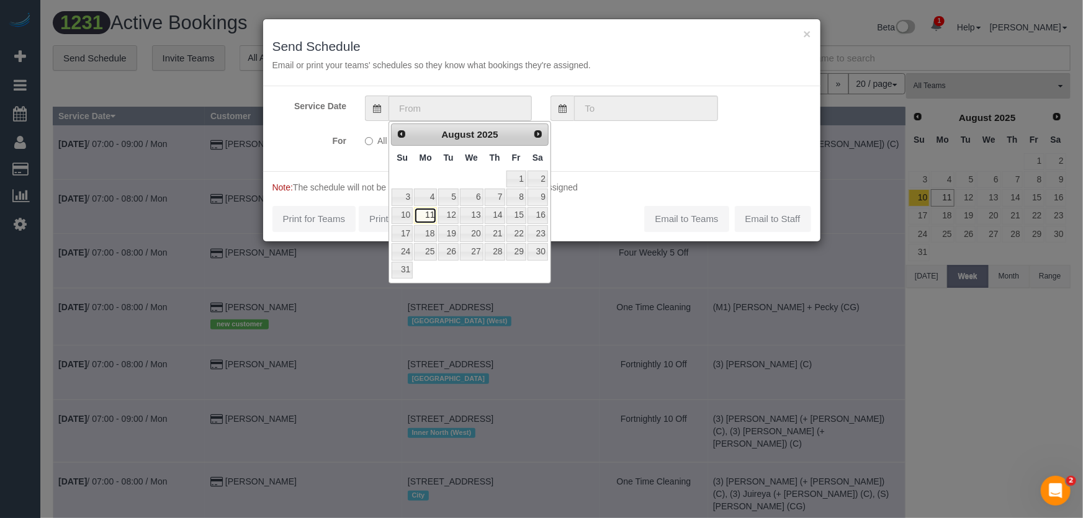
click at [427, 216] on link "11" at bounding box center [425, 215] width 23 height 17
type input "11/08/2025"
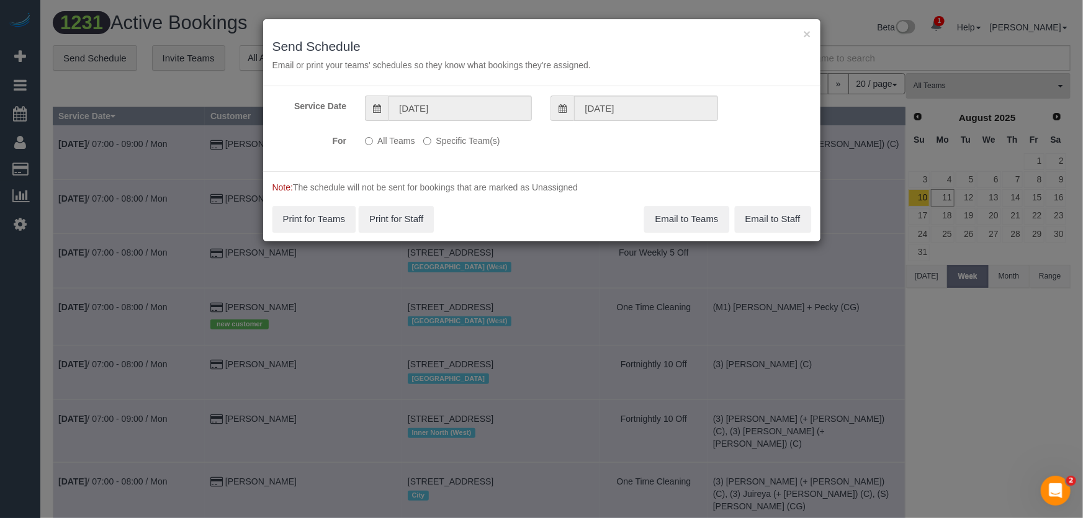
click at [459, 142] on label "Specific Team(s)" at bounding box center [461, 138] width 76 height 17
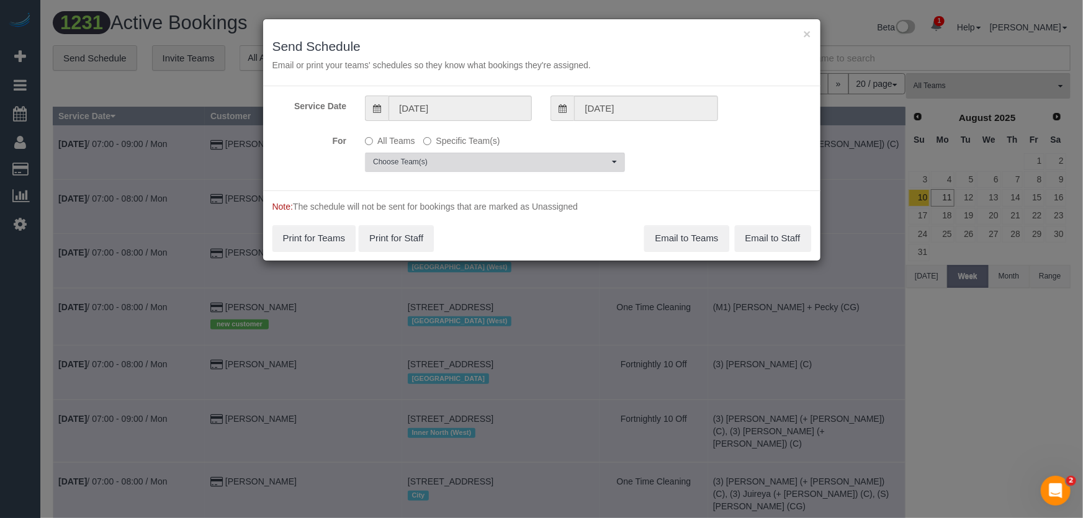
click at [428, 162] on span "Choose Team(s)" at bounding box center [491, 162] width 236 height 11
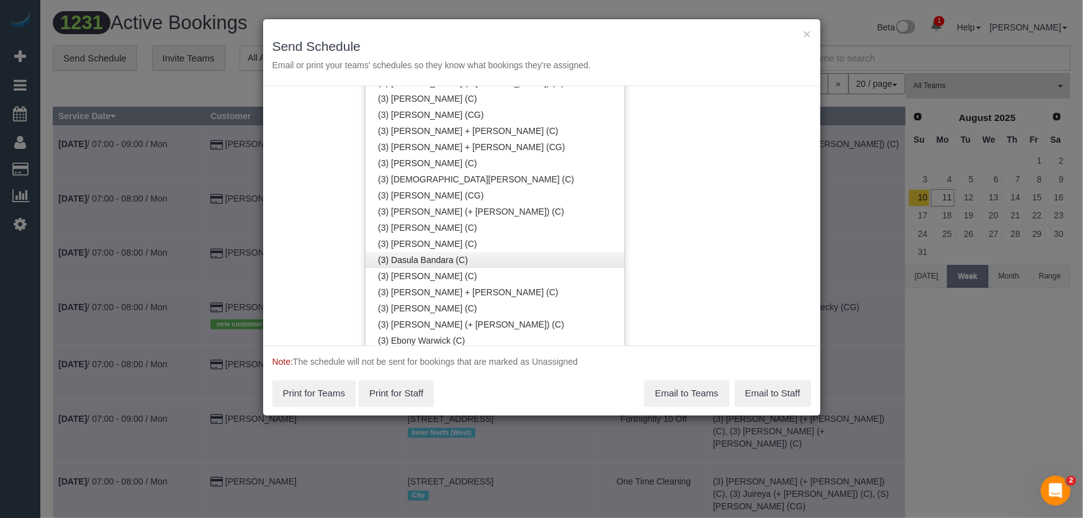
scroll to position [1639, 0]
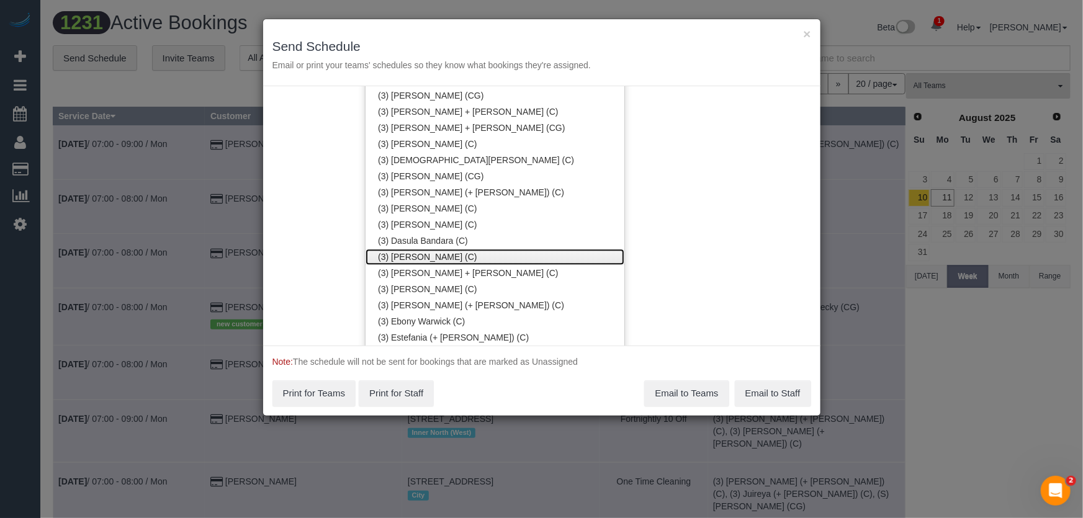
click at [430, 258] on link "(3) [PERSON_NAME] (C)" at bounding box center [495, 257] width 259 height 16
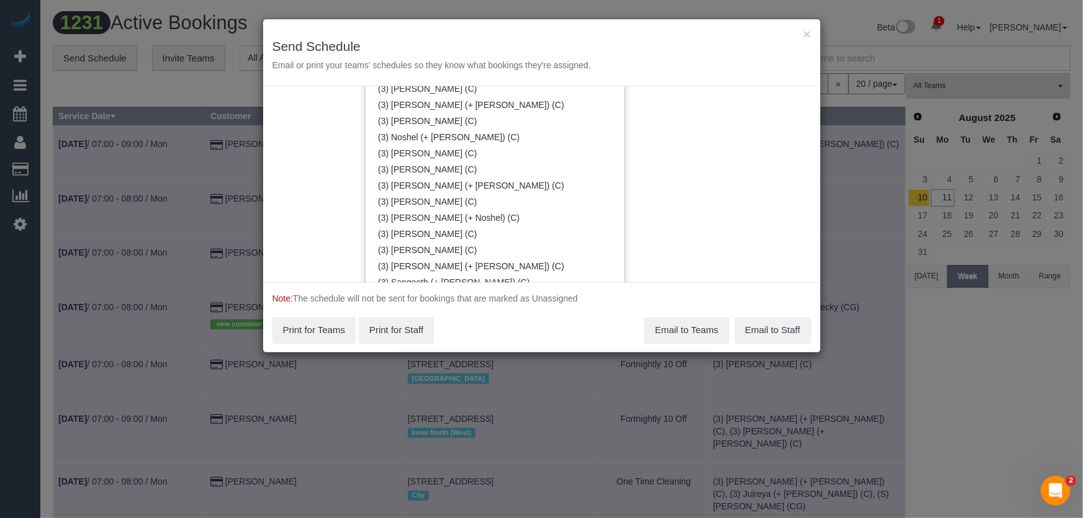
scroll to position [2711, 0]
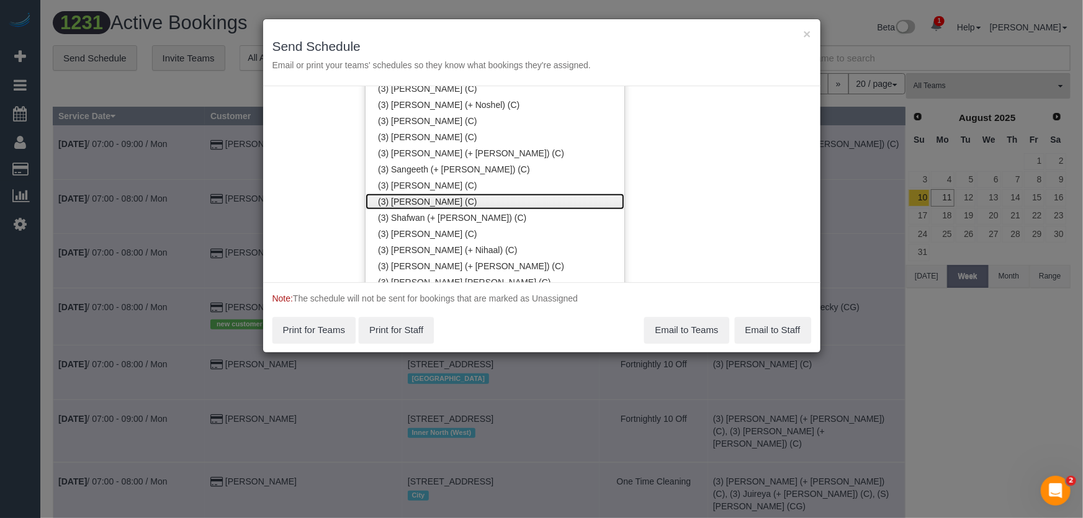
click at [422, 202] on link "(3) Sewmina De Silva (C)" at bounding box center [495, 202] width 259 height 16
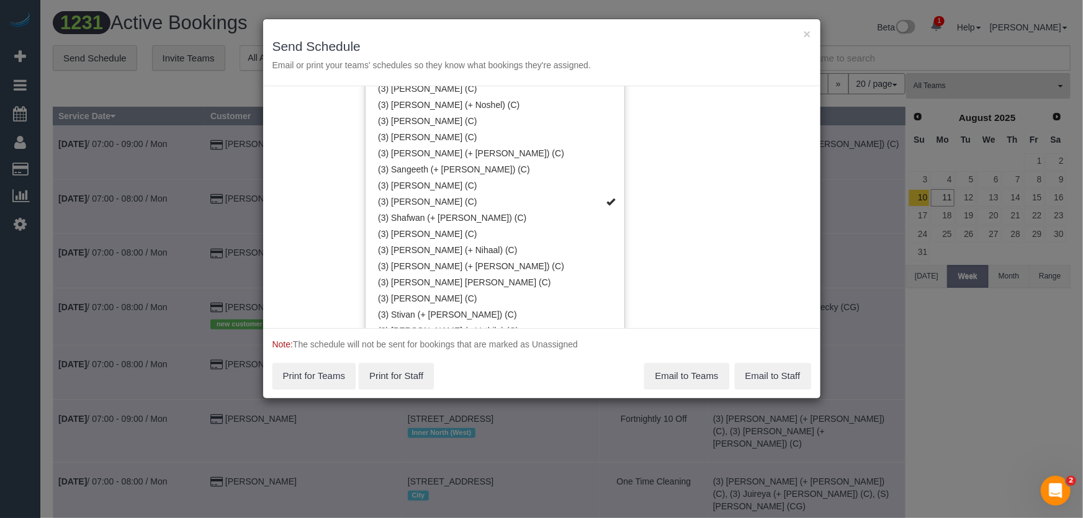
click at [650, 94] on div "Service Date 11/08/2025 11/08/2025 For All Teams Specific Team(s) (3) David Tor…" at bounding box center [542, 207] width 558 height 242
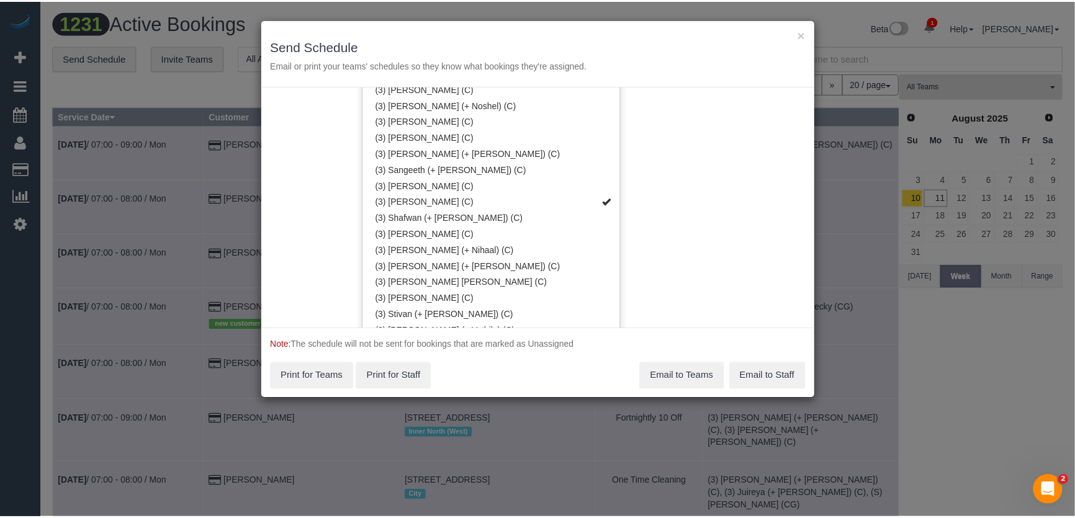
scroll to position [0, 0]
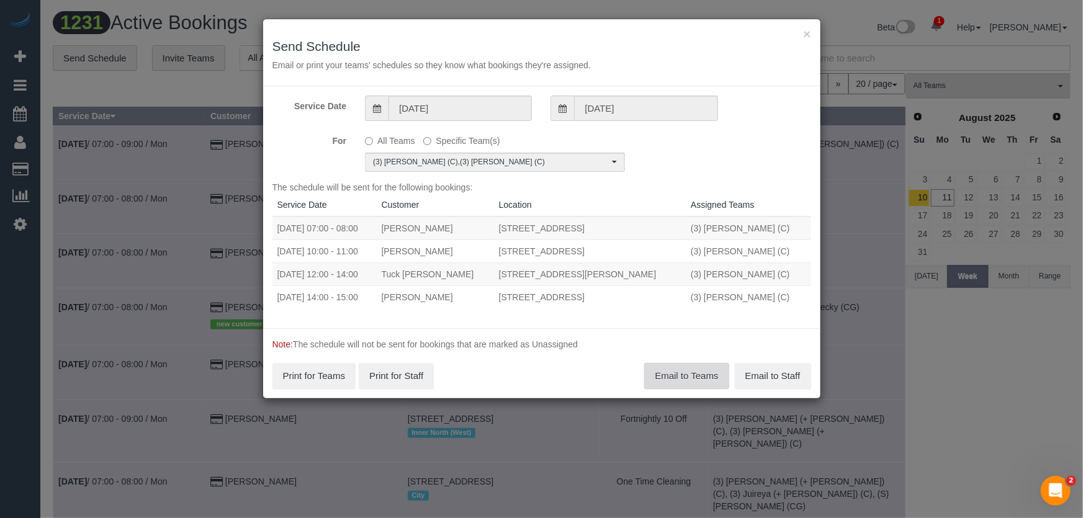
click at [671, 379] on button "Email to Teams" at bounding box center [686, 376] width 84 height 26
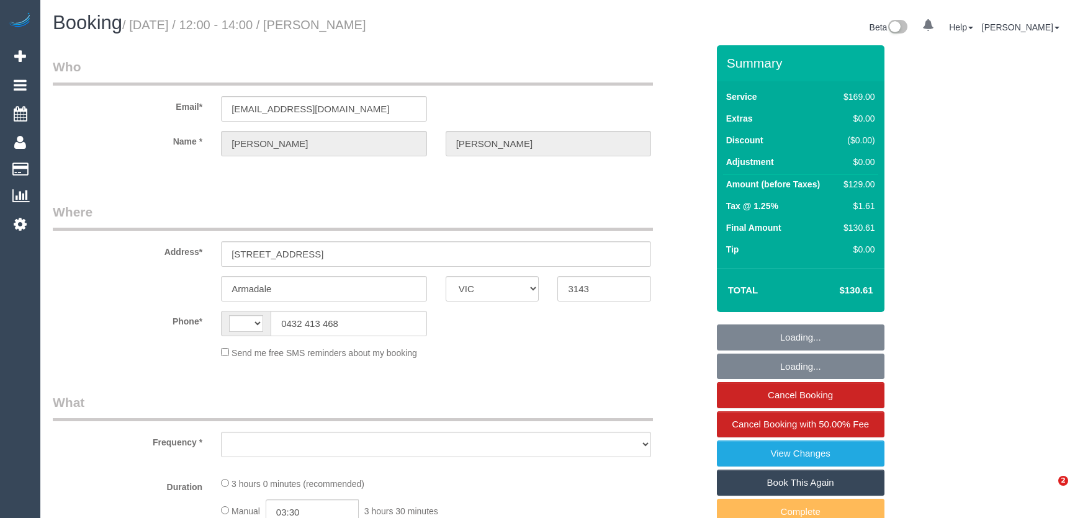
select select "VIC"
select select "string:AU"
select select "object:366"
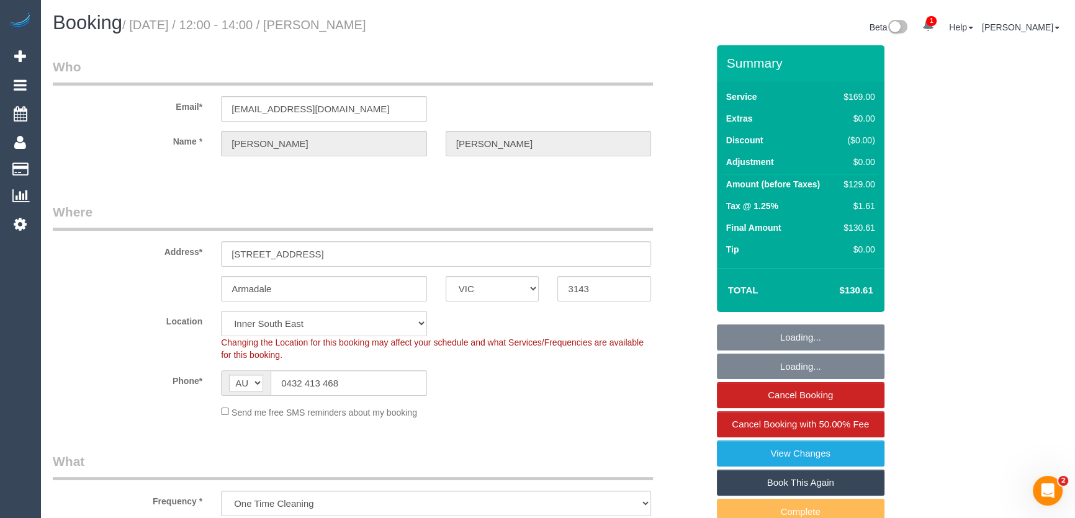
select select "string:stripe-pm_1RtKNI2GScqysDRVYpzVDZnN"
select select "number:28"
select select "number:15"
select select "number:19"
select select "number:24"
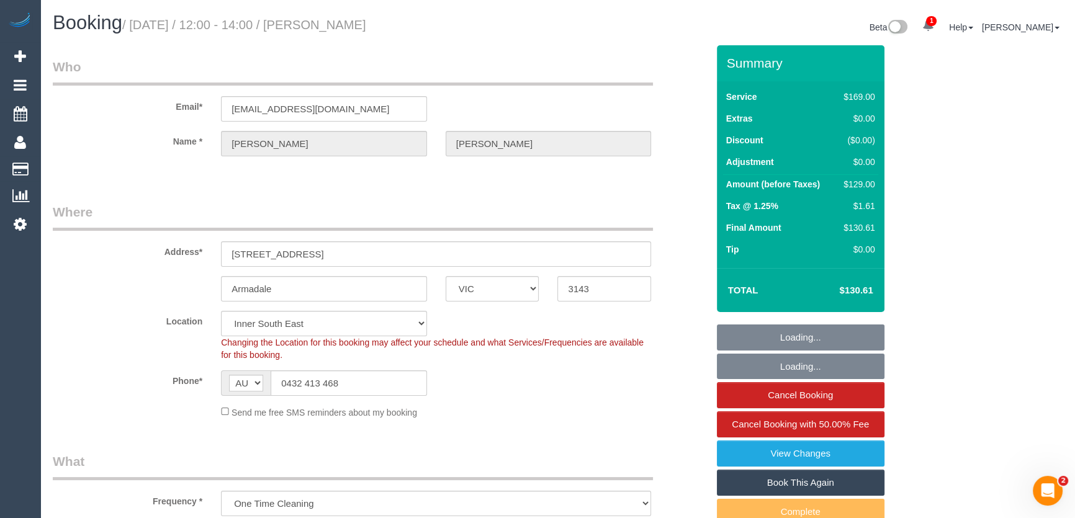
select select "number:26"
select select "object:862"
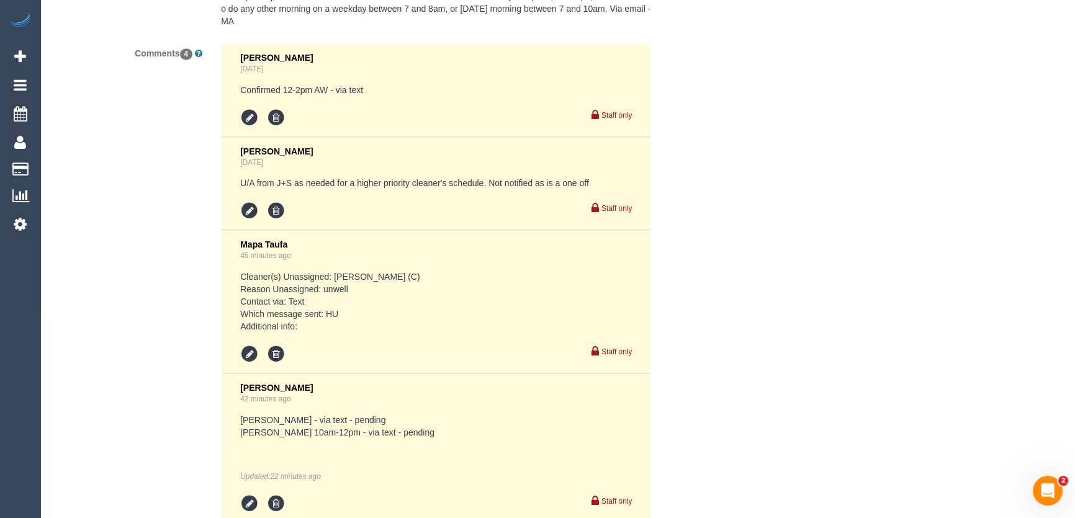
scroll to position [2469, 0]
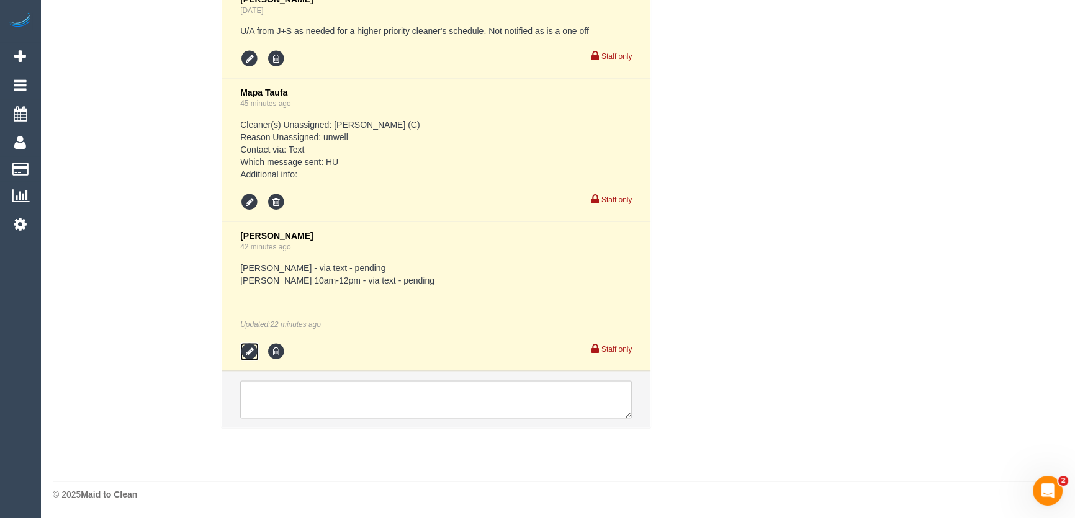
click at [246, 350] on icon at bounding box center [249, 352] width 19 height 19
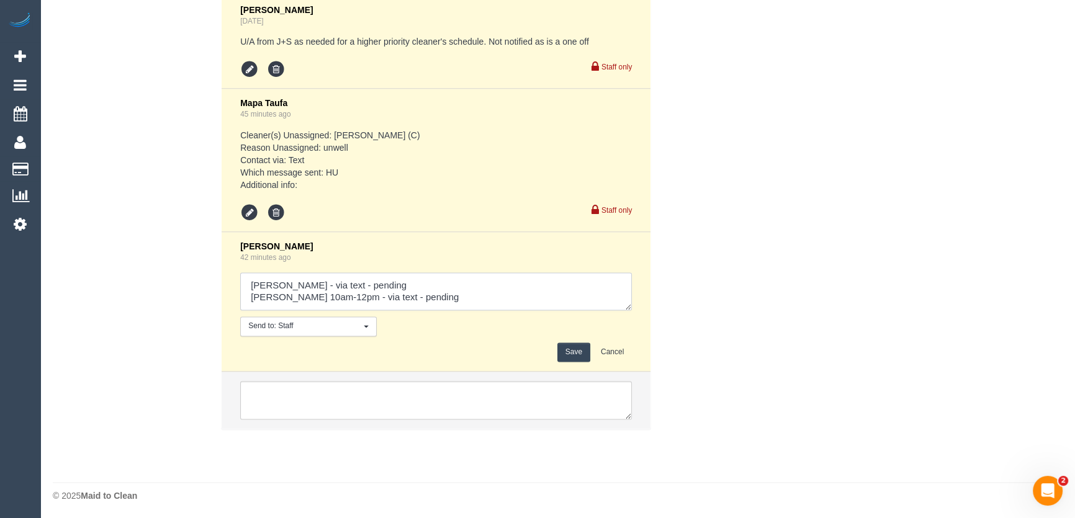
click at [459, 297] on textarea at bounding box center [436, 292] width 392 height 38
type textarea "[PERSON_NAME] - via text - pending [PERSON_NAME] 10am-12pm - via text - confirm…"
click at [572, 351] on button "Save" at bounding box center [574, 352] width 33 height 19
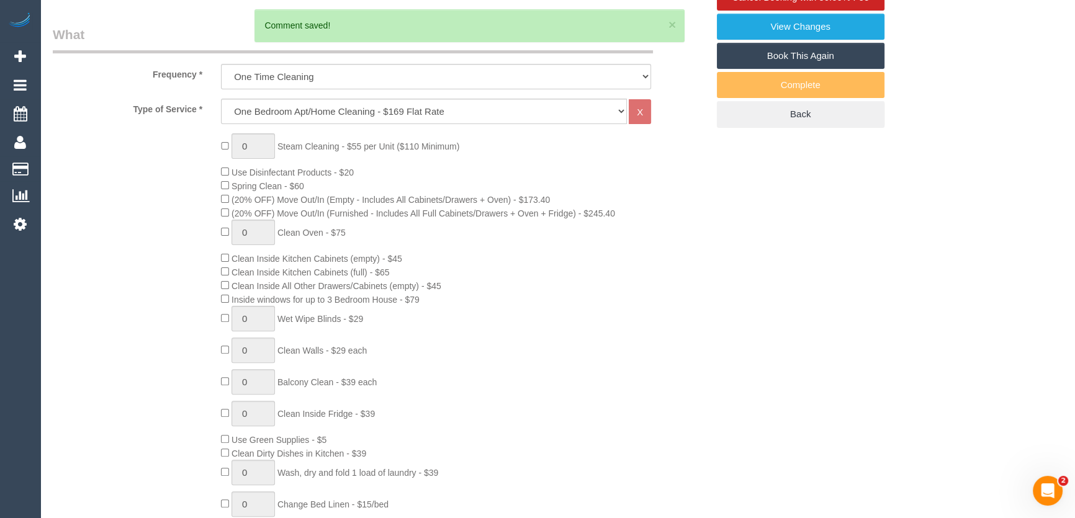
scroll to position [0, 0]
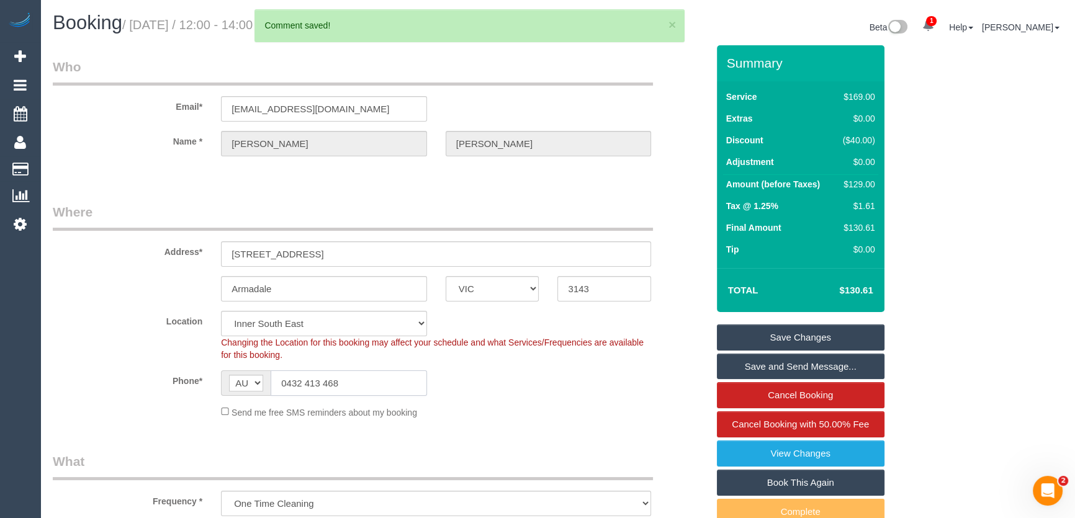
click at [356, 378] on input "0432 413 468" at bounding box center [349, 383] width 156 height 25
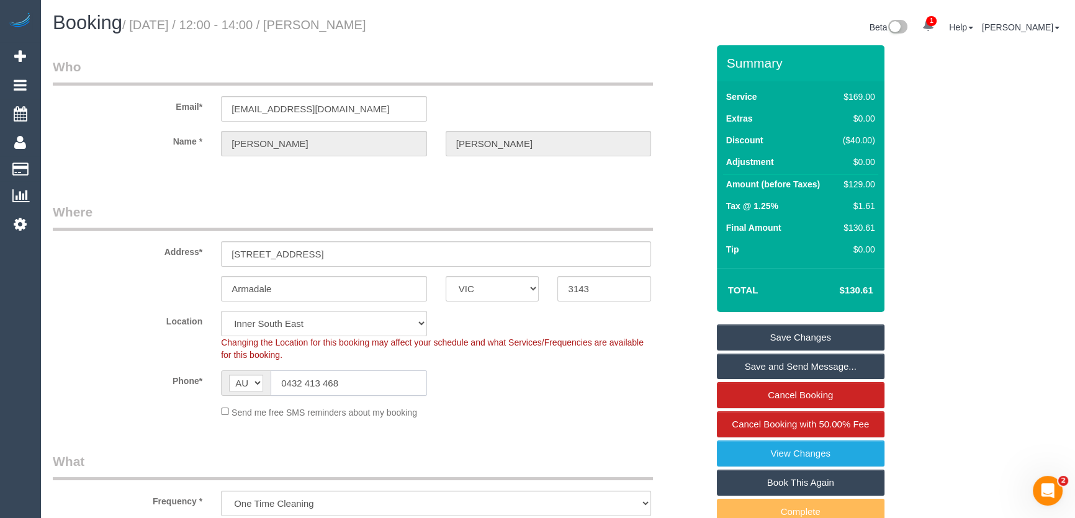
click at [356, 378] on input "0432 413 468" at bounding box center [349, 383] width 156 height 25
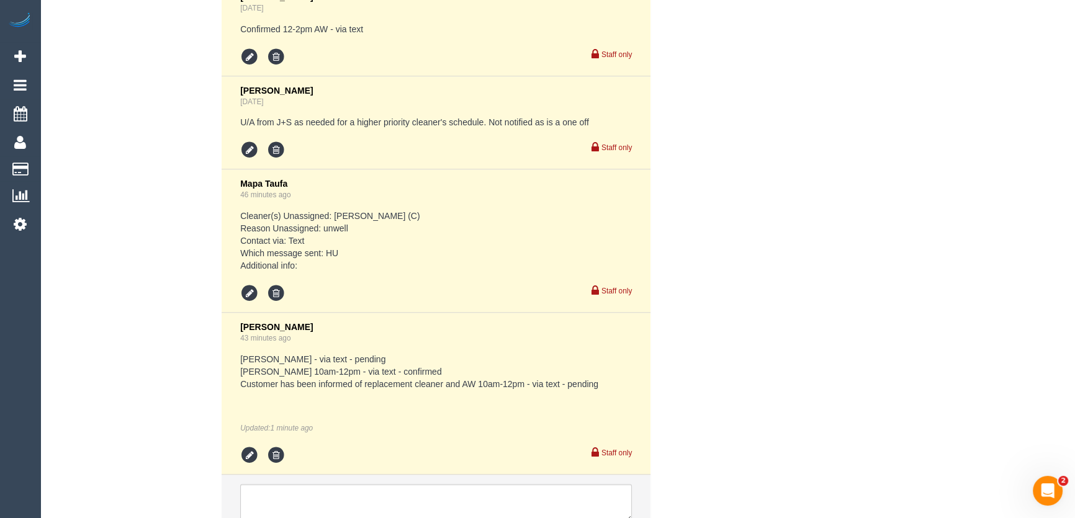
scroll to position [2199, 0]
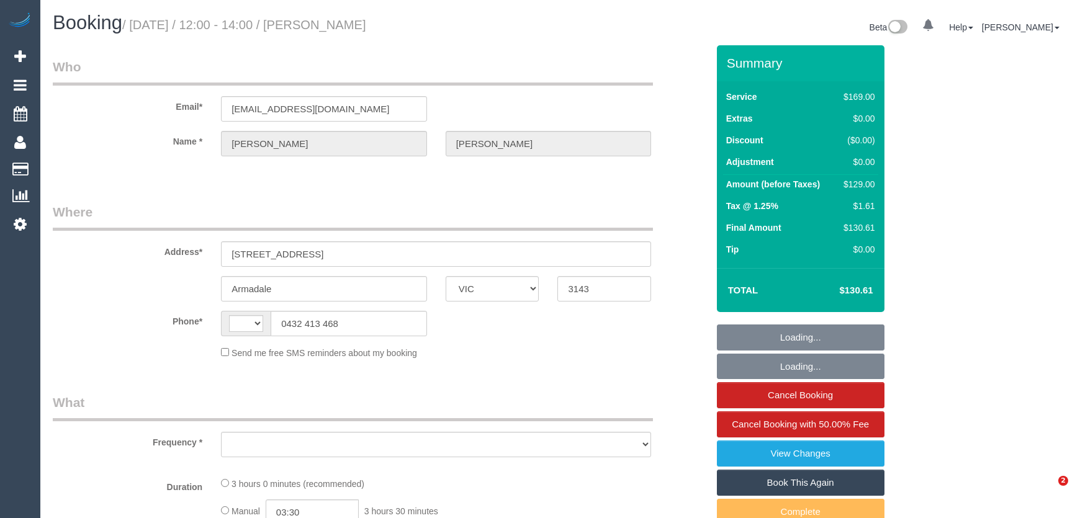
select select "VIC"
select select "object:288"
select select "string:stripe-pm_1RtKNI2GScqysDRVYpzVDZnN"
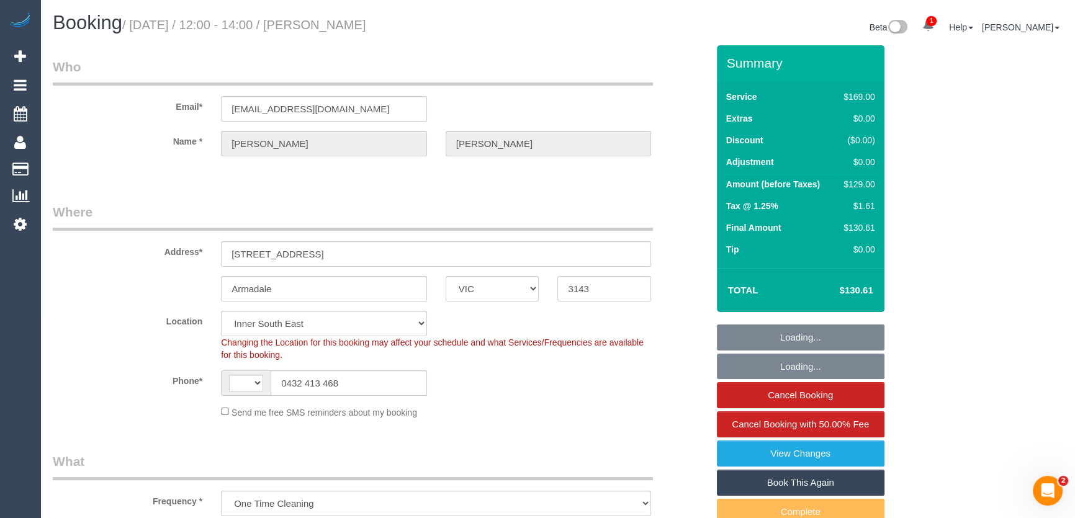
select select "object:295"
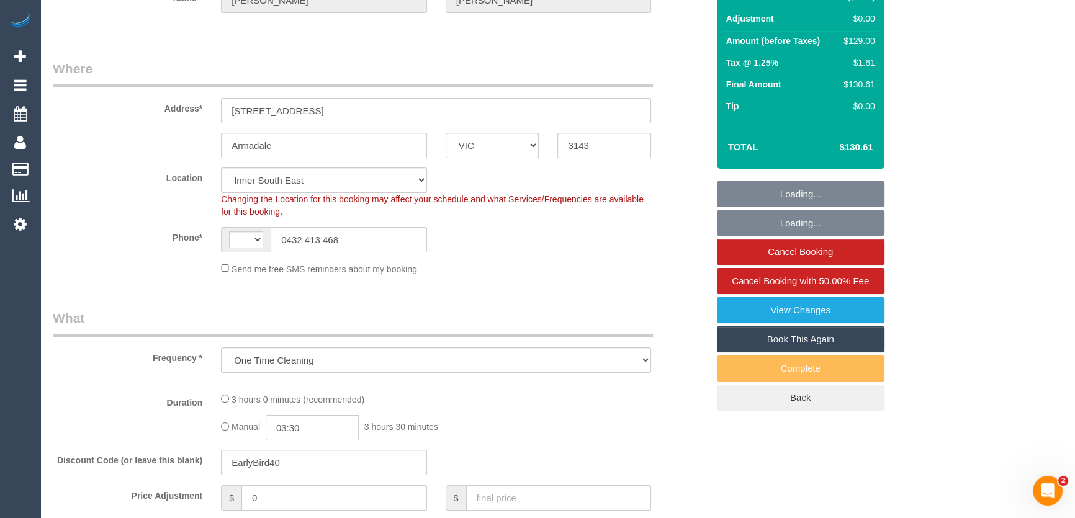
select select "string:AU"
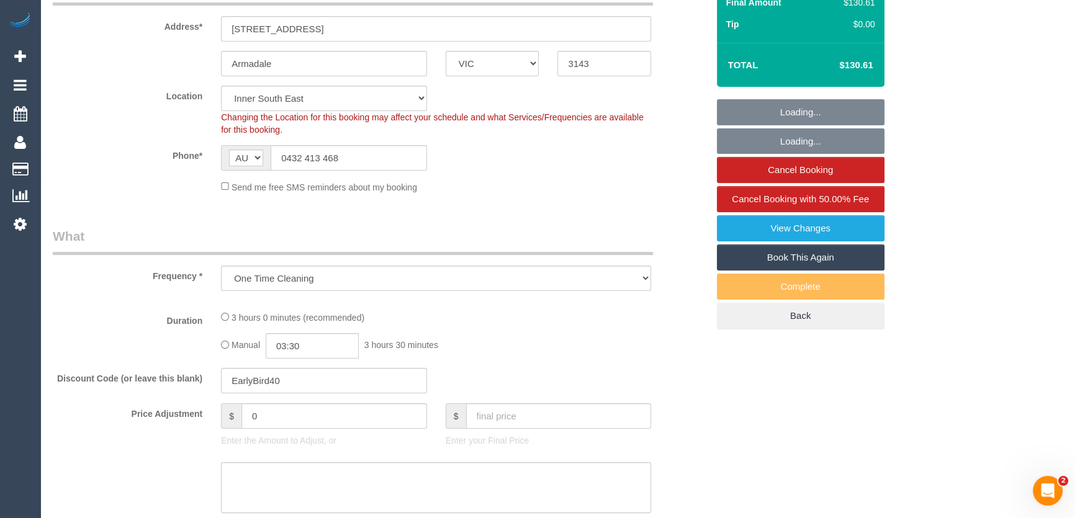
select select "number:28"
select select "number:15"
select select "number:19"
select select "number:24"
select select "number:26"
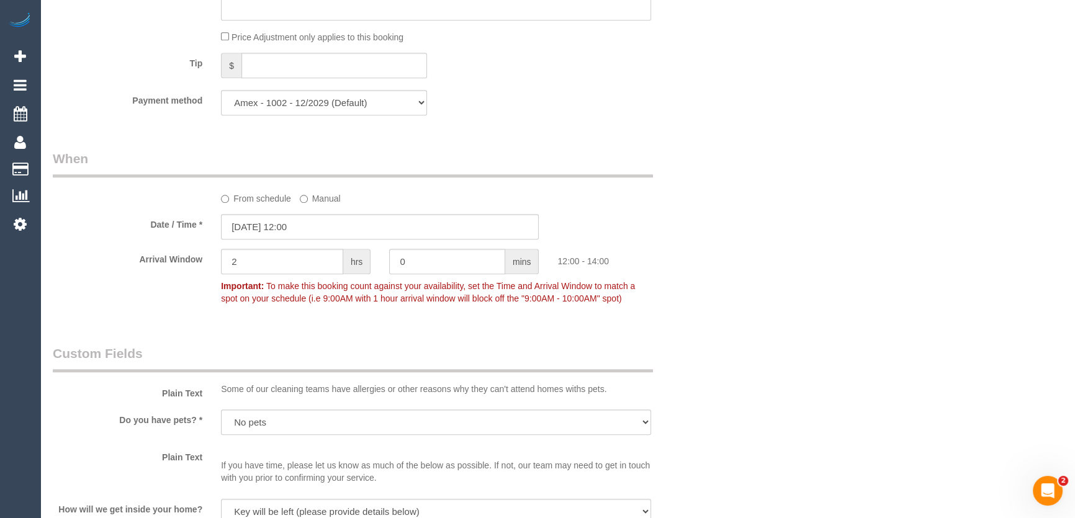
scroll to position [1242, 0]
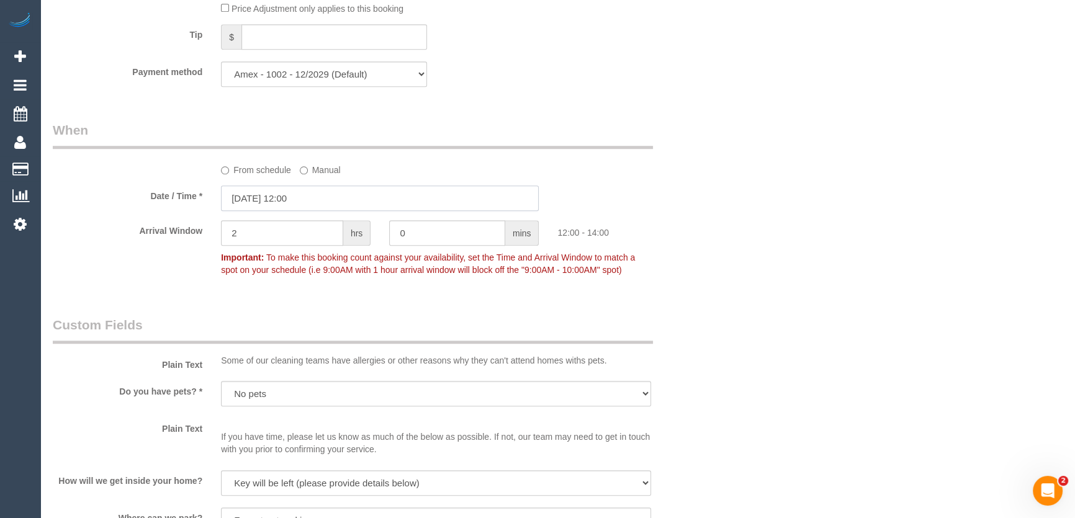
click at [327, 203] on input "[DATE] 12:00" at bounding box center [380, 198] width 318 height 25
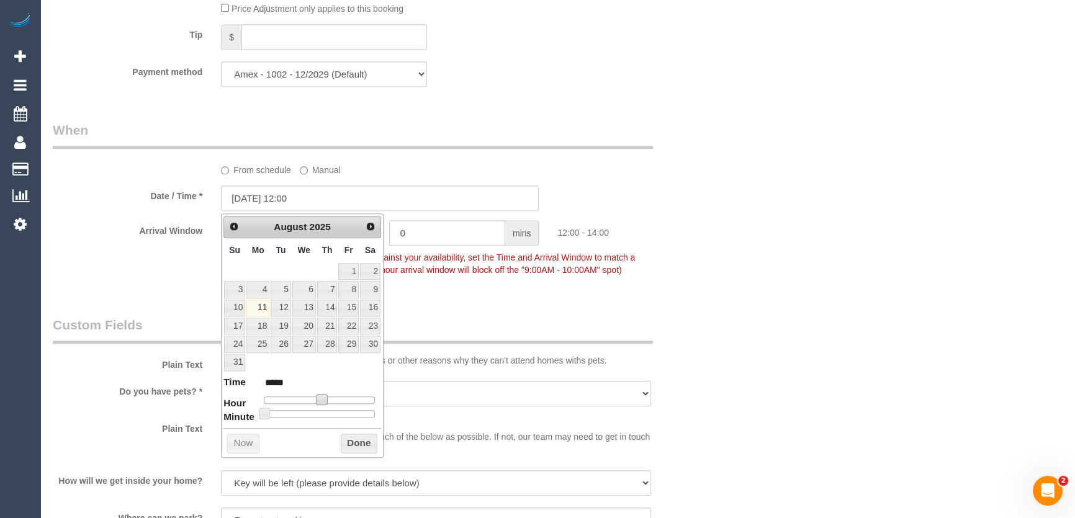
type input "[DATE] 11:00"
type input "*****"
type input "[DATE] 10:00"
type input "*****"
drag, startPoint x: 316, startPoint y: 398, endPoint x: 307, endPoint y: 401, distance: 9.8
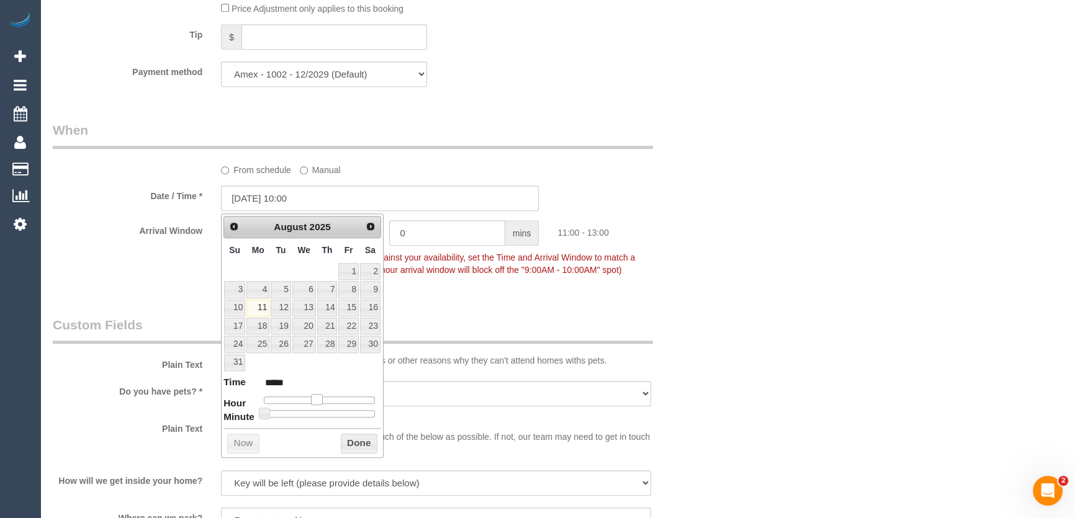
click at [311, 401] on span at bounding box center [316, 399] width 11 height 11
click at [307, 401] on span at bounding box center [312, 399] width 11 height 11
click at [481, 291] on fieldset "When From schedule Manual Date / Time * [DATE] 10:00 Arrival Window 2 hrs 0 min…" at bounding box center [380, 206] width 655 height 170
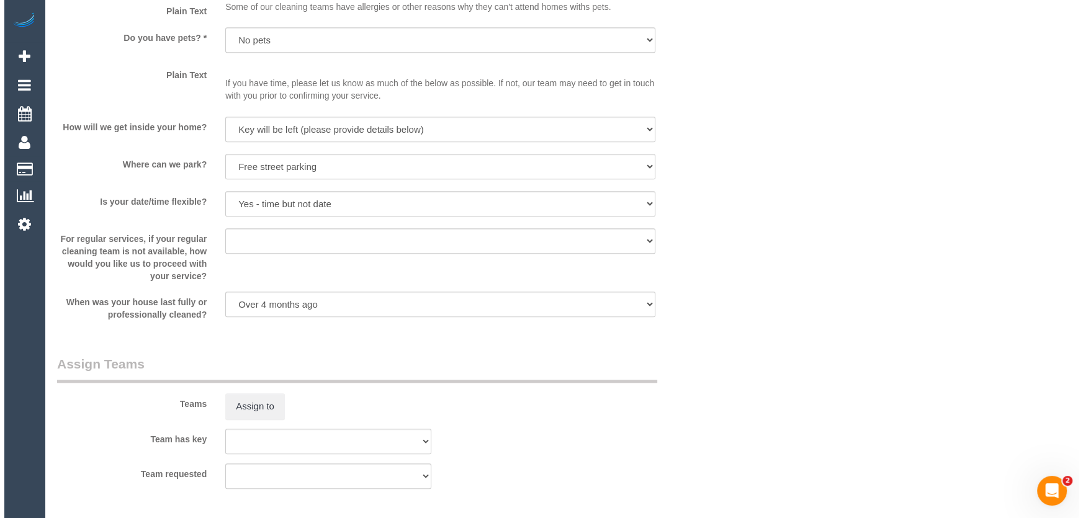
scroll to position [1693, 0]
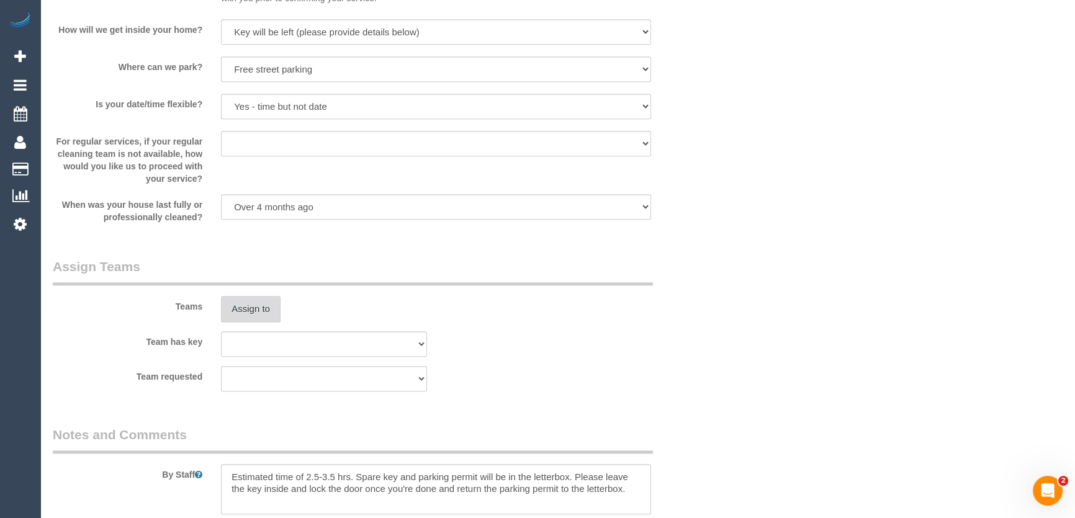
click at [250, 311] on button "Assign to" at bounding box center [251, 309] width 60 height 26
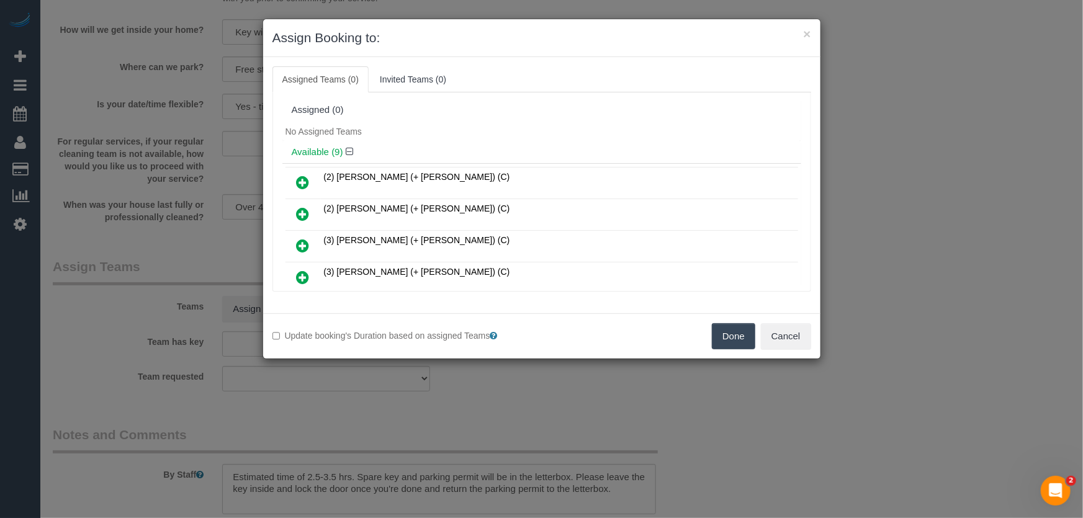
scroll to position [1784, 0]
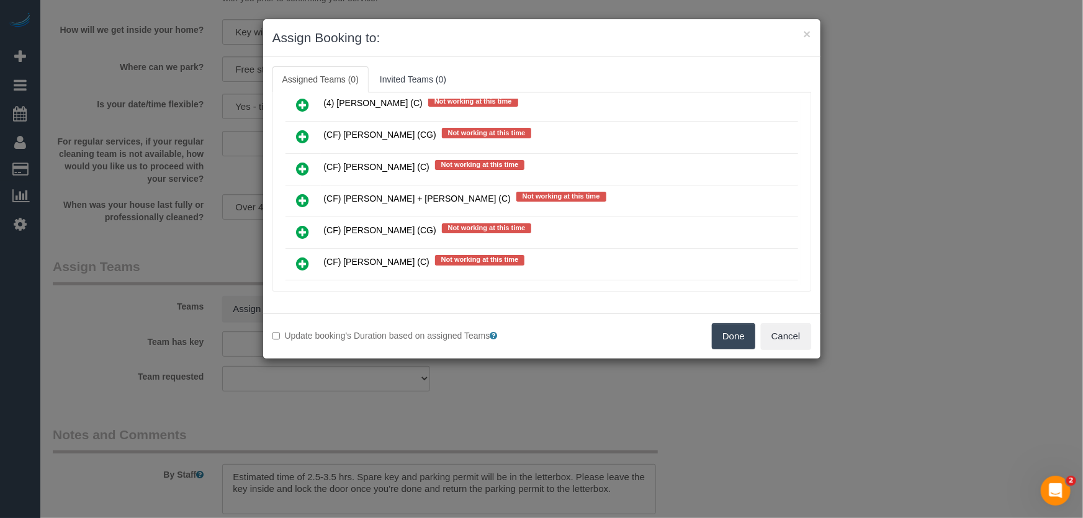
click at [302, 225] on icon at bounding box center [303, 232] width 13 height 15
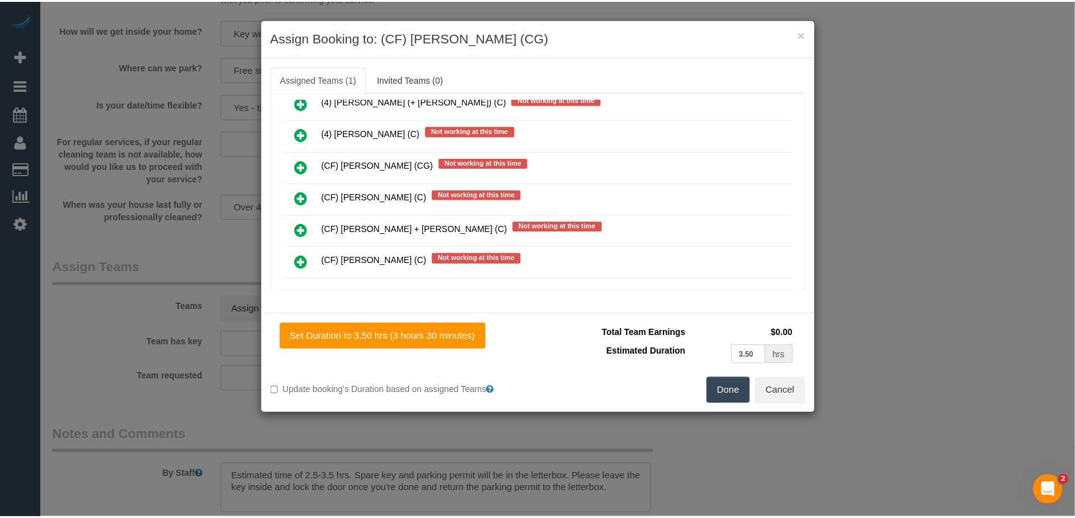
scroll to position [1813, 0]
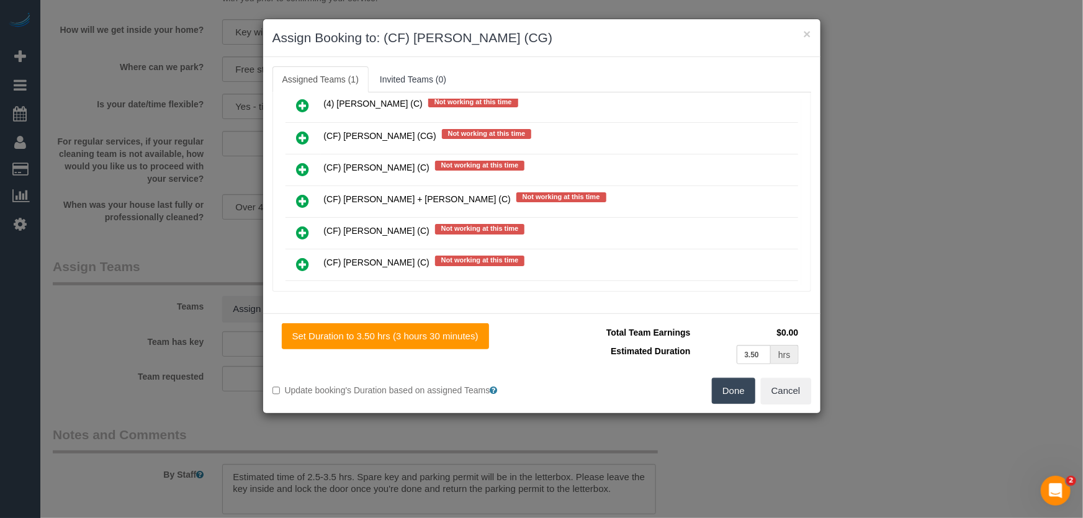
click at [723, 389] on button "Done" at bounding box center [733, 391] width 43 height 26
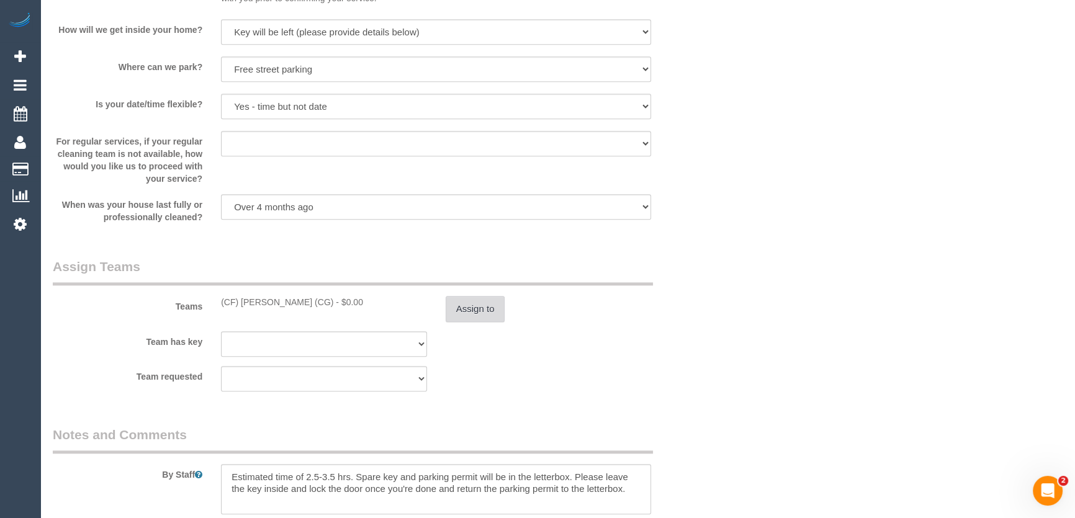
click at [477, 319] on button "Assign to" at bounding box center [476, 309] width 60 height 26
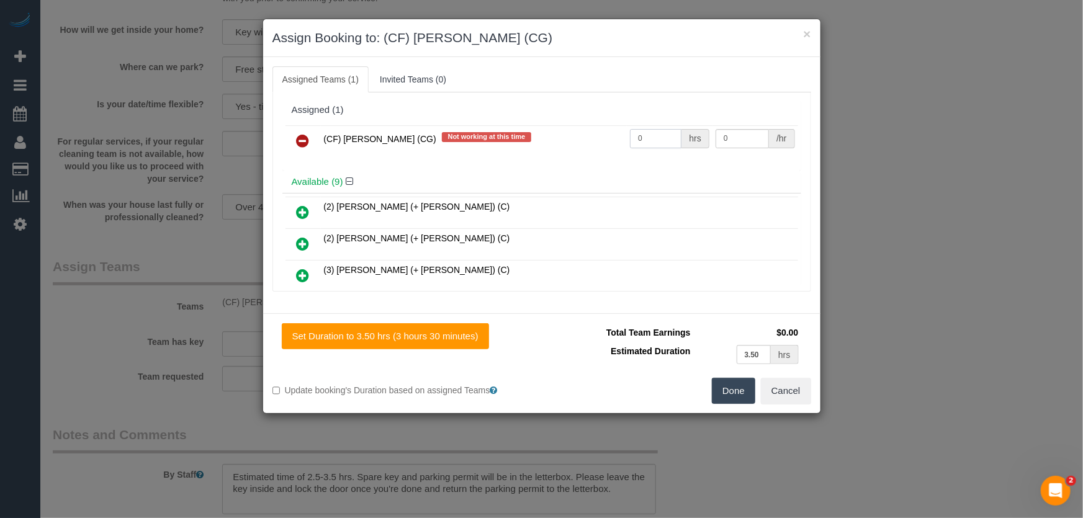
click at [657, 135] on input "0" at bounding box center [656, 138] width 52 height 19
type input "1"
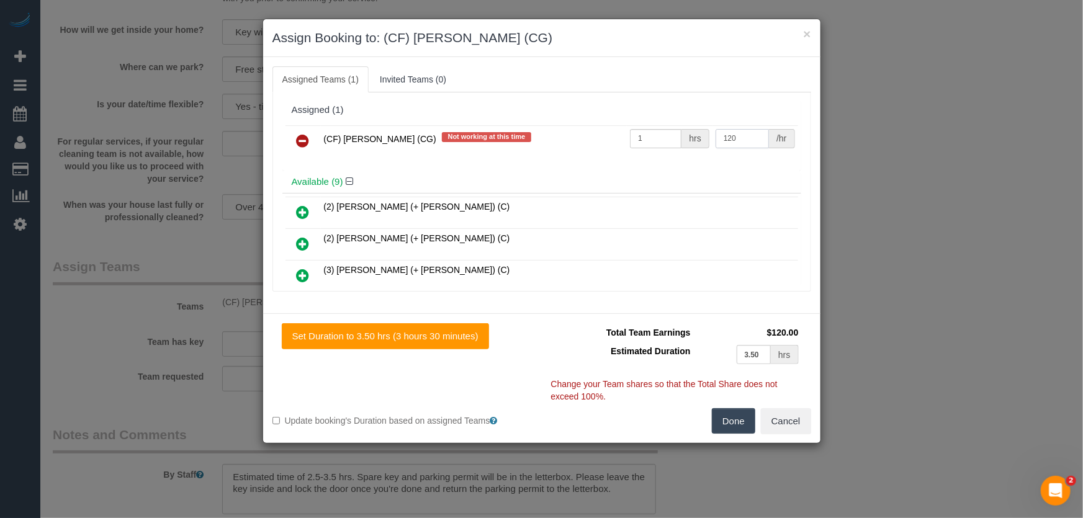
type input "120"
click at [735, 423] on button "Done" at bounding box center [733, 422] width 43 height 26
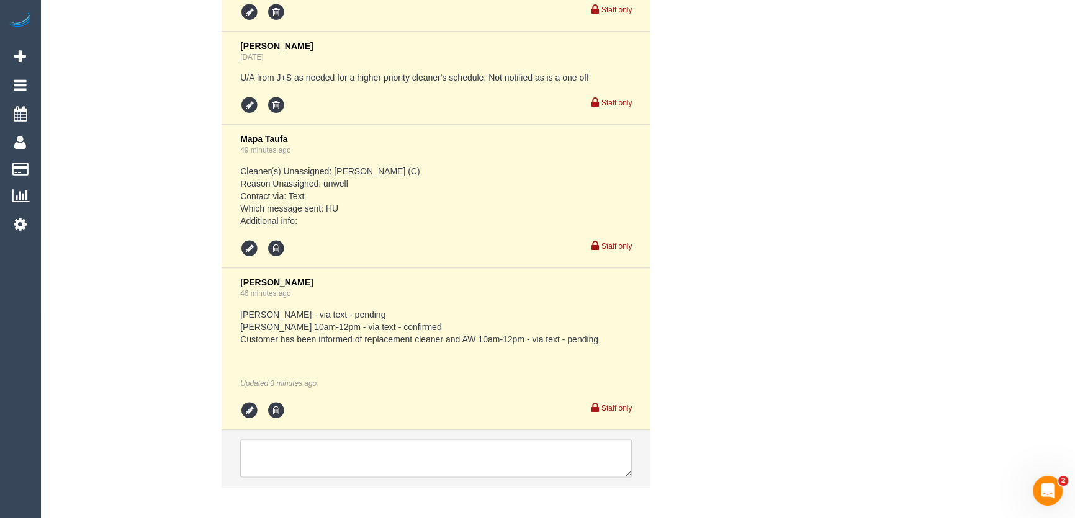
scroll to position [2482, 0]
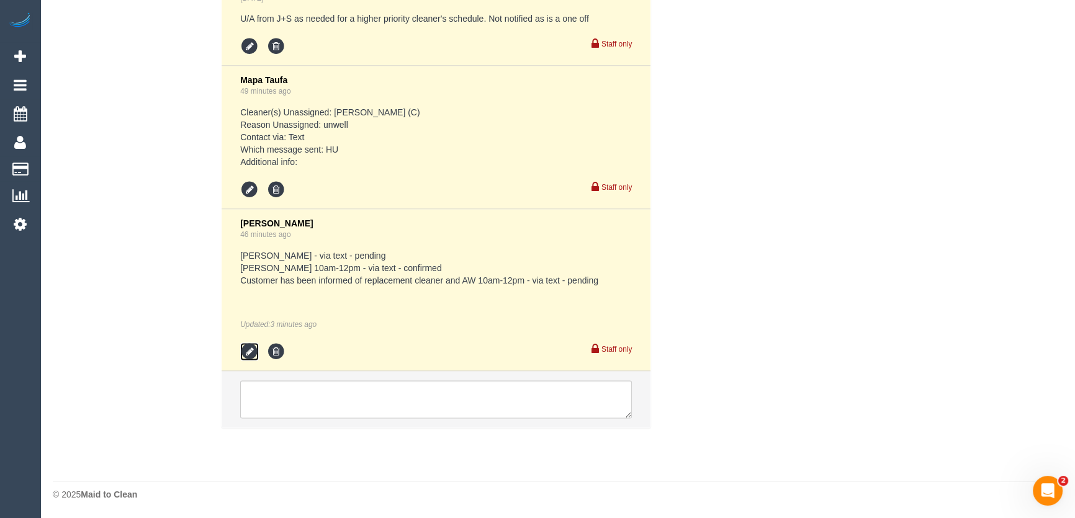
click at [248, 351] on icon at bounding box center [249, 352] width 19 height 19
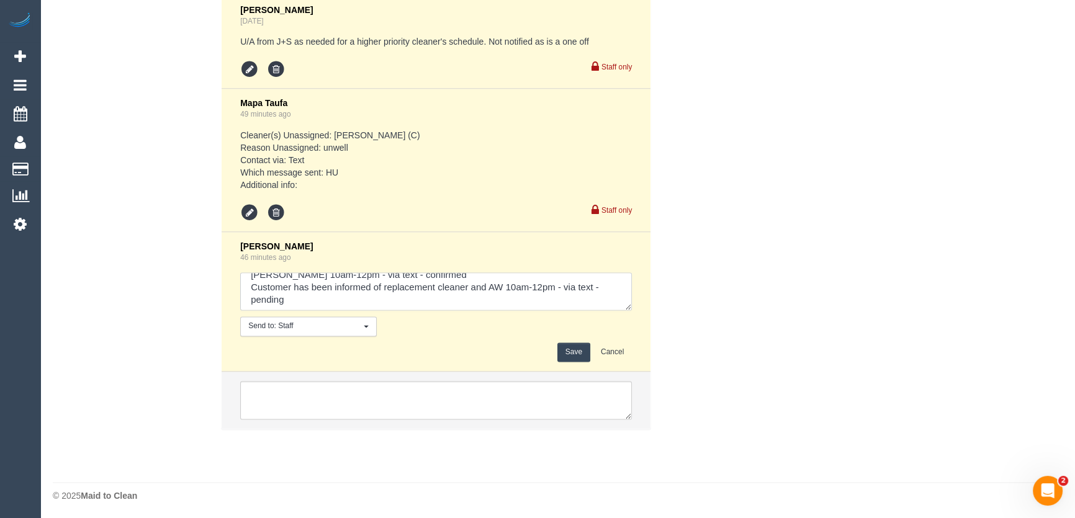
scroll to position [25, 0]
click at [340, 299] on textarea at bounding box center [436, 292] width 392 height 38
type textarea "[PERSON_NAME] - via text - pending [PERSON_NAME] 10am-12pm - via text - confirm…"
click at [573, 353] on button "Save" at bounding box center [574, 352] width 33 height 19
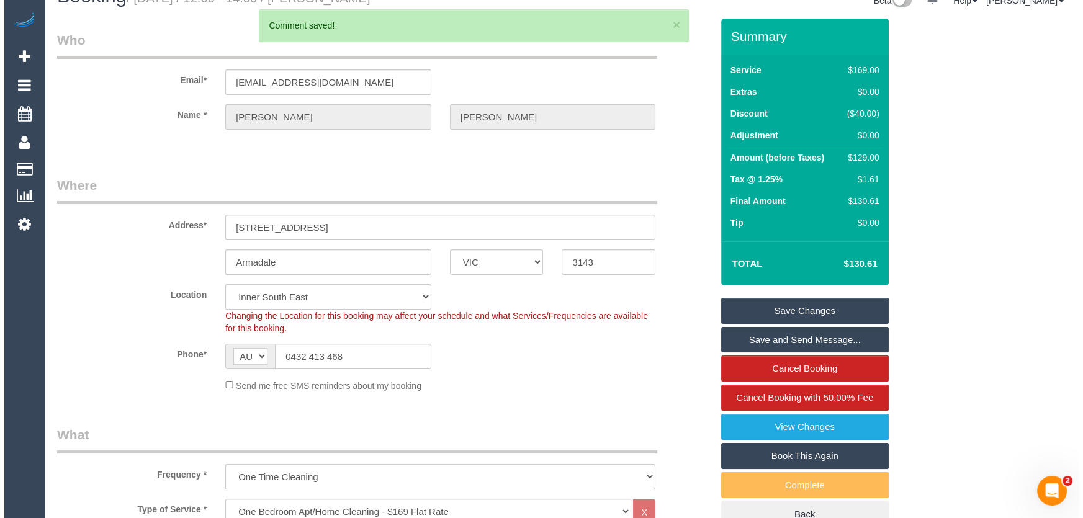
scroll to position [0, 0]
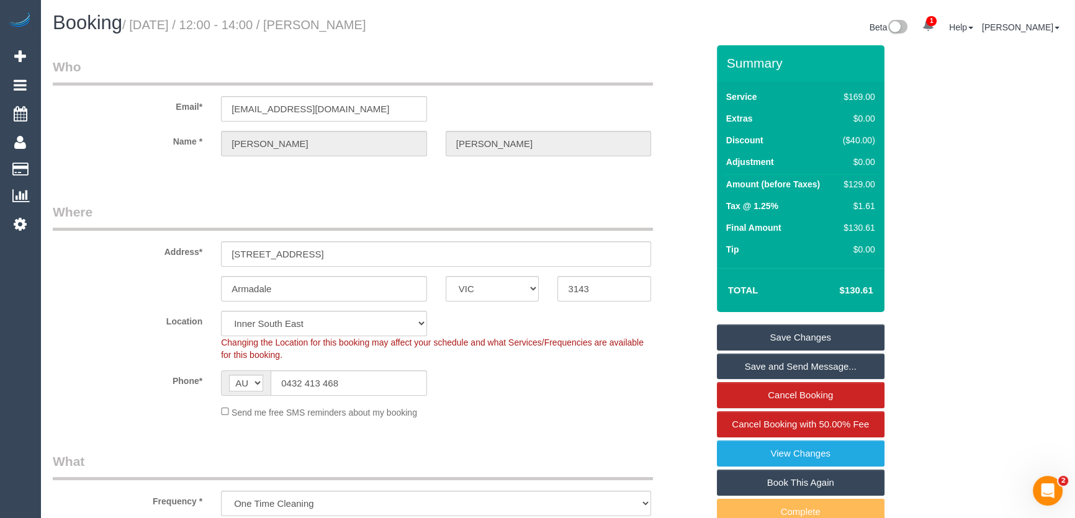
click at [331, 26] on small "/ [DATE] / 12:00 - 14:00 / [PERSON_NAME]" at bounding box center [244, 25] width 244 height 14
click at [346, 24] on small "/ [DATE] / 12:00 - 14:00 / [PERSON_NAME]" at bounding box center [244, 25] width 244 height 14
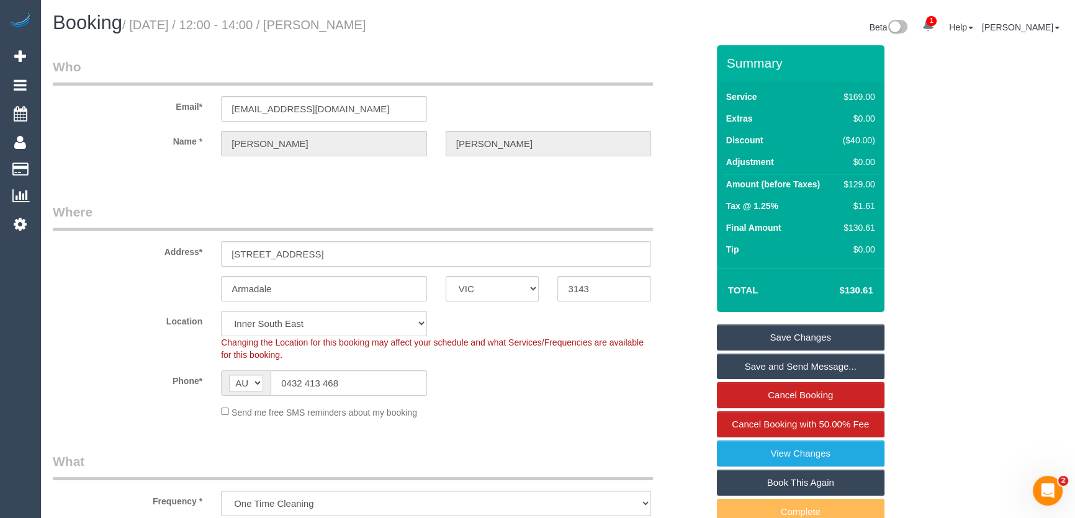
click at [346, 24] on small "/ [DATE] / 12:00 - 14:00 / [PERSON_NAME]" at bounding box center [244, 25] width 244 height 14
click at [336, 26] on small "/ [DATE] / 12:00 - 14:00 / [PERSON_NAME]" at bounding box center [244, 25] width 244 height 14
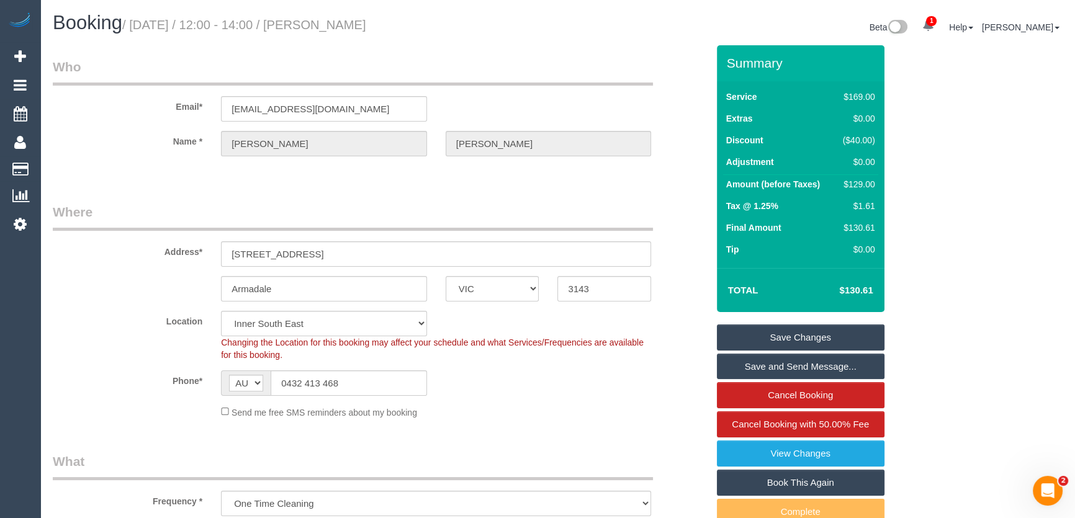
click at [336, 26] on small "/ [DATE] / 12:00 - 14:00 / [PERSON_NAME]" at bounding box center [244, 25] width 244 height 14
copy small "[PERSON_NAME]"
click at [764, 365] on link "Save and Send Message..." at bounding box center [801, 367] width 168 height 26
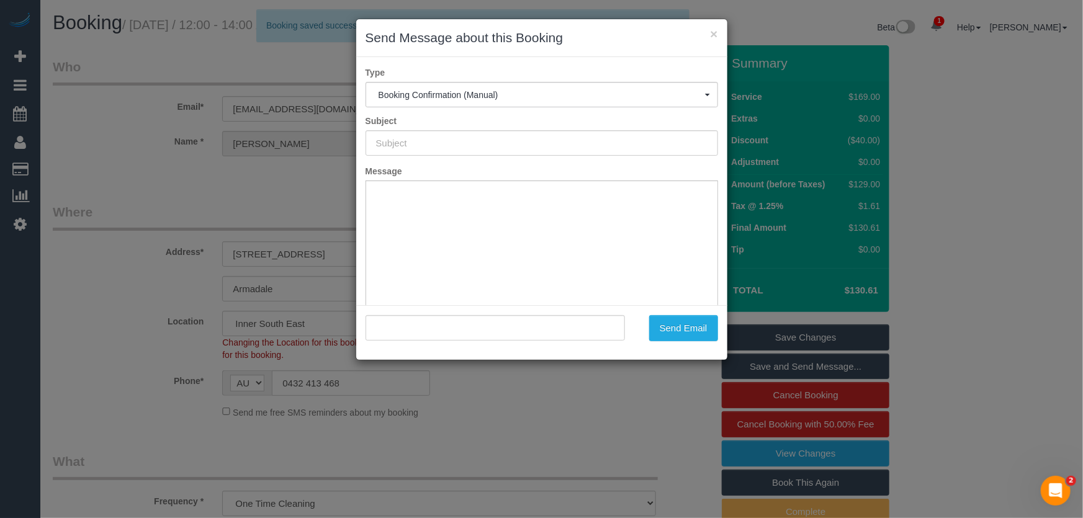
type input "Booking Confirmed"
type input ""[PERSON_NAME]" <[EMAIL_ADDRESS][DOMAIN_NAME]>"
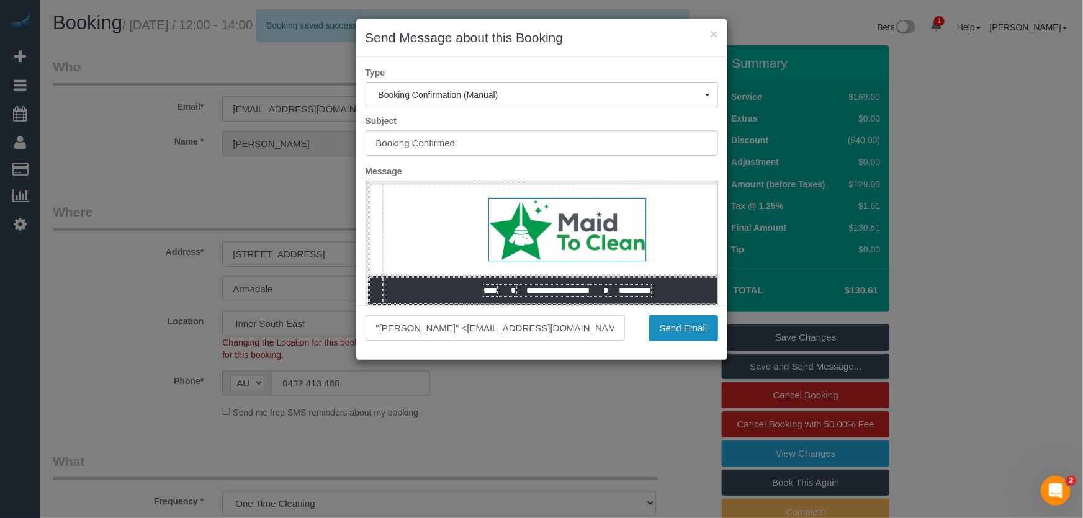
click at [682, 330] on button "Send Email" at bounding box center [683, 328] width 69 height 26
